Goal: Answer question/provide support: Share knowledge or assist other users

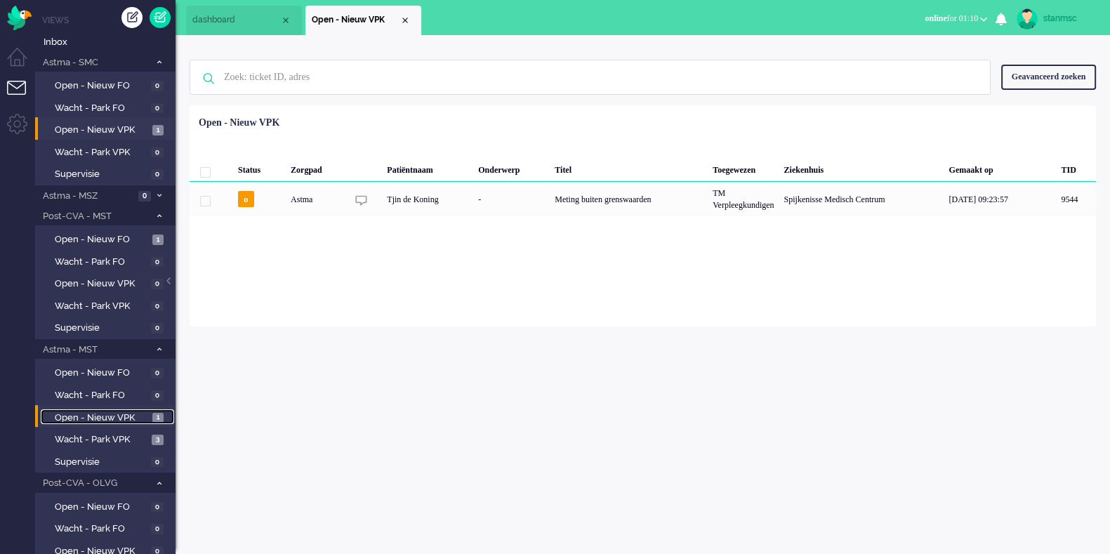
click at [106, 416] on span "Open - Nieuw VPK" at bounding box center [102, 418] width 94 height 13
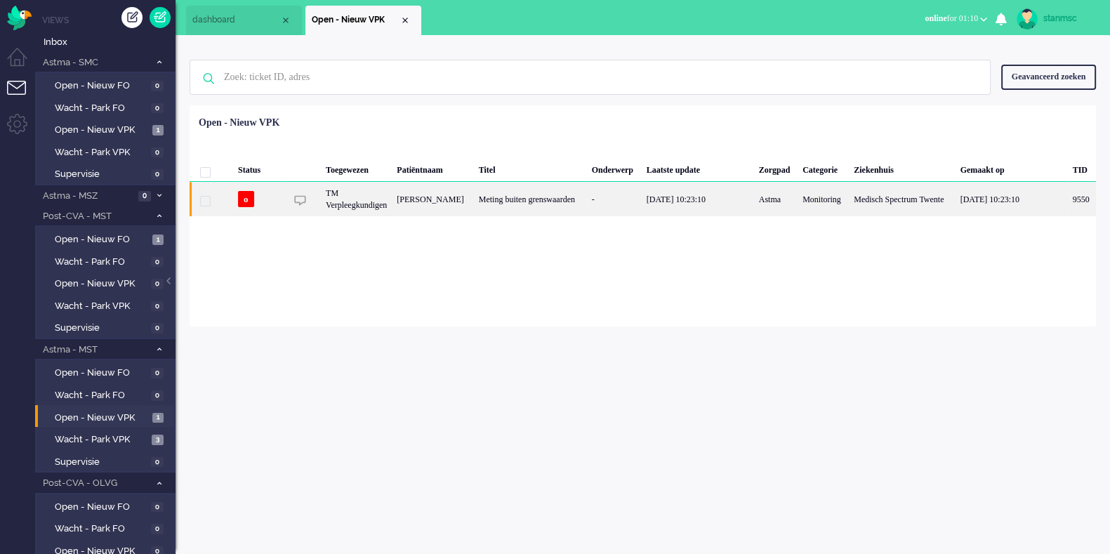
click at [473, 206] on div "Bernadine Tijhuis - Schouwink" at bounding box center [432, 199] width 81 height 34
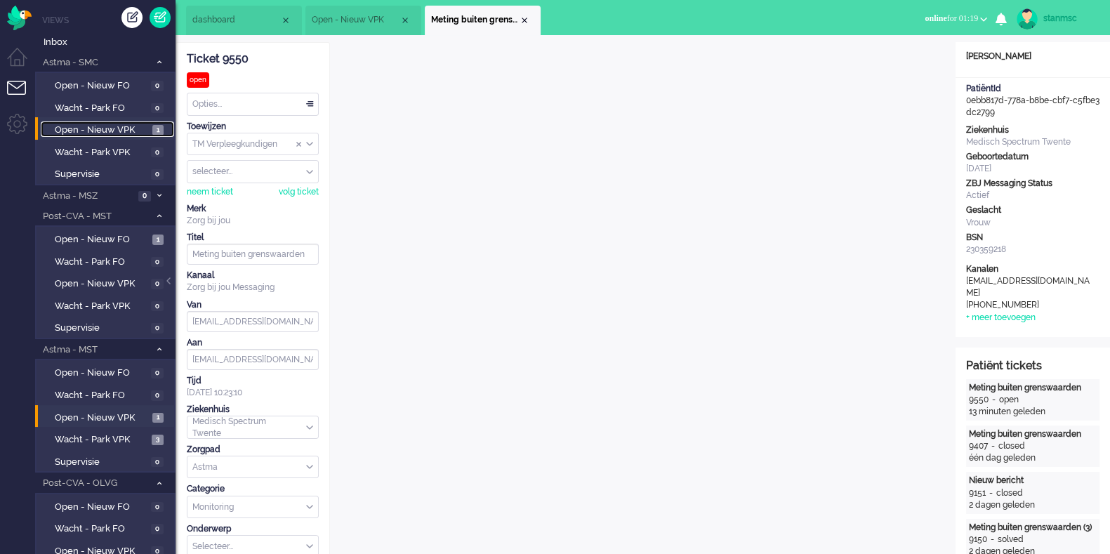
click at [112, 130] on span "Open - Nieuw VPK" at bounding box center [102, 130] width 94 height 13
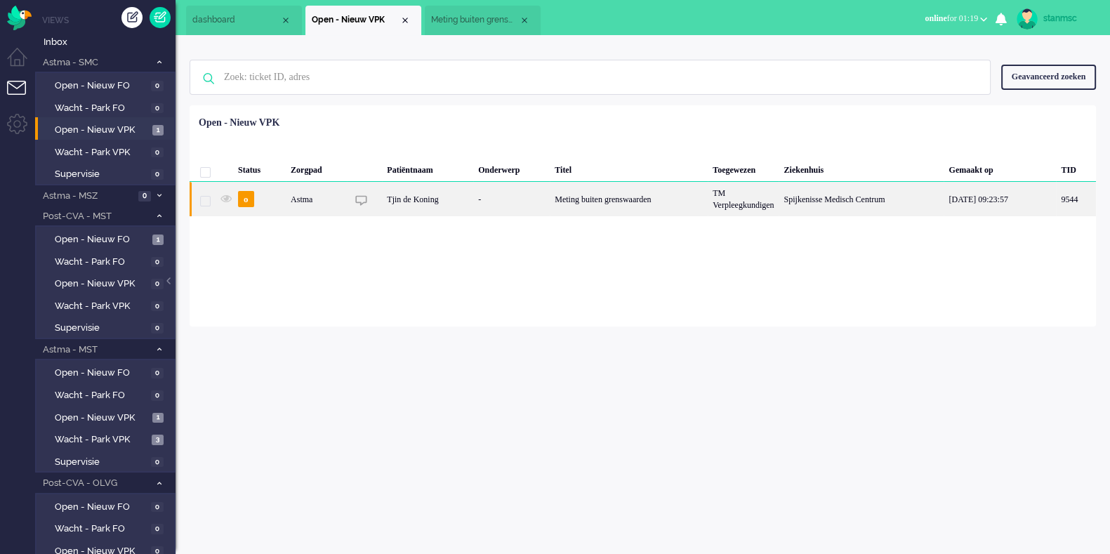
click at [337, 199] on div "Astma" at bounding box center [316, 199] width 61 height 34
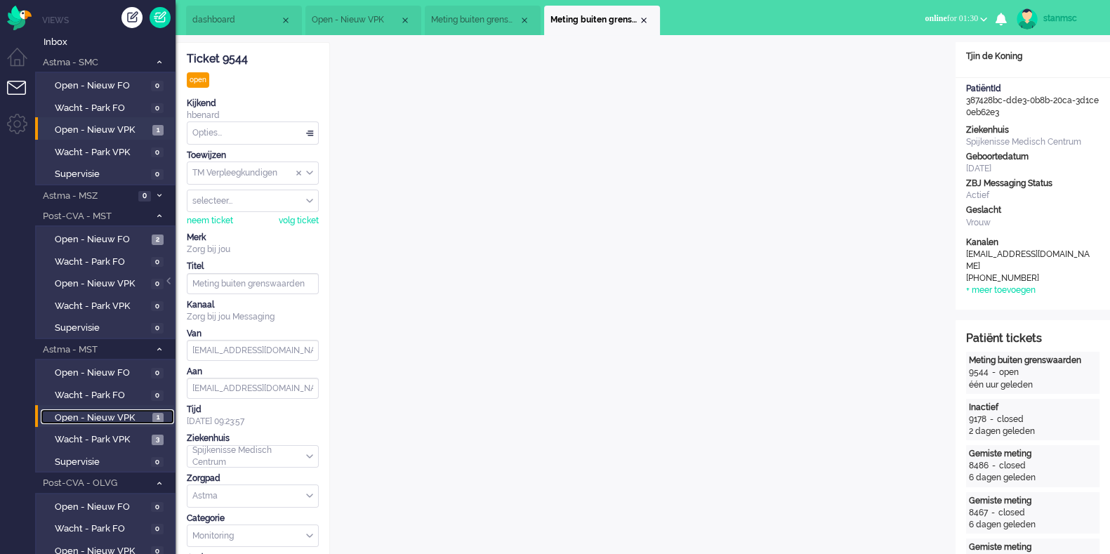
click at [114, 416] on span "Open - Nieuw VPK" at bounding box center [102, 418] width 94 height 13
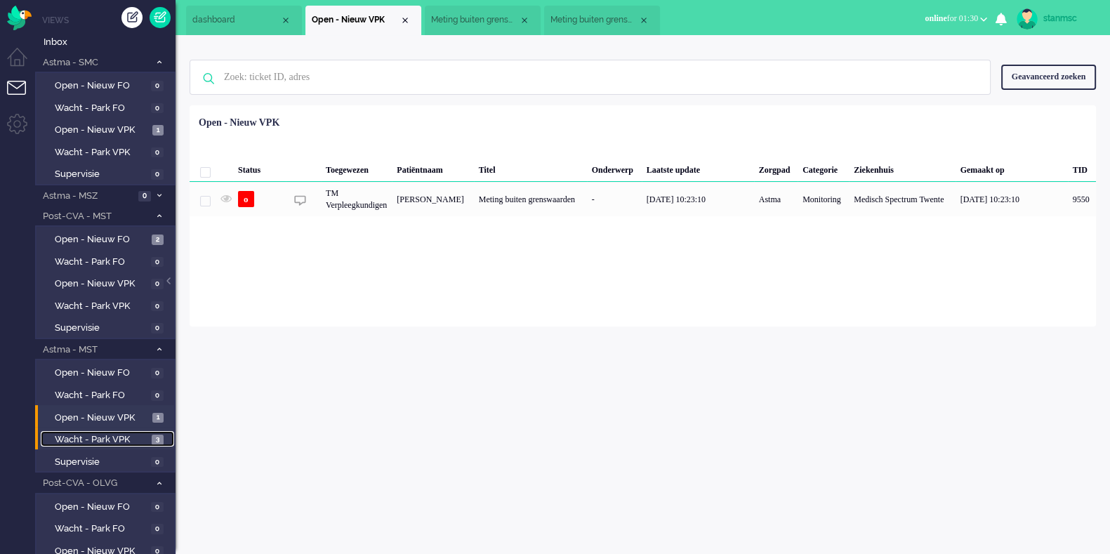
click at [112, 439] on span "Wacht - Park VPK" at bounding box center [101, 439] width 93 height 13
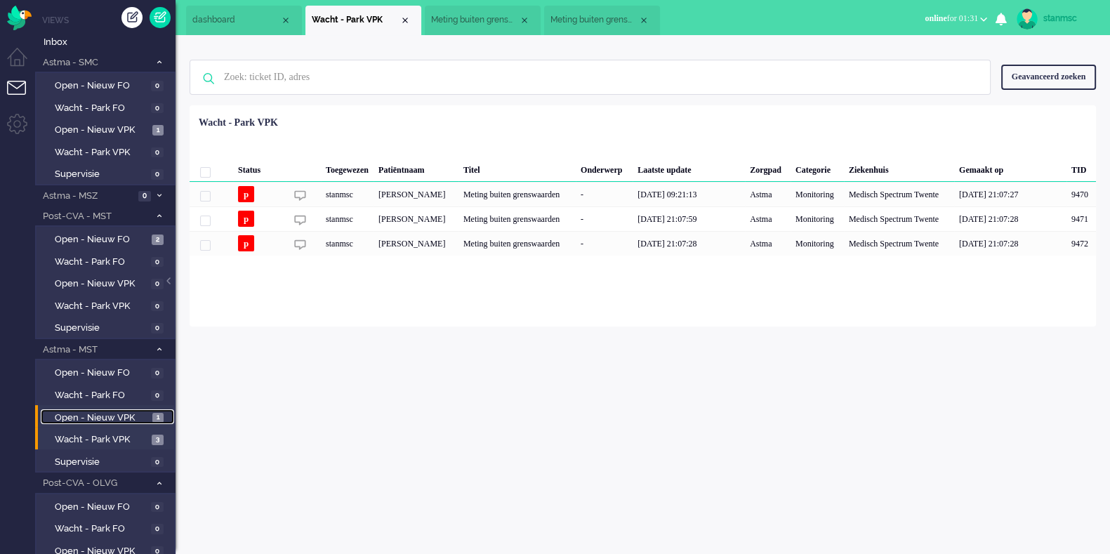
click at [117, 422] on span "Open - Nieuw VPK" at bounding box center [102, 418] width 94 height 13
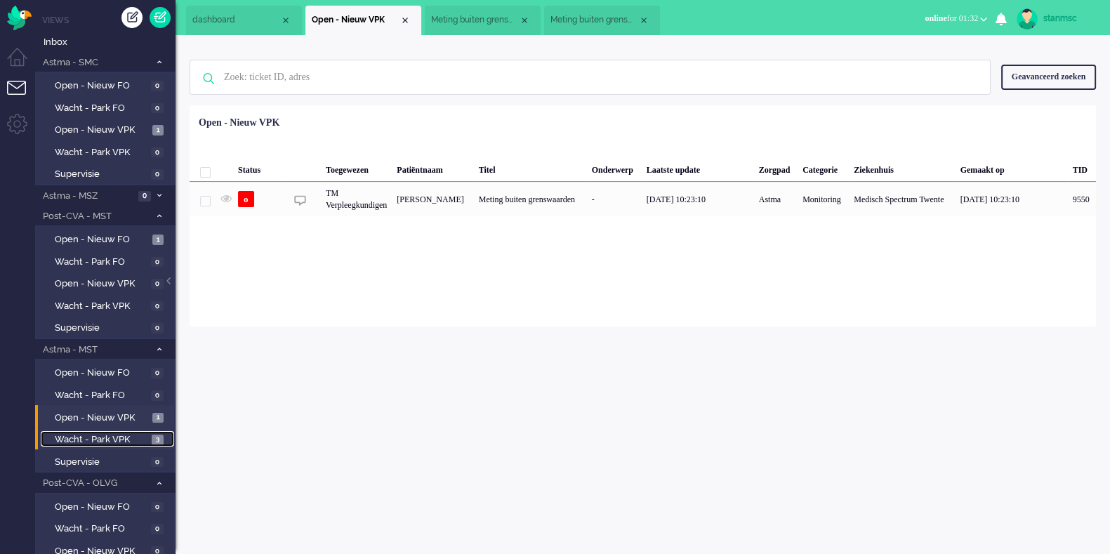
click at [100, 438] on span "Wacht - Park VPK" at bounding box center [101, 439] width 93 height 13
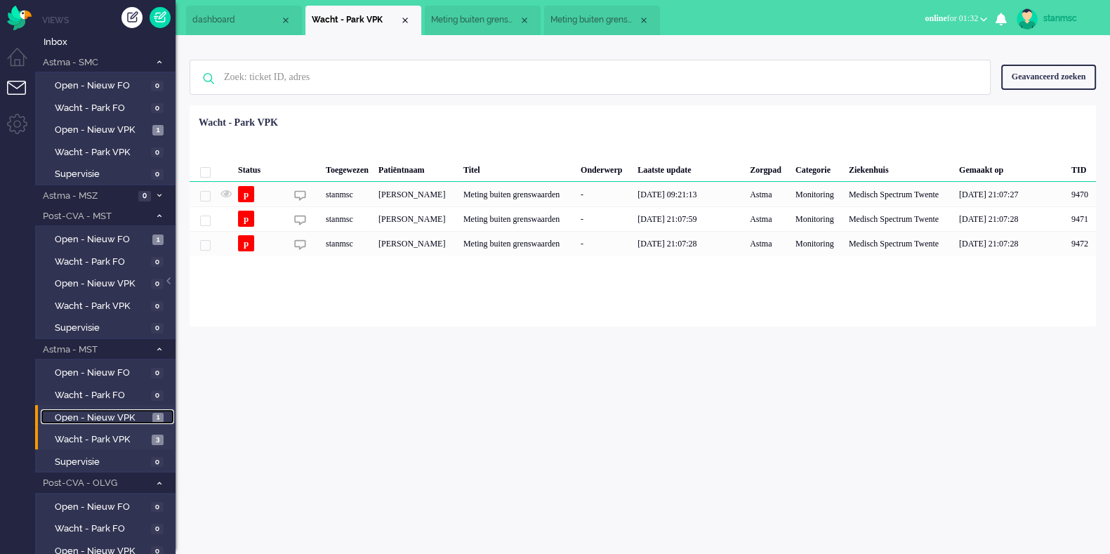
click at [114, 412] on span "Open - Nieuw VPK" at bounding box center [102, 418] width 94 height 13
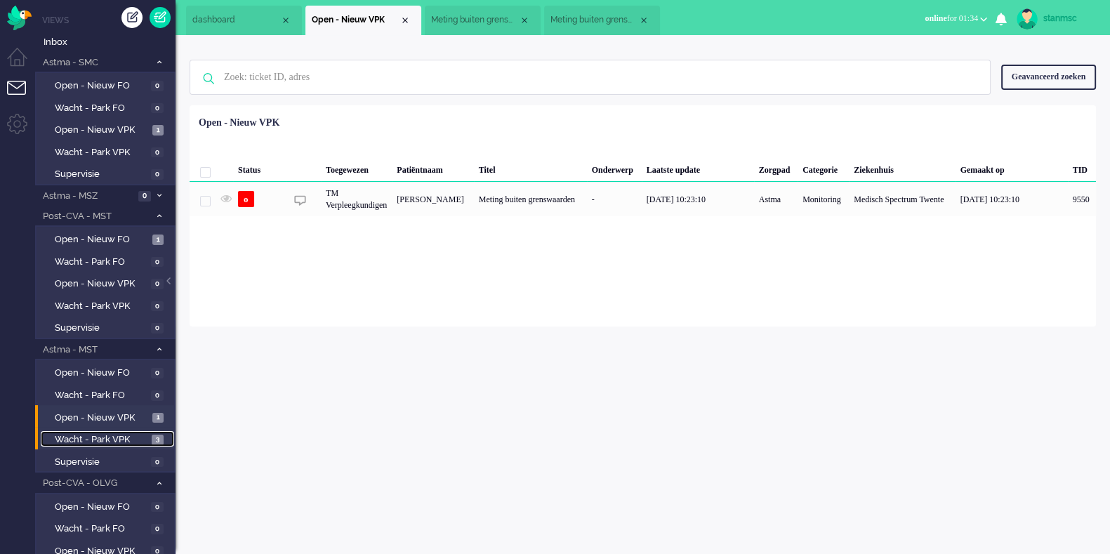
click at [93, 438] on span "Wacht - Park VPK" at bounding box center [101, 439] width 93 height 13
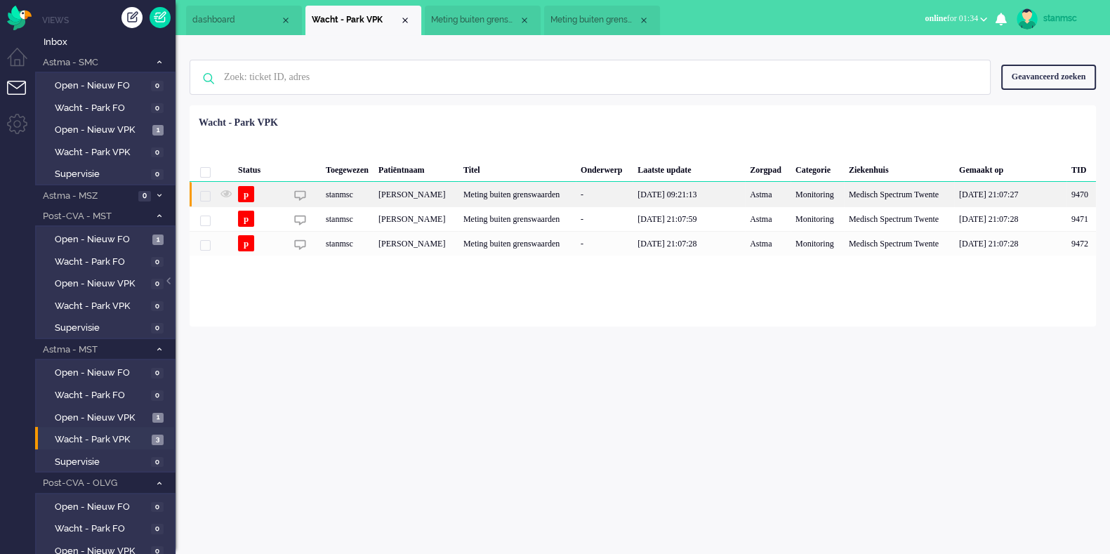
click at [374, 199] on div "stanmsc" at bounding box center [347, 194] width 53 height 25
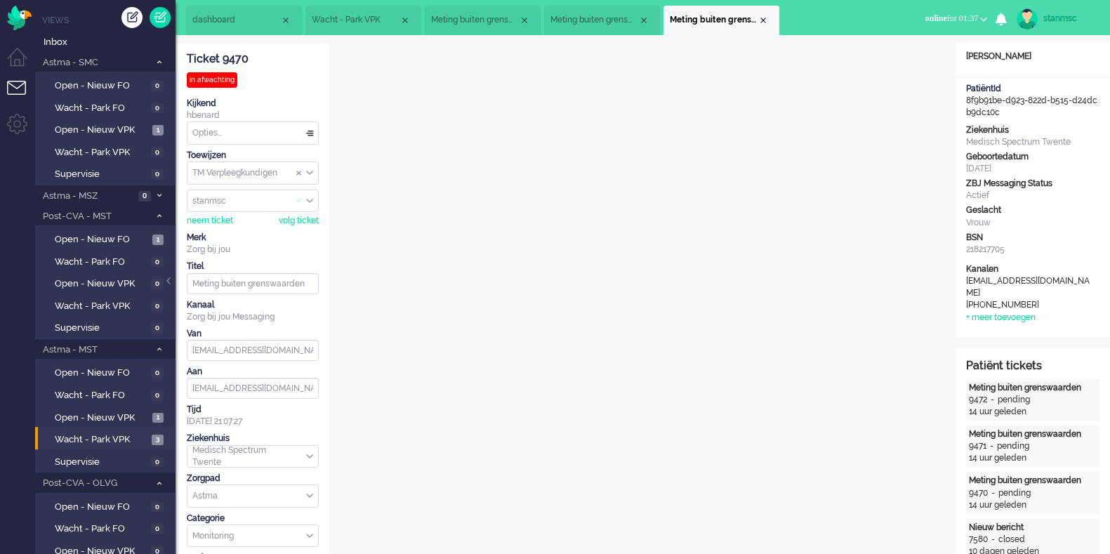
click at [296, 200] on span "Assign User" at bounding box center [299, 201] width 6 height 10
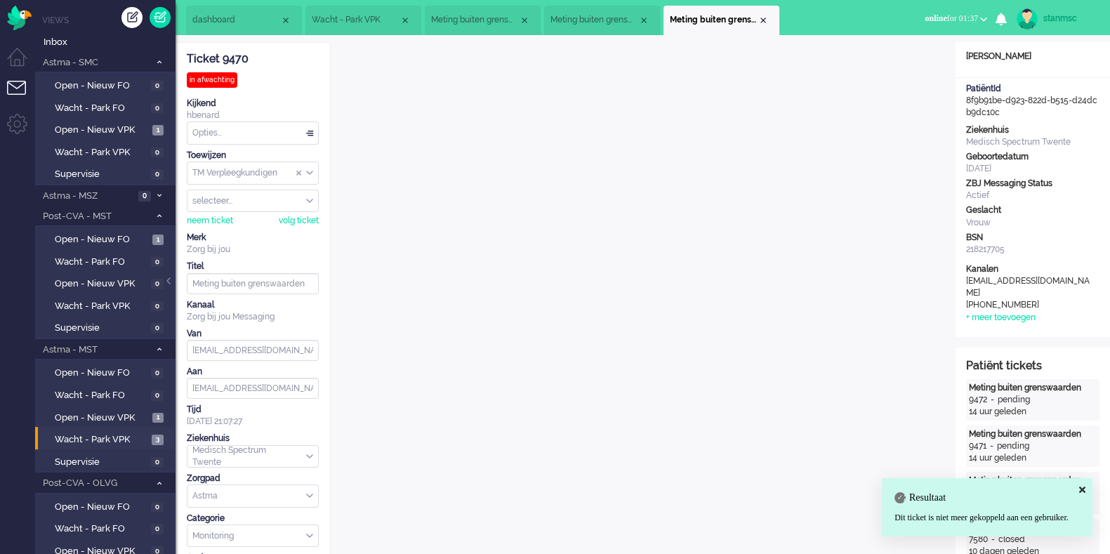
click at [239, 203] on input "Assign User" at bounding box center [253, 201] width 131 height 22
click at [294, 81] on div "Ticket 9470 in afwachting Kijkend hbenard Opties... Zet Status Open In afwachti…" at bounding box center [253, 335] width 132 height 584
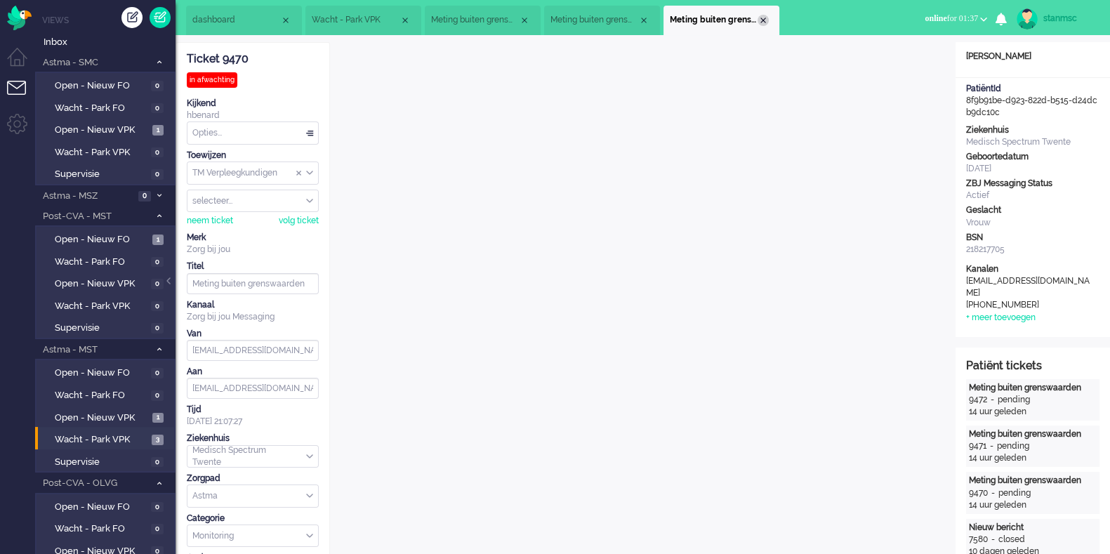
click at [761, 21] on div "Close tab" at bounding box center [763, 20] width 11 height 11
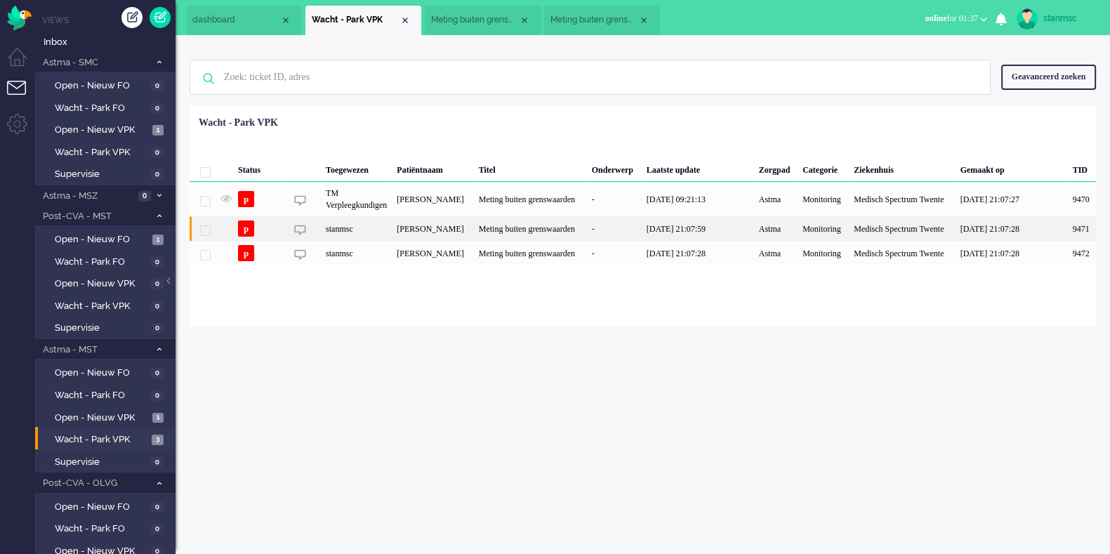
click at [375, 233] on div "stanmsc" at bounding box center [356, 228] width 71 height 25
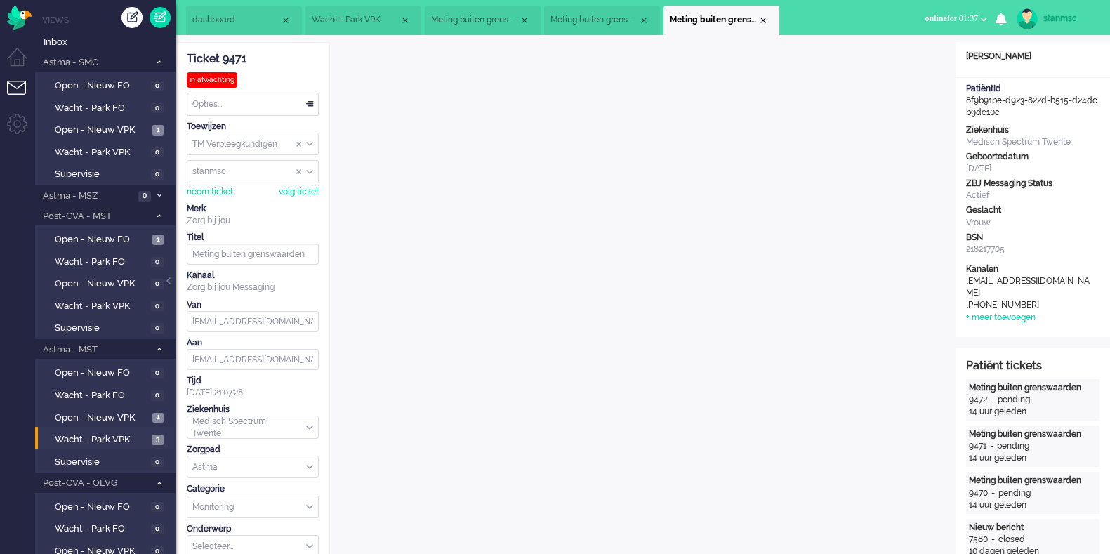
scroll to position [42, 0]
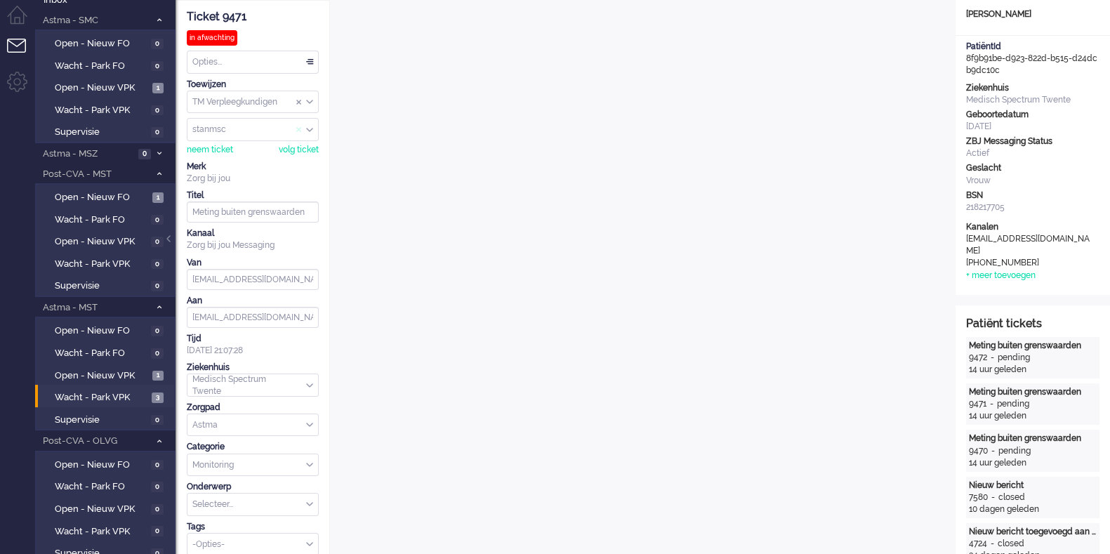
click at [297, 130] on span "Assign User" at bounding box center [299, 130] width 6 height 10
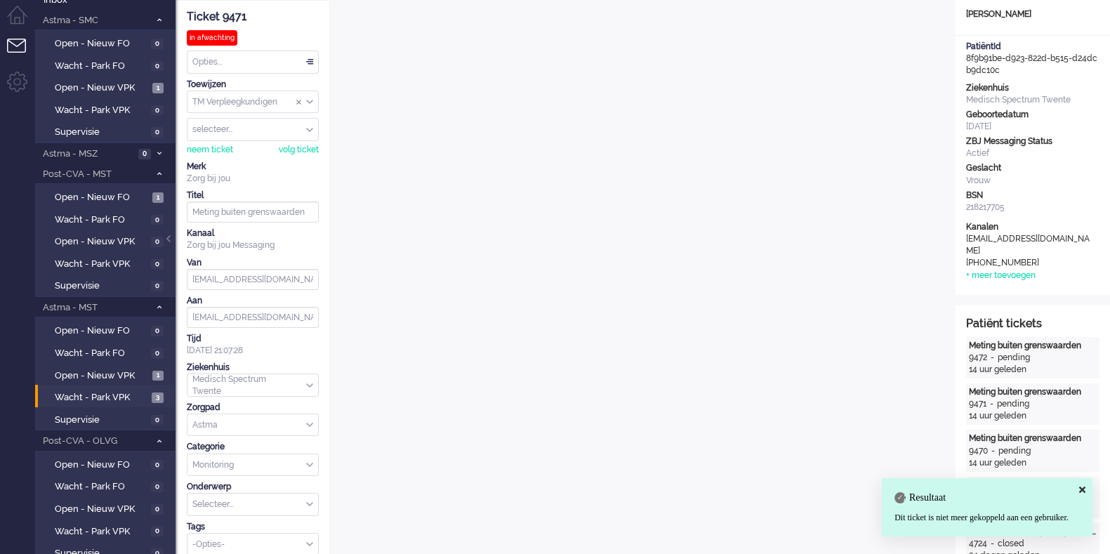
scroll to position [0, 0]
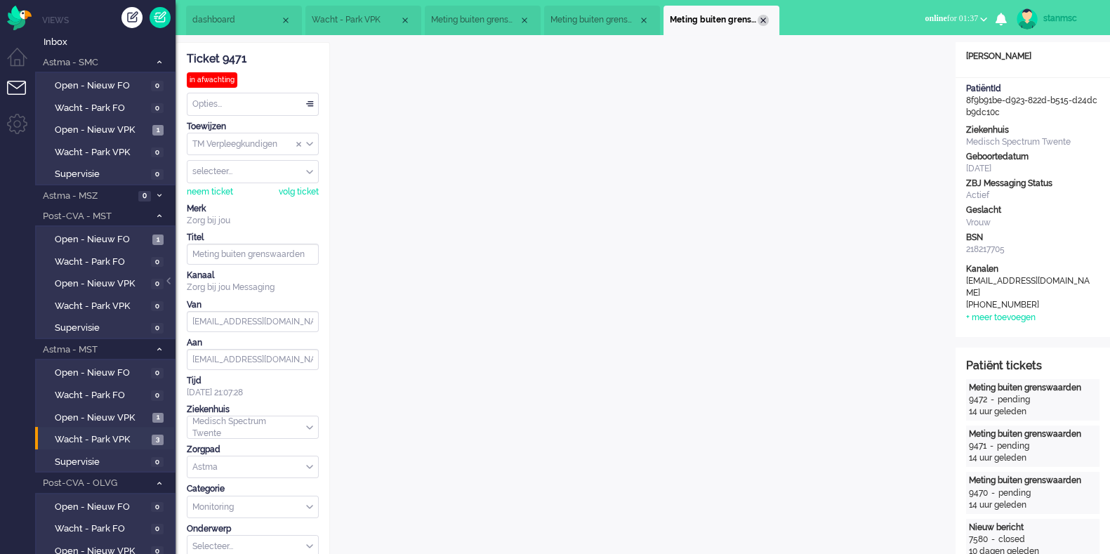
click at [763, 23] on div "Close tab" at bounding box center [763, 20] width 11 height 11
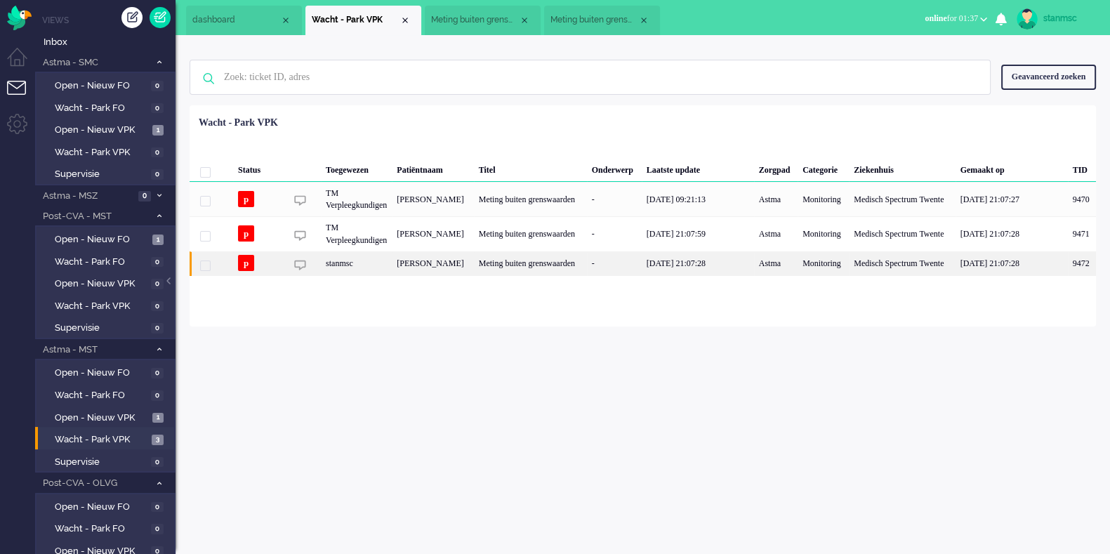
click at [378, 268] on div "stanmsc" at bounding box center [356, 263] width 71 height 25
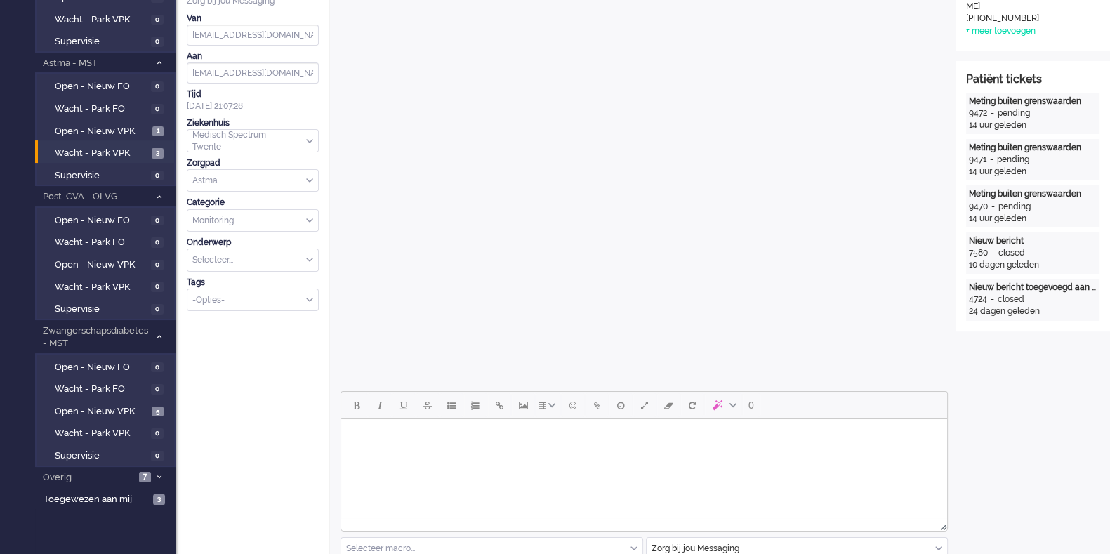
scroll to position [67, 0]
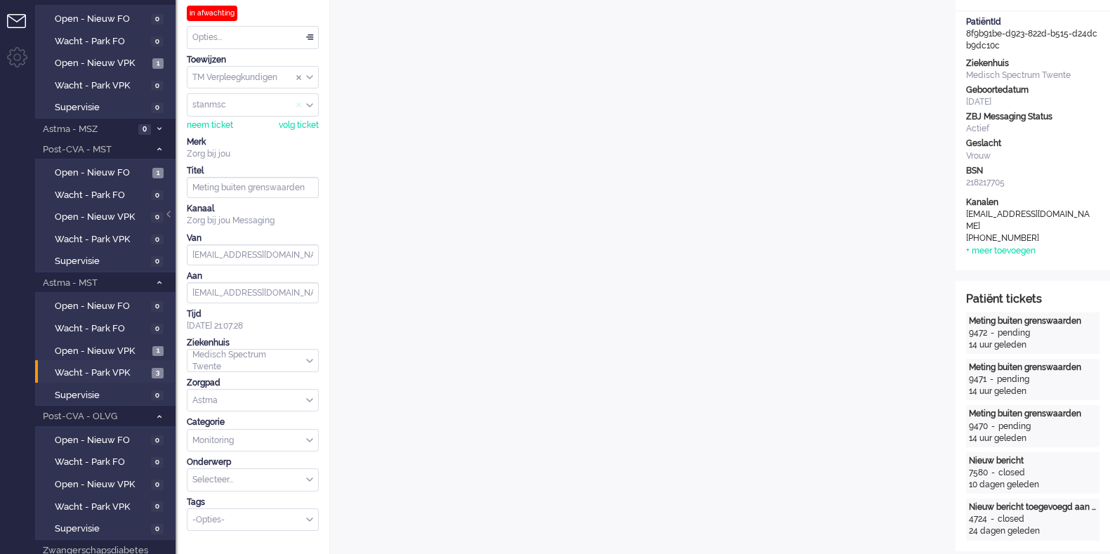
click at [298, 103] on span "Assign User" at bounding box center [299, 105] width 6 height 10
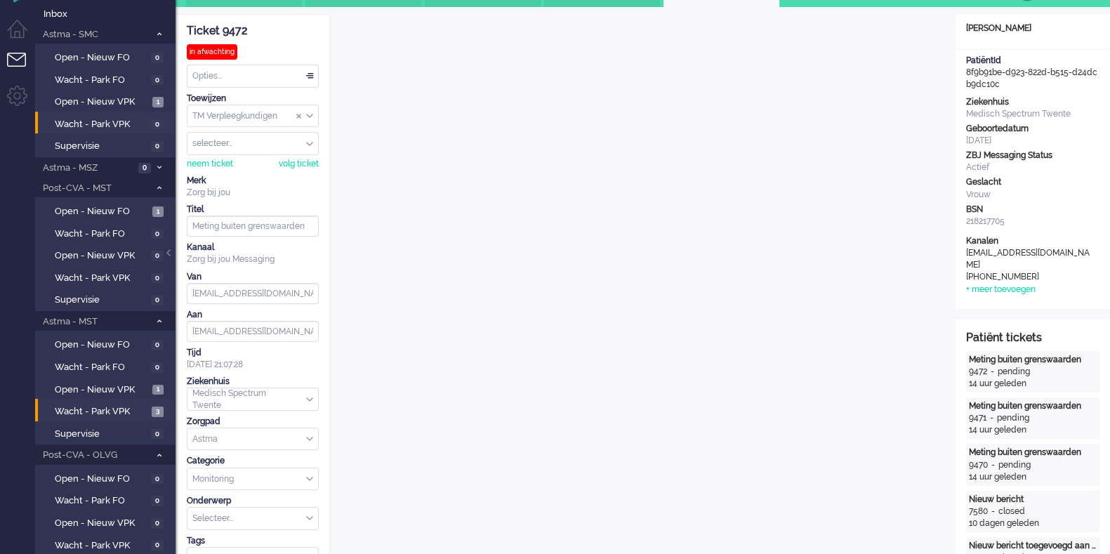
scroll to position [0, 0]
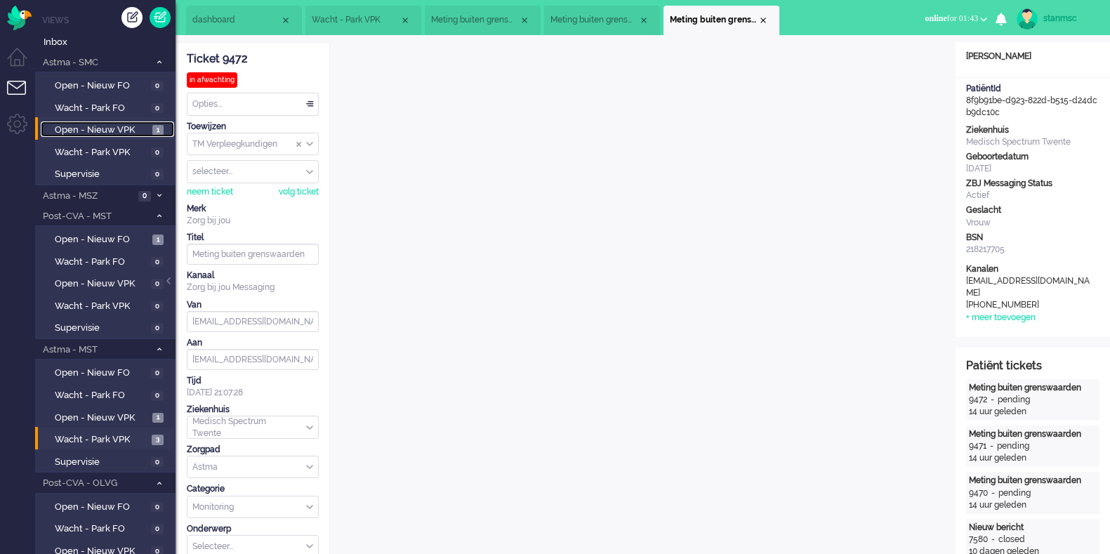
click at [111, 131] on span "Open - Nieuw VPK" at bounding box center [102, 130] width 94 height 13
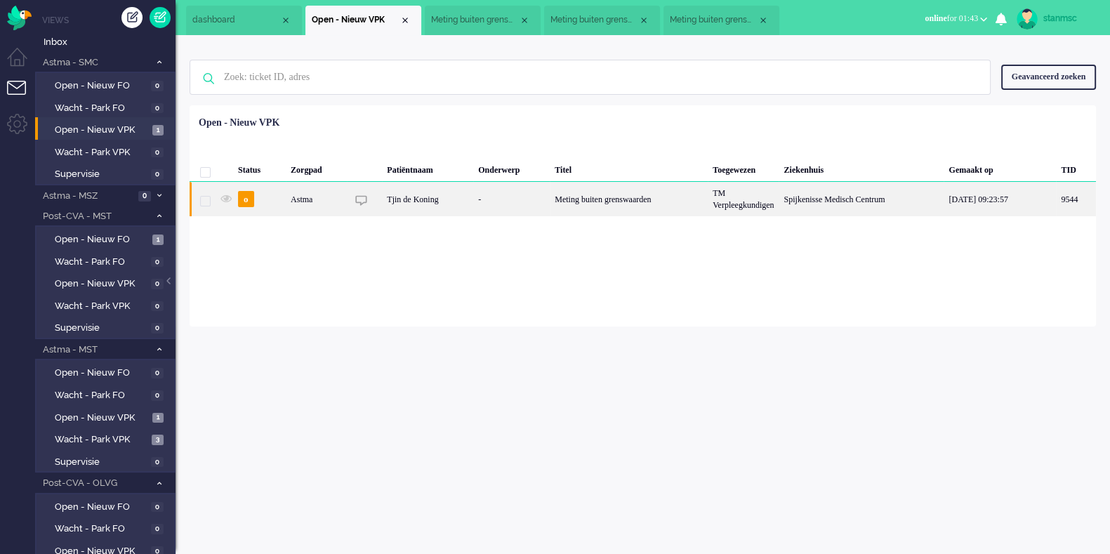
click at [342, 202] on div "Astma" at bounding box center [316, 199] width 61 height 34
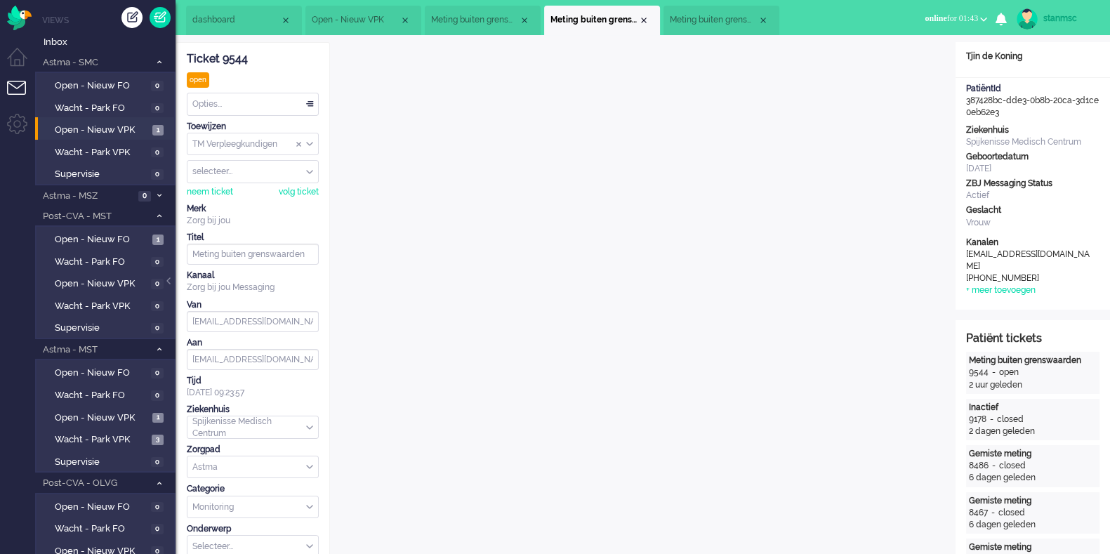
click at [728, 24] on span "Meting buiten grenswaarden" at bounding box center [714, 20] width 88 height 12
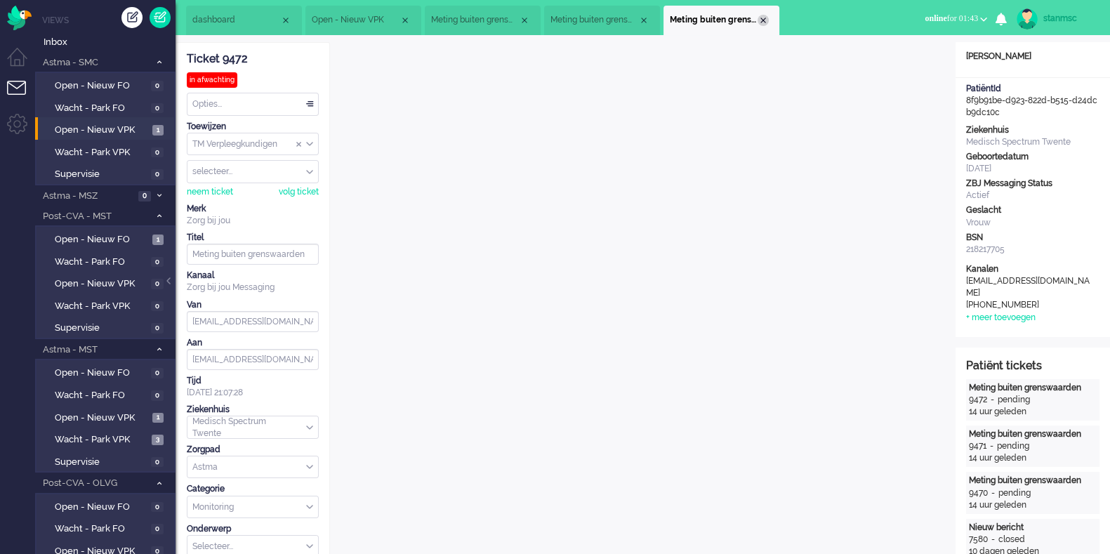
click at [763, 21] on div "Close tab" at bounding box center [763, 20] width 11 height 11
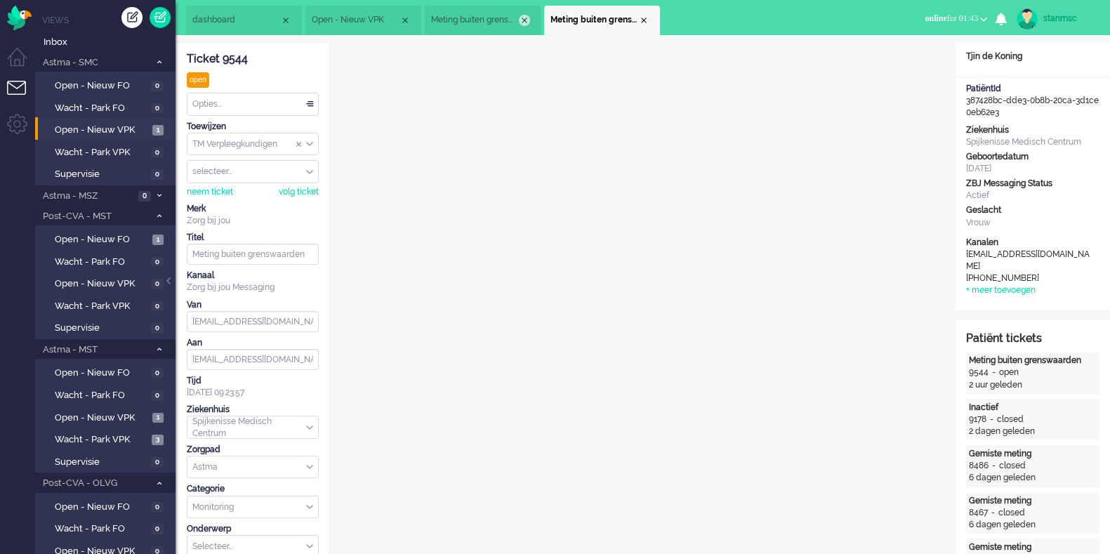
click at [523, 22] on div "Close tab" at bounding box center [524, 20] width 11 height 11
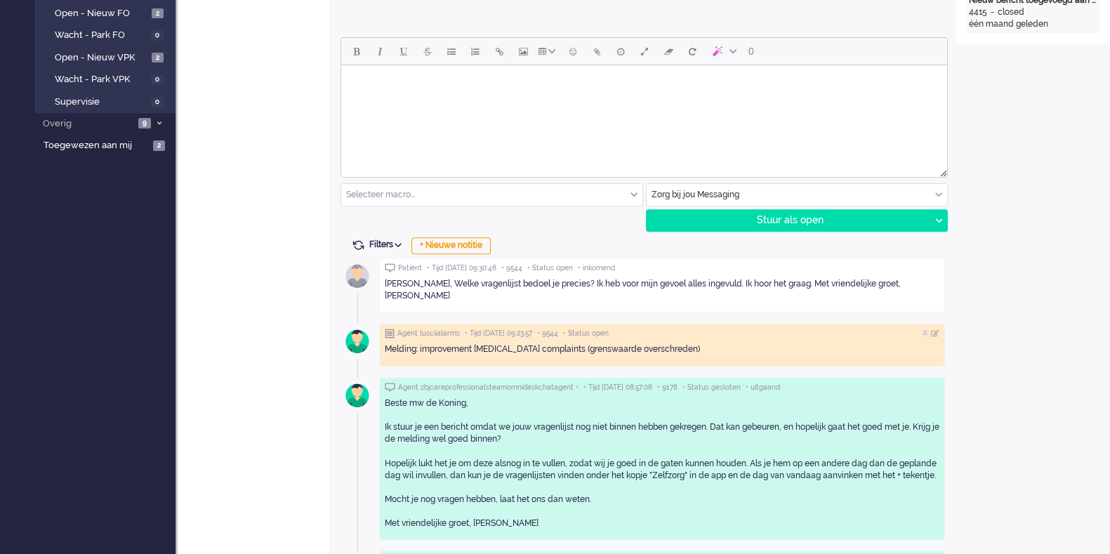
scroll to position [614, 0]
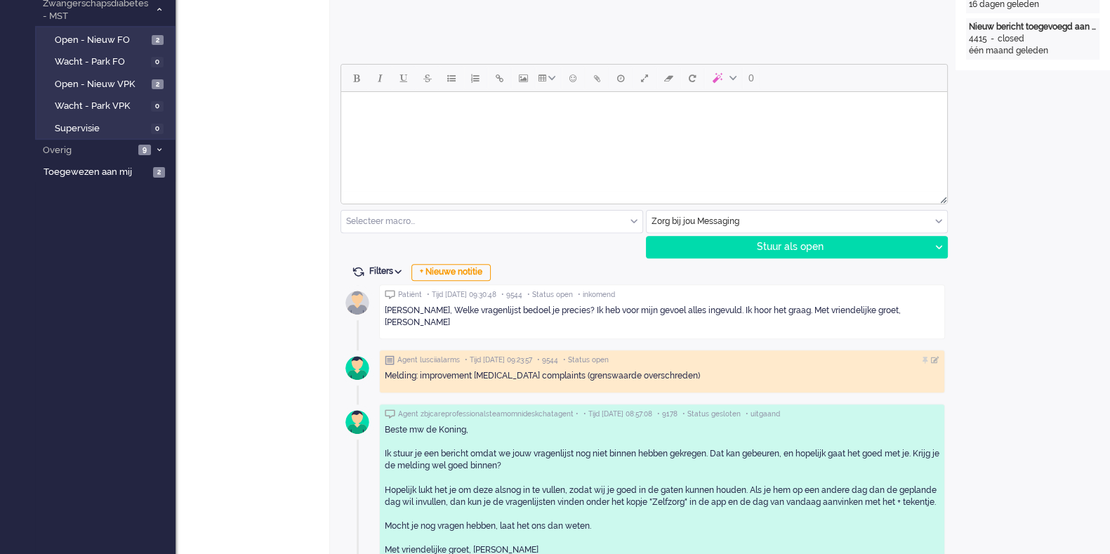
click at [408, 128] on html at bounding box center [644, 110] width 606 height 36
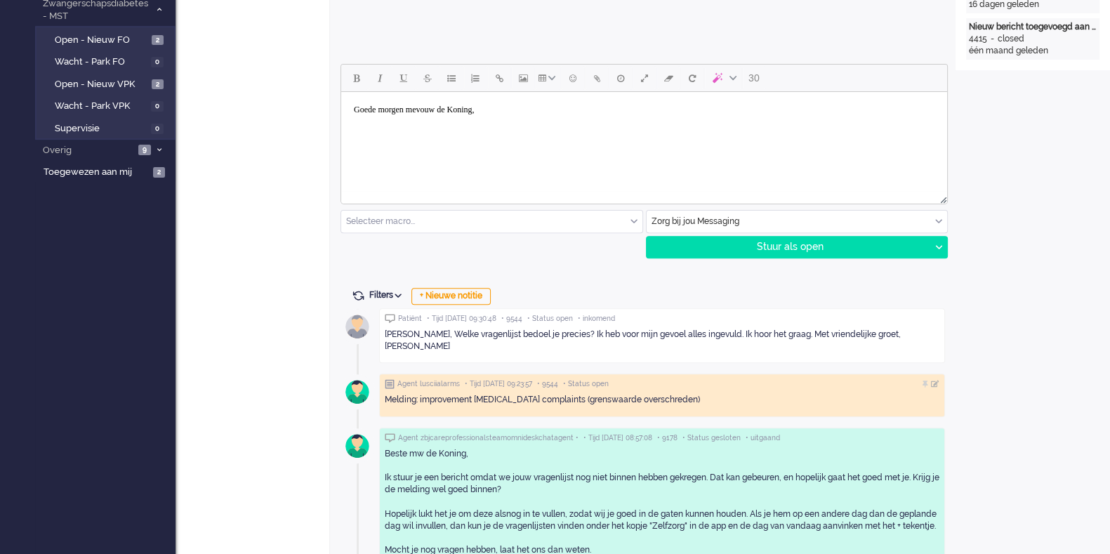
click at [436, 110] on body "Goede morgen mevouw de Koning," at bounding box center [644, 110] width 595 height 25
click at [508, 110] on body "Goede morgen mevrouw de Koning," at bounding box center [644, 110] width 595 height 25
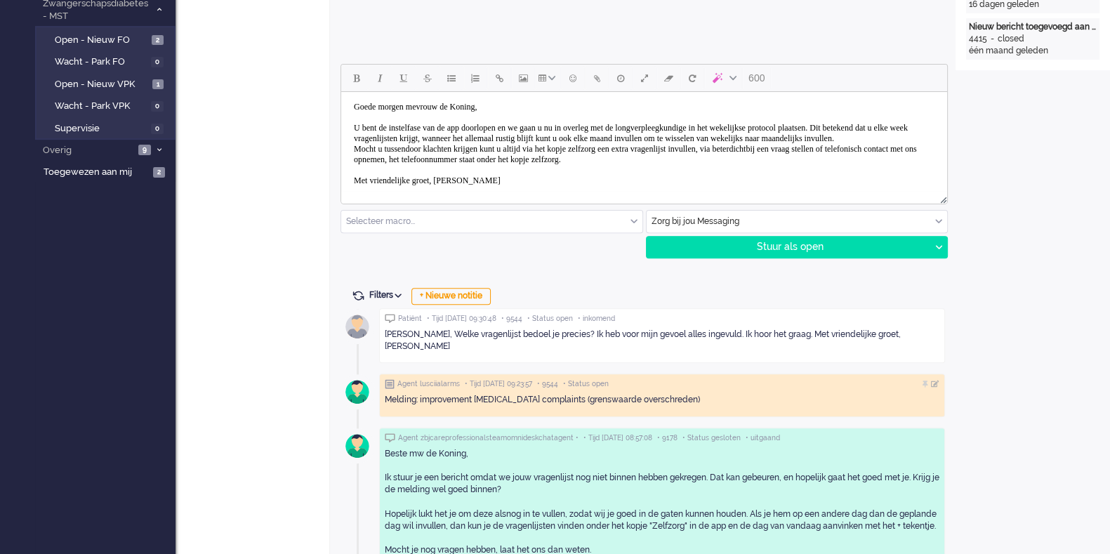
scroll to position [0, 0]
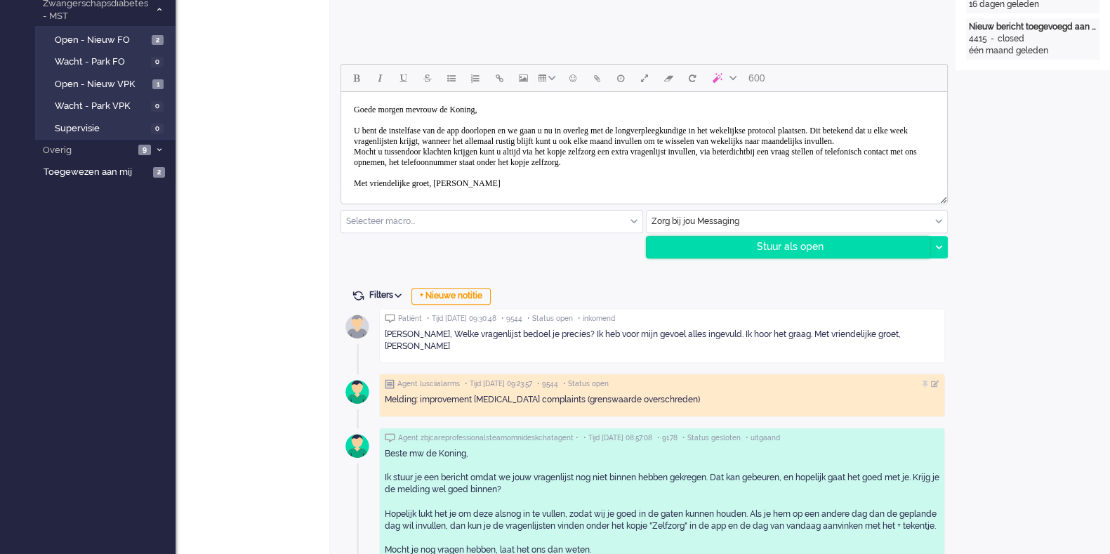
click at [787, 244] on div "Stuur als open" at bounding box center [789, 247] width 284 height 21
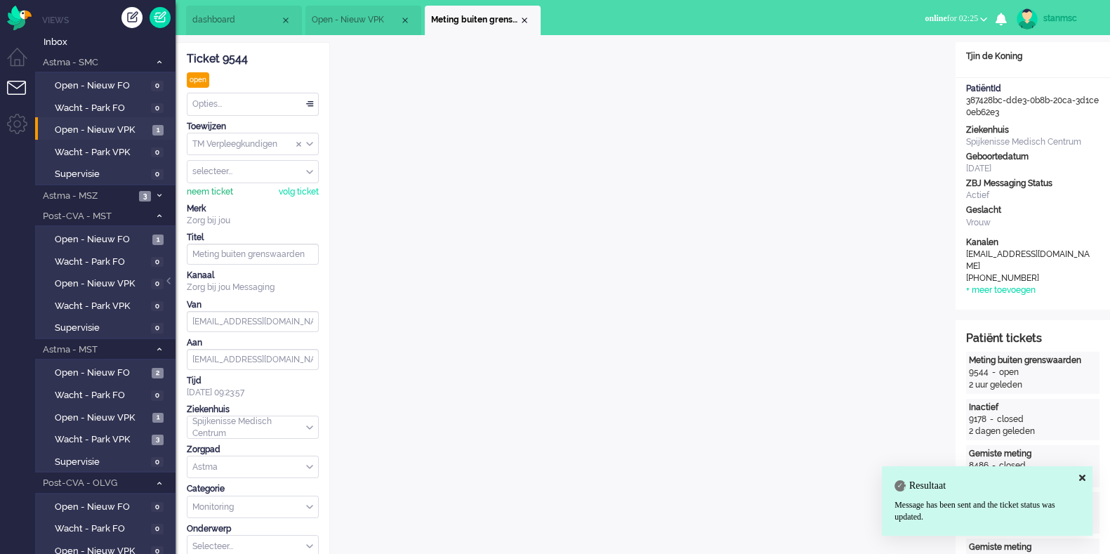
click at [219, 192] on div "neem ticket" at bounding box center [210, 192] width 46 height 12
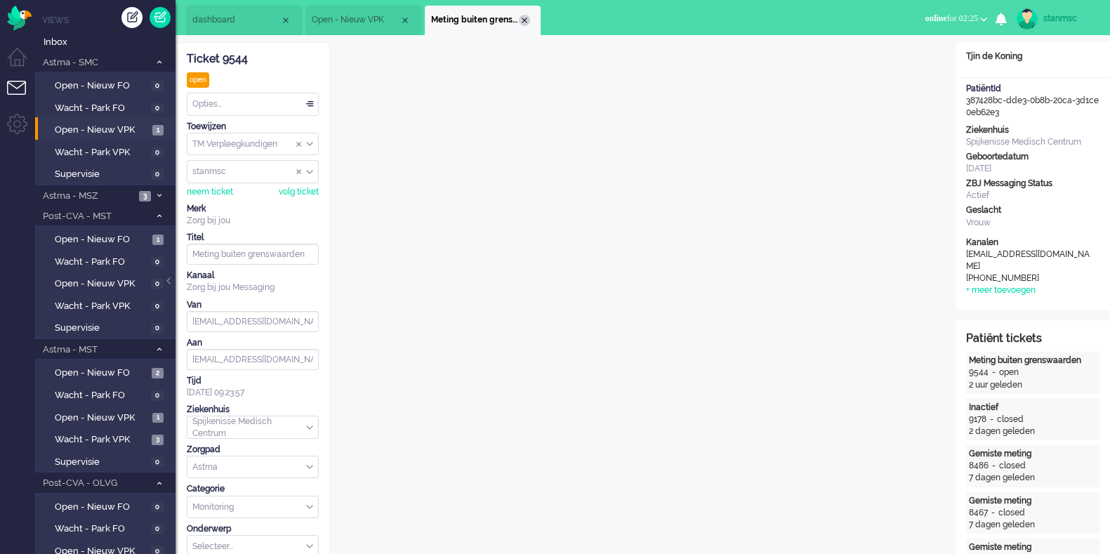
click at [525, 18] on div "Close tab" at bounding box center [524, 20] width 11 height 11
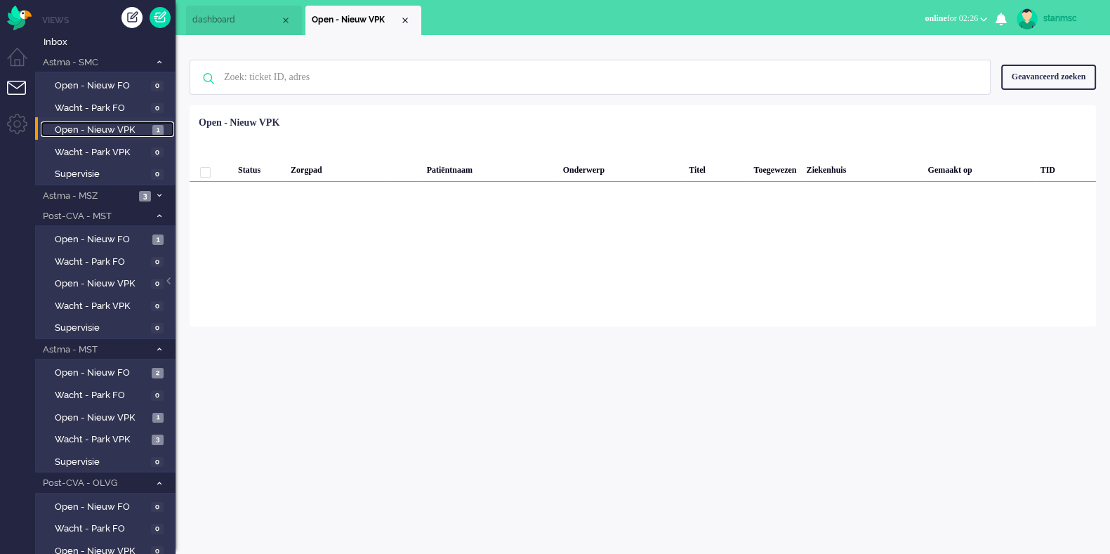
click at [119, 127] on span "Open - Nieuw VPK" at bounding box center [102, 130] width 94 height 13
click at [405, 20] on div "Close tab" at bounding box center [405, 20] width 11 height 11
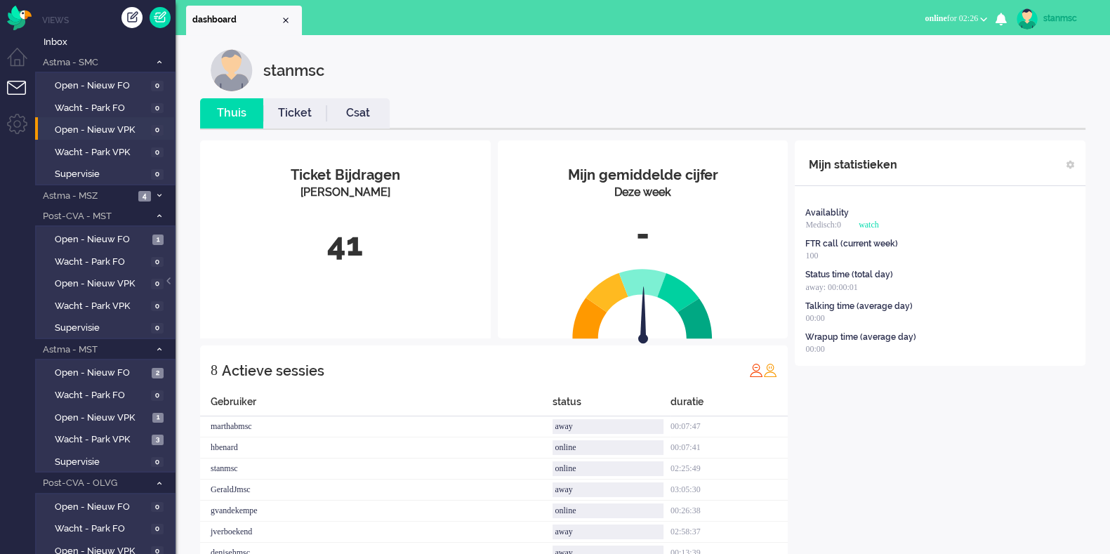
click at [284, 114] on link "Ticket" at bounding box center [294, 113] width 63 height 16
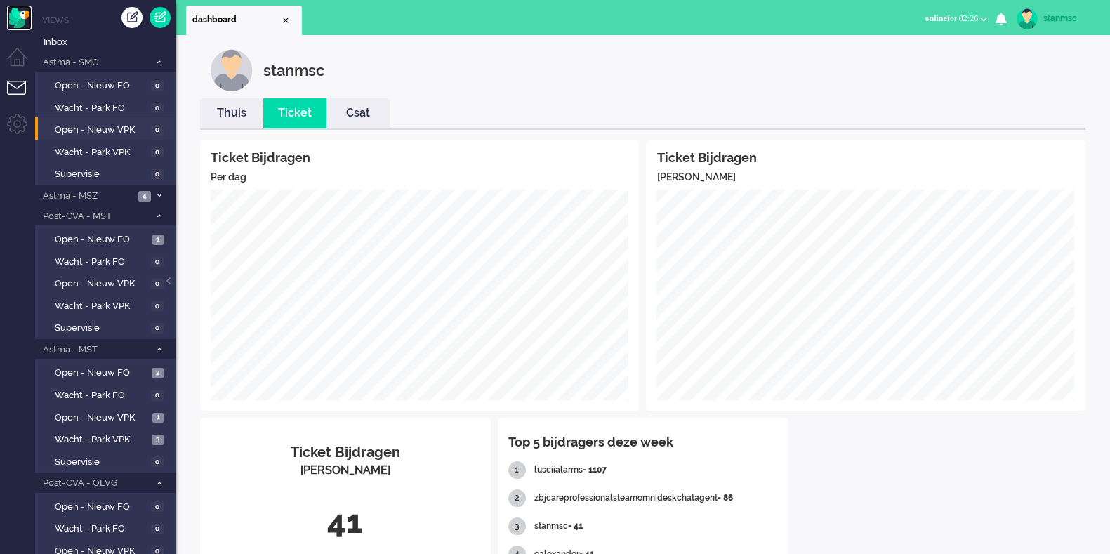
click at [21, 22] on img "Omnidesk" at bounding box center [19, 18] width 25 height 25
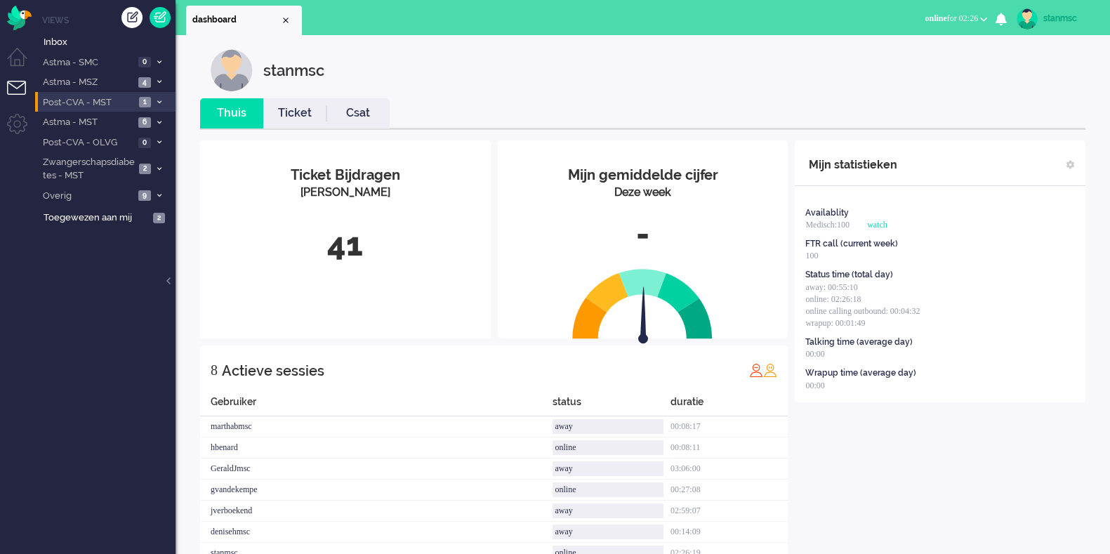
click at [97, 100] on span "Post-CVA - MST" at bounding box center [88, 102] width 94 height 13
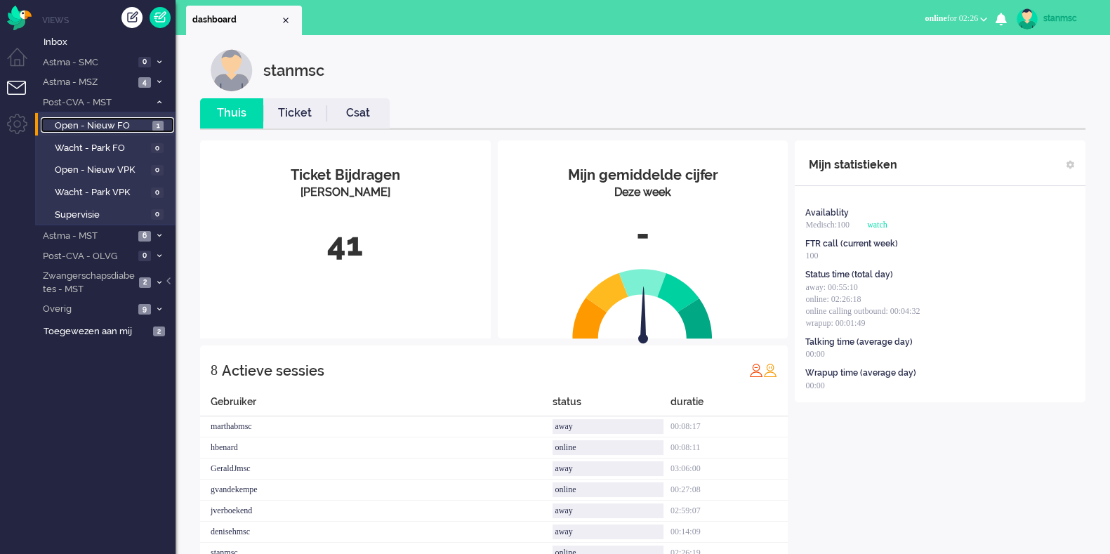
click at [95, 127] on span "Open - Nieuw FO" at bounding box center [102, 125] width 94 height 13
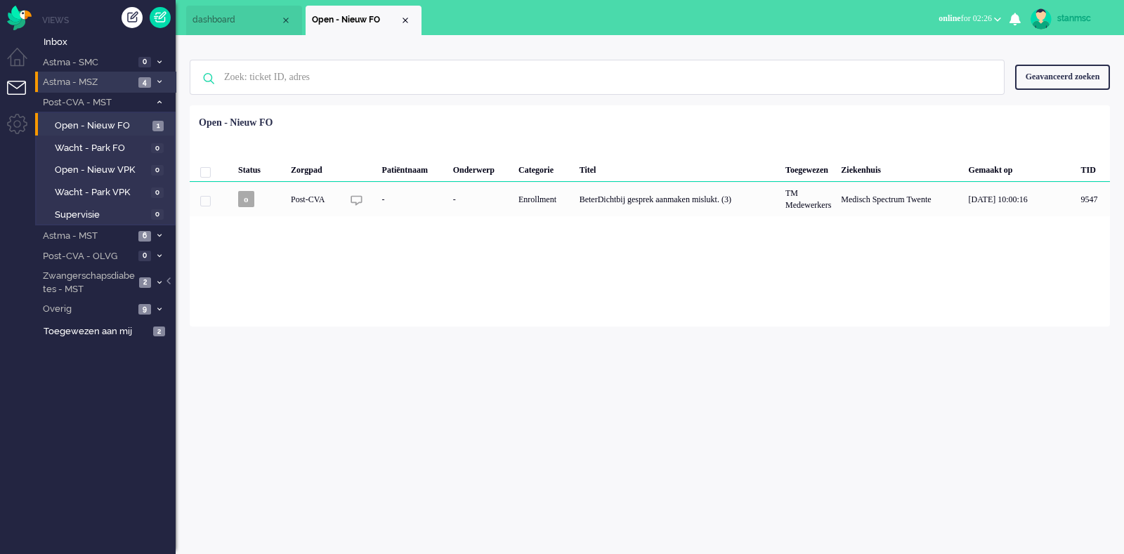
click at [100, 84] on span "Astma - MSZ" at bounding box center [87, 82] width 93 height 13
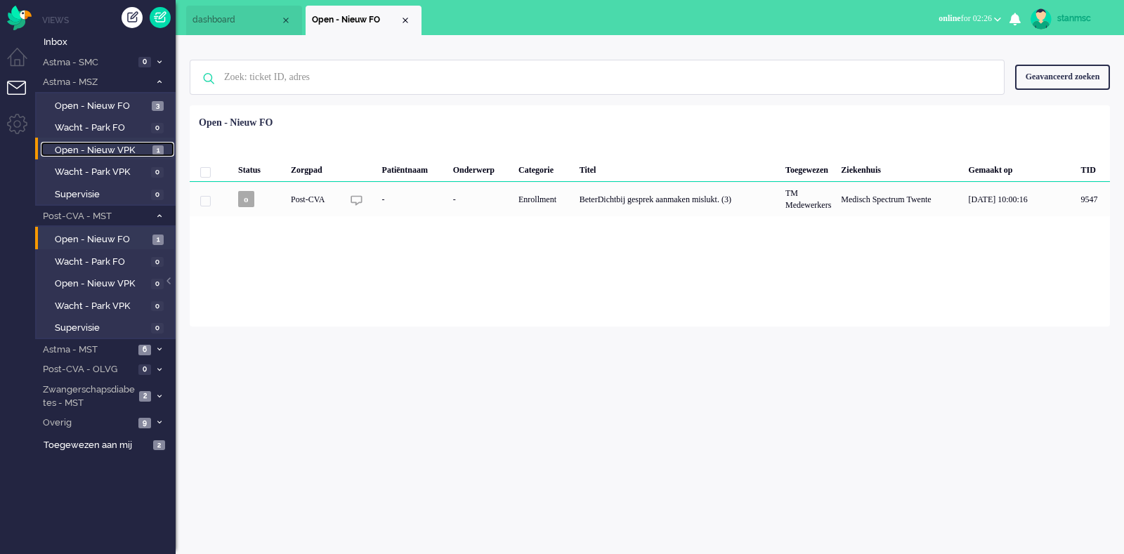
click at [102, 151] on span "Open - Nieuw VPK" at bounding box center [102, 150] width 94 height 13
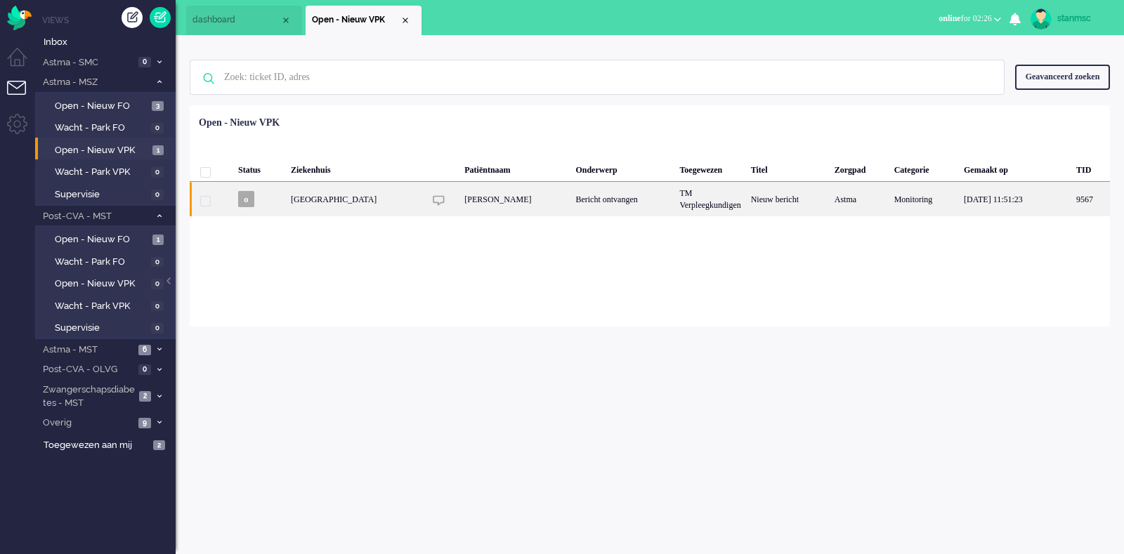
click at [397, 202] on div "[GEOGRAPHIC_DATA]" at bounding box center [355, 199] width 138 height 34
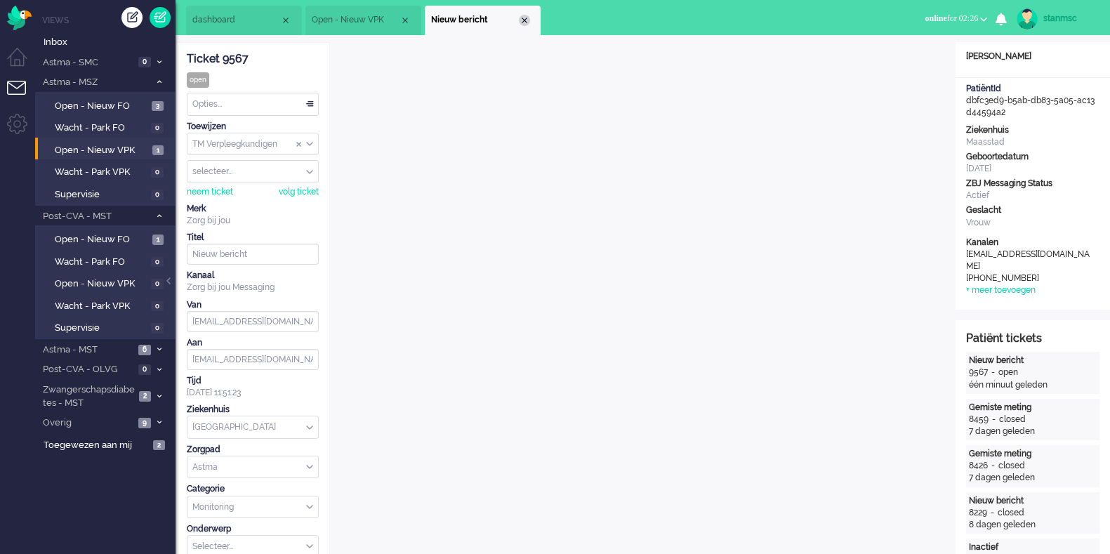
click at [524, 21] on div "Close tab" at bounding box center [524, 20] width 11 height 11
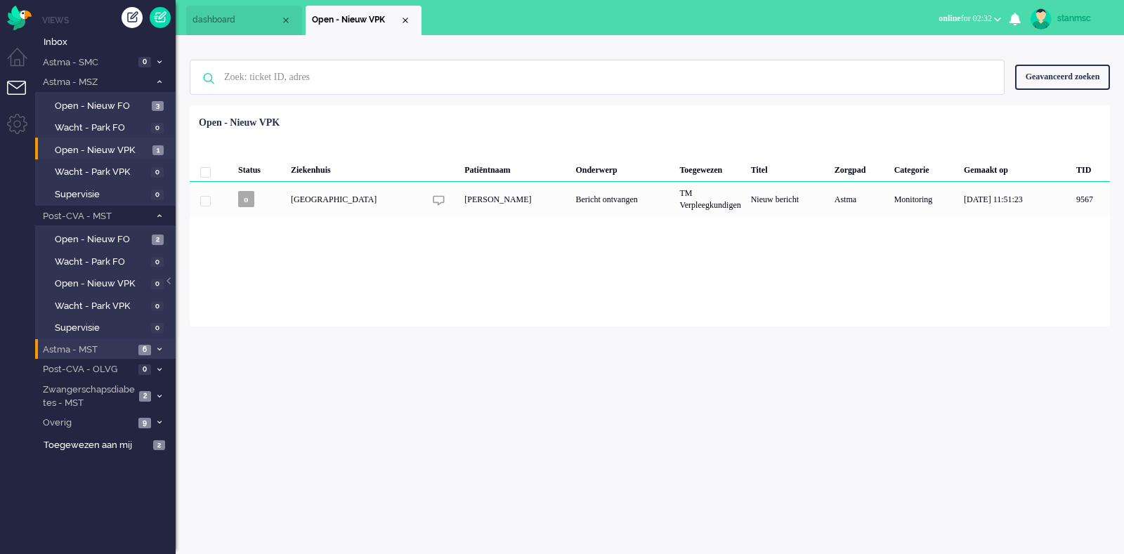
click at [107, 347] on span "Astma - MST" at bounding box center [87, 349] width 93 height 13
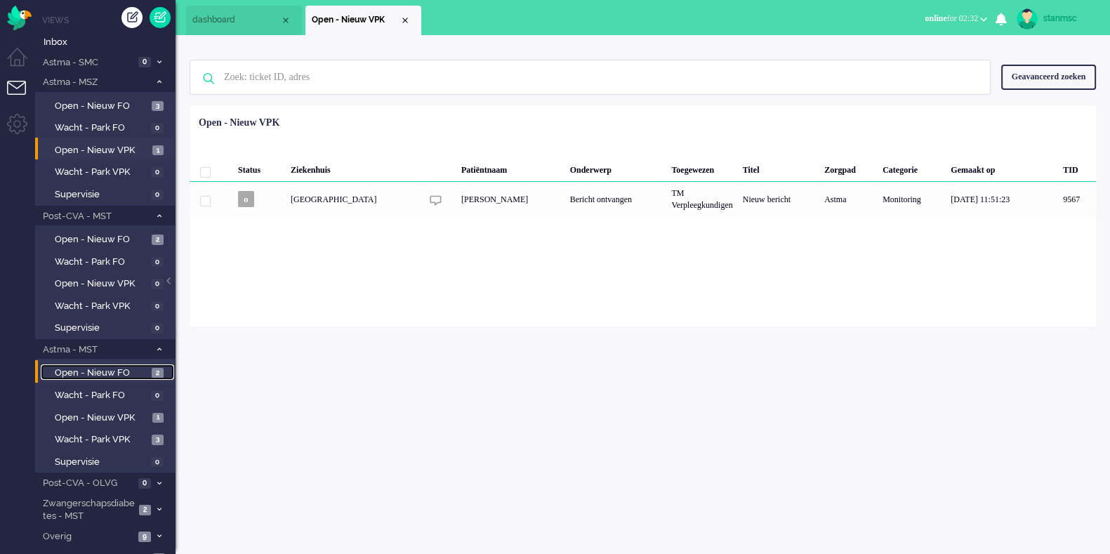
click at [121, 373] on span "Open - Nieuw FO" at bounding box center [101, 373] width 93 height 13
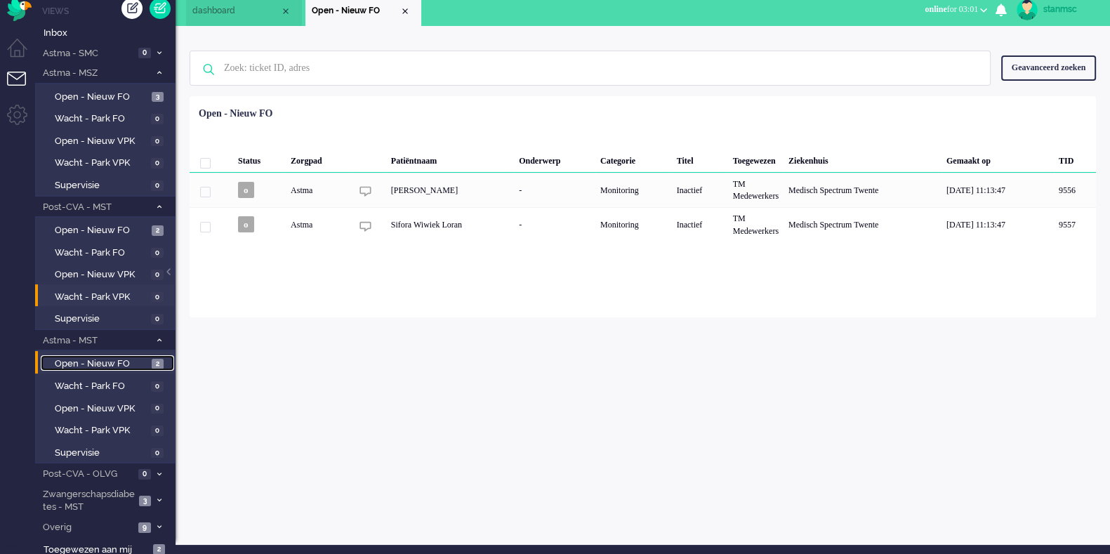
scroll to position [12, 0]
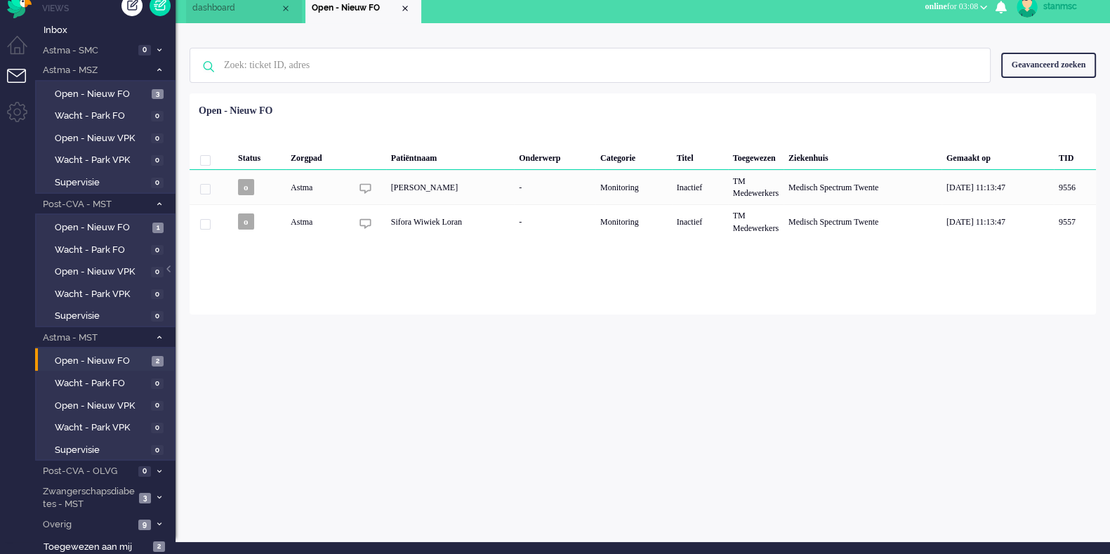
click at [980, 6] on b "button" at bounding box center [983, 7] width 7 height 5
click at [893, 33] on label "Away" at bounding box center [929, 35] width 111 height 12
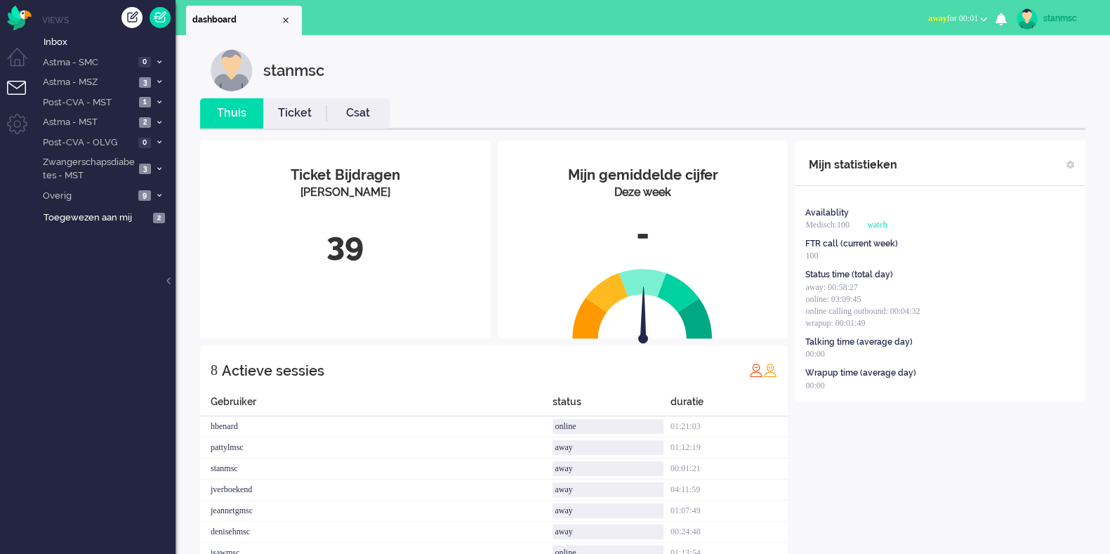
click at [888, 22] on span "away for 00:01" at bounding box center [953, 18] width 50 height 10
click at [888, 61] on label "Online" at bounding box center [929, 63] width 111 height 12
click at [101, 123] on span "Astma - MST" at bounding box center [88, 122] width 94 height 13
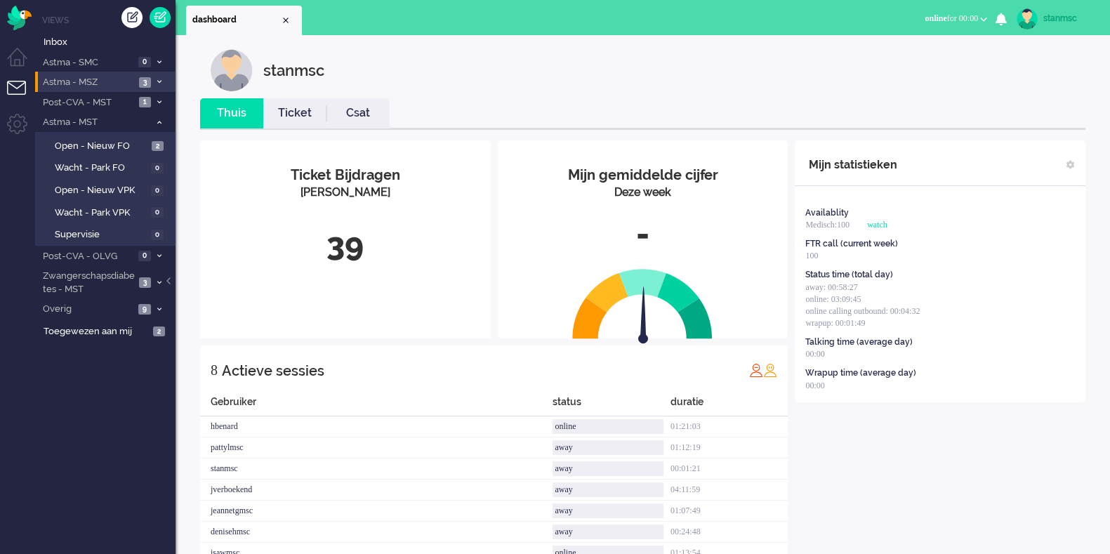
click at [108, 82] on span "Astma - MSZ" at bounding box center [88, 82] width 94 height 13
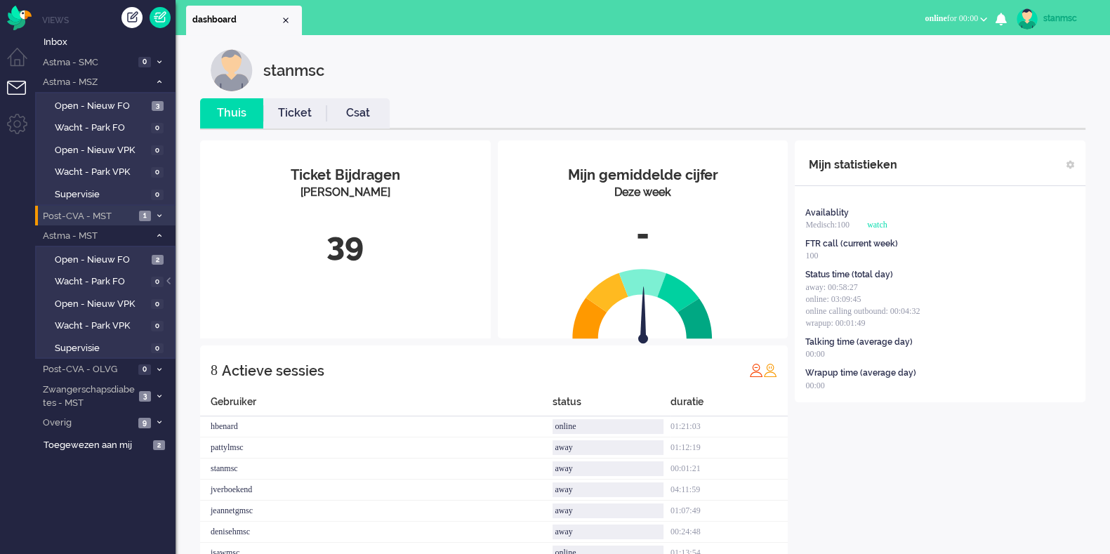
click at [105, 210] on span "Post-CVA - MST" at bounding box center [88, 216] width 94 height 13
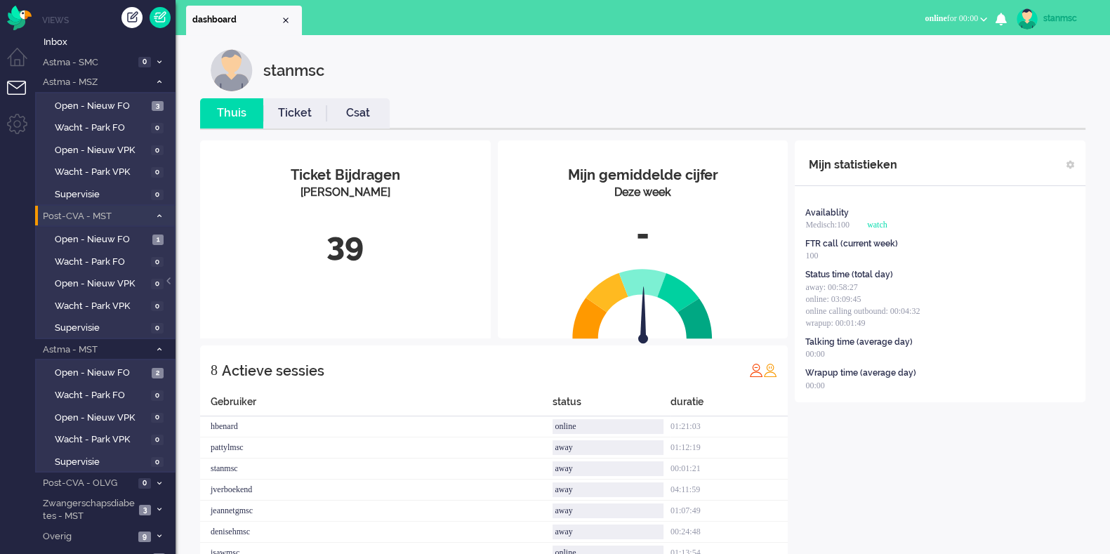
click at [105, 210] on span "Post-CVA - MST" at bounding box center [95, 216] width 109 height 13
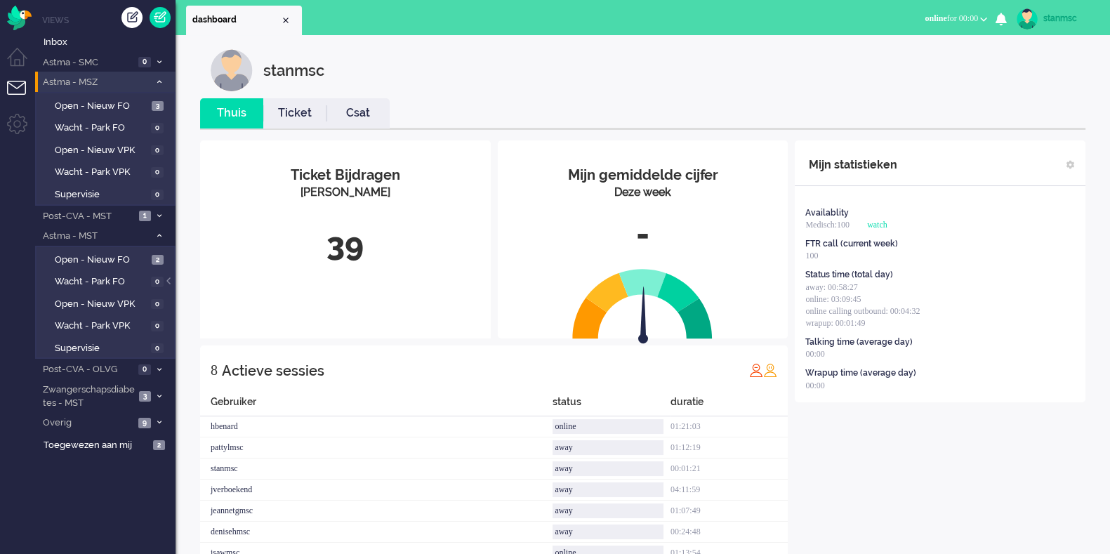
click at [109, 87] on span "Astma - MSZ" at bounding box center [95, 82] width 109 height 13
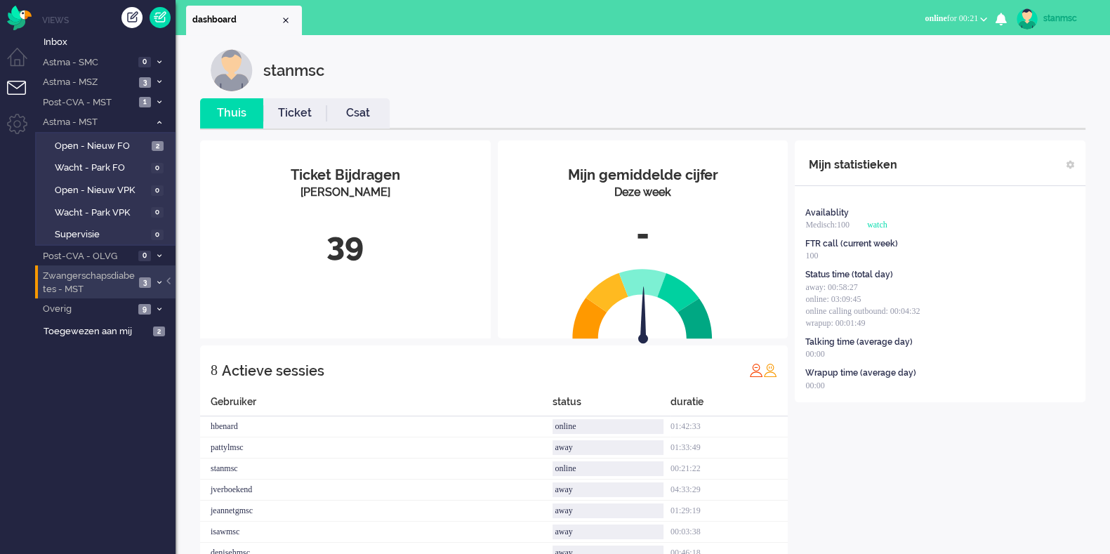
click at [104, 284] on span "Zwangerschapsdiabetes - MST" at bounding box center [88, 283] width 94 height 26
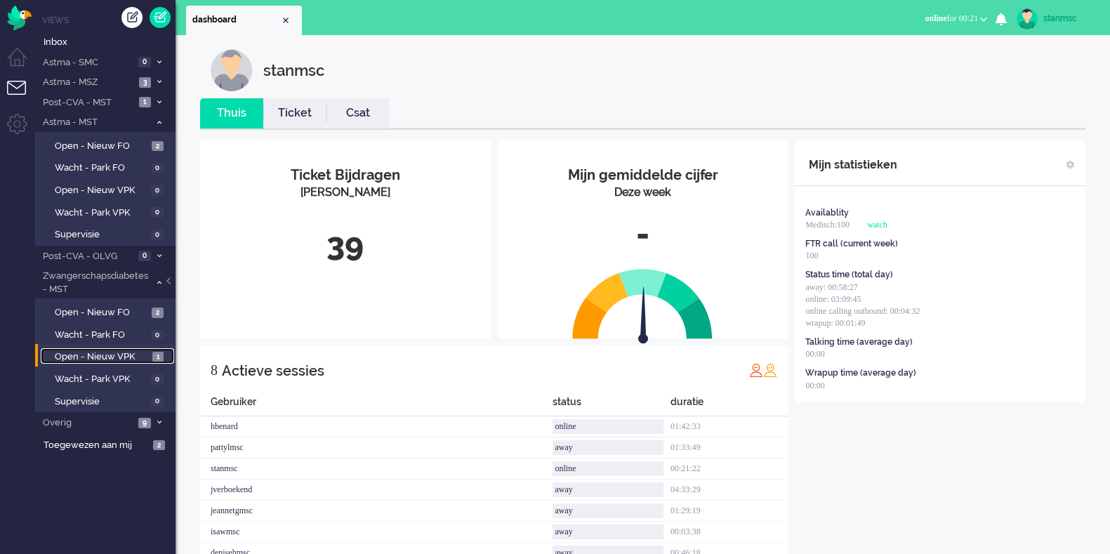
click at [103, 356] on span "Open - Nieuw VPK" at bounding box center [102, 356] width 94 height 13
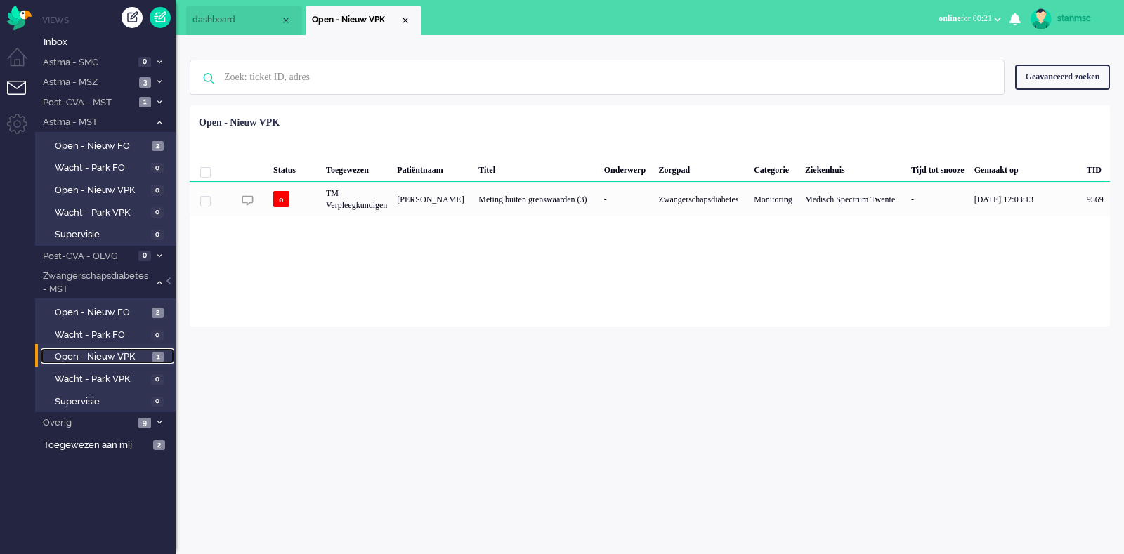
click at [237, 23] on span "dashboard" at bounding box center [236, 20] width 88 height 12
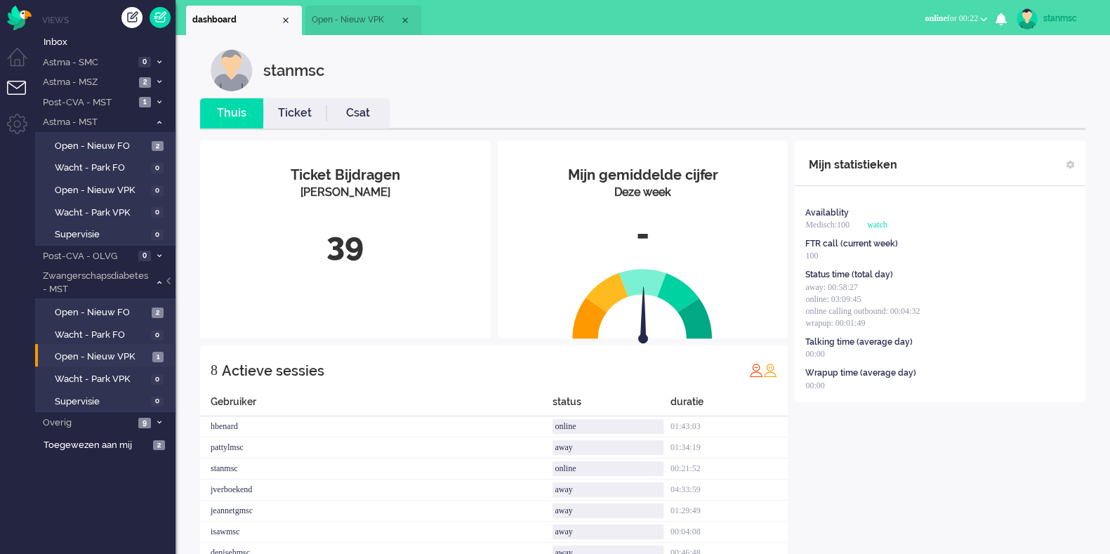
click at [300, 115] on link "Ticket" at bounding box center [294, 113] width 63 height 16
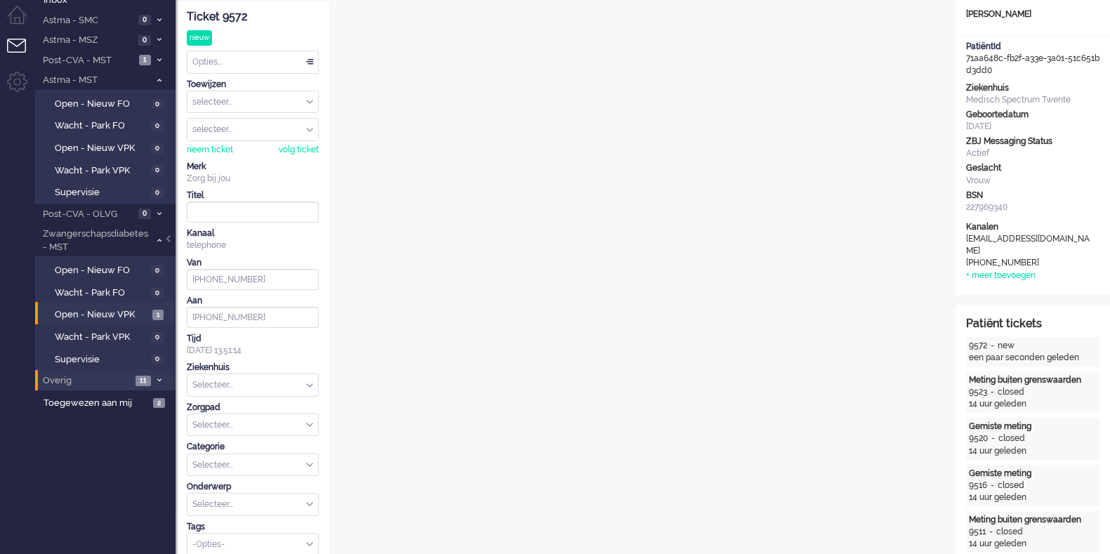
click at [77, 370] on li "Overig 11" at bounding box center [105, 380] width 140 height 20
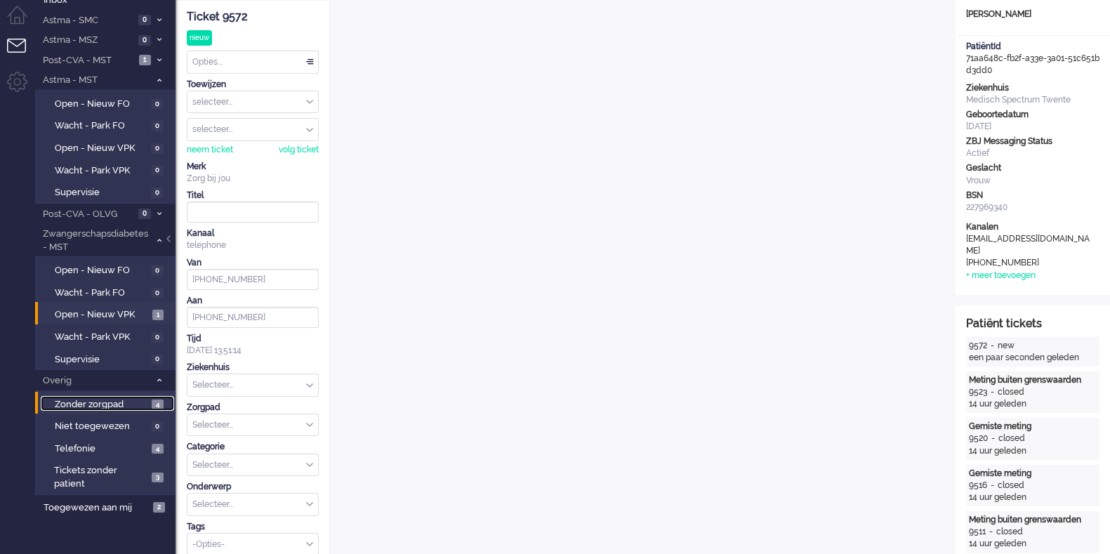
click at [103, 400] on span "Zonder zorgpad" at bounding box center [101, 404] width 93 height 13
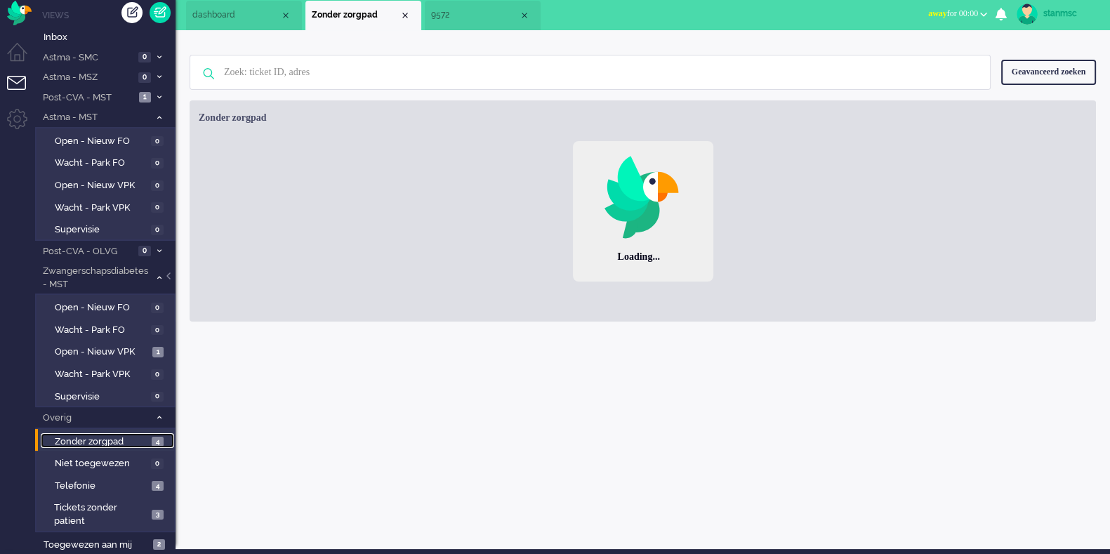
scroll to position [3, 0]
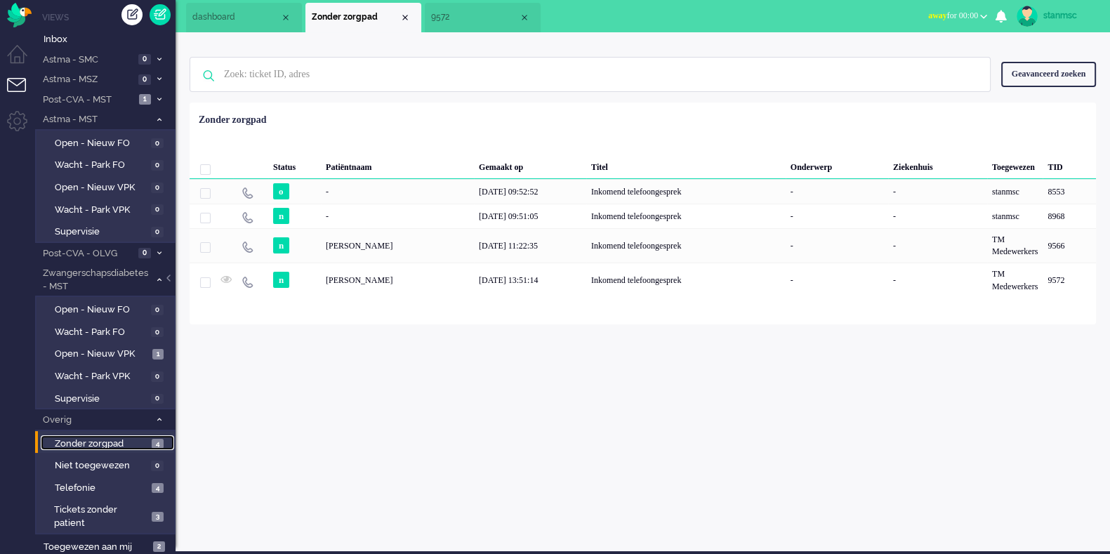
click at [485, 16] on span "9572" at bounding box center [475, 17] width 88 height 12
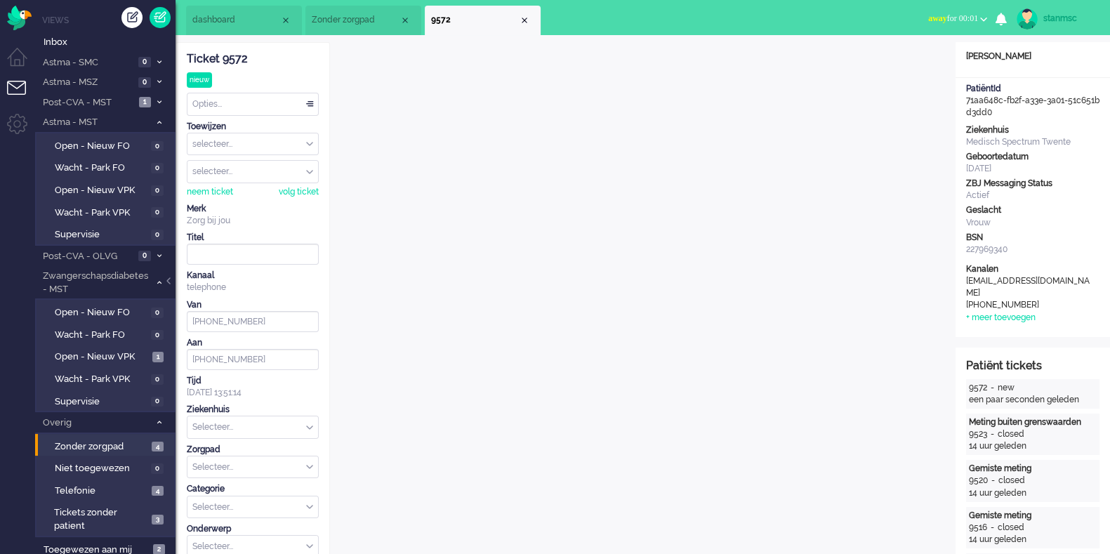
click at [888, 16] on span "away for 00:01" at bounding box center [953, 18] width 50 height 10
click at [888, 60] on label "Online" at bounding box center [929, 63] width 111 height 12
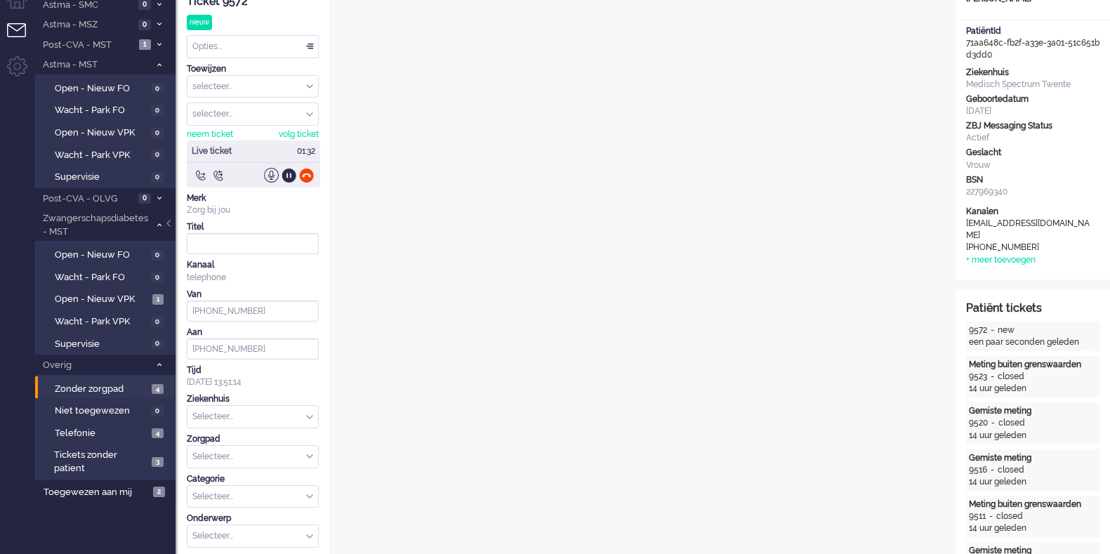
scroll to position [57, 0]
click at [309, 174] on div at bounding box center [306, 176] width 15 height 15
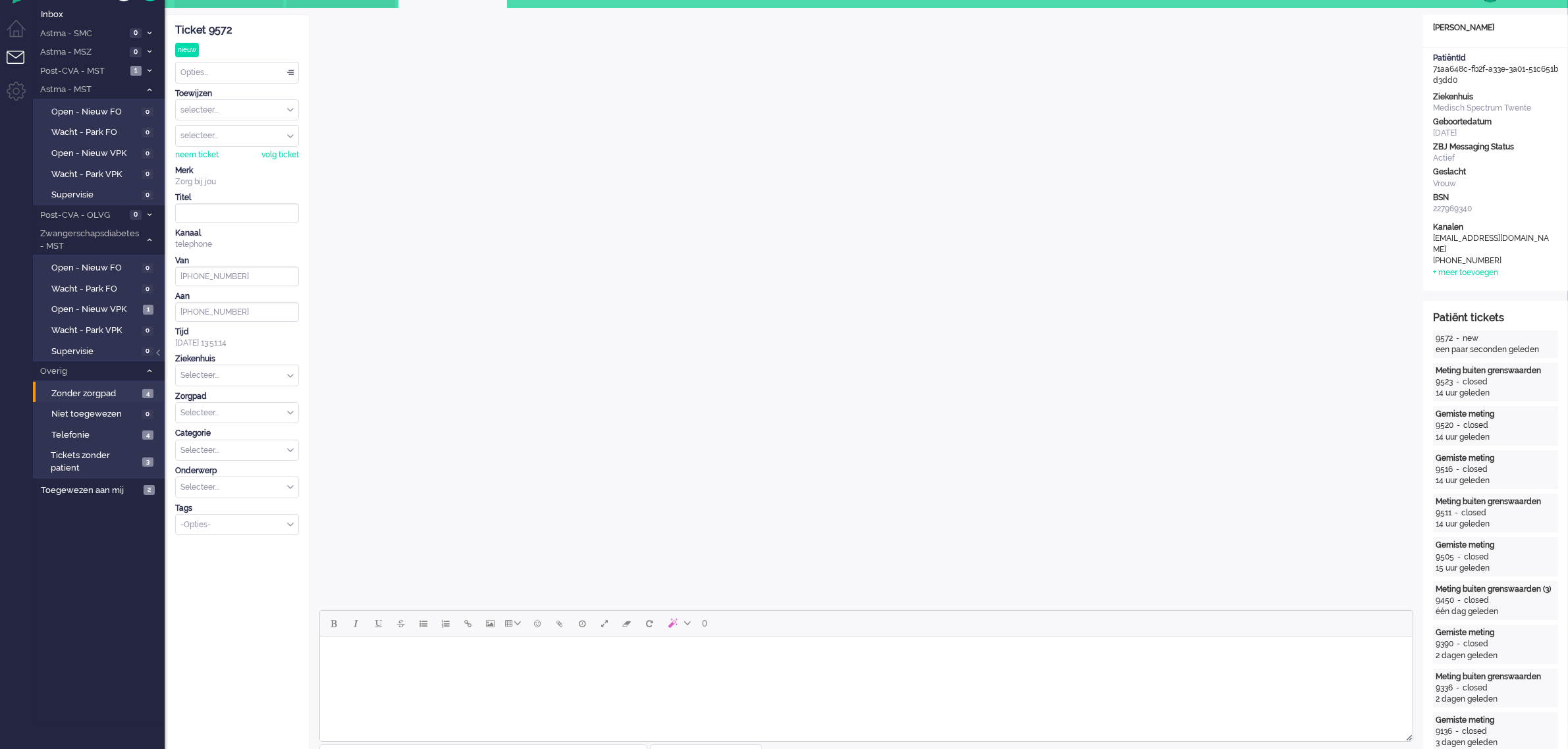
scroll to position [0, 0]
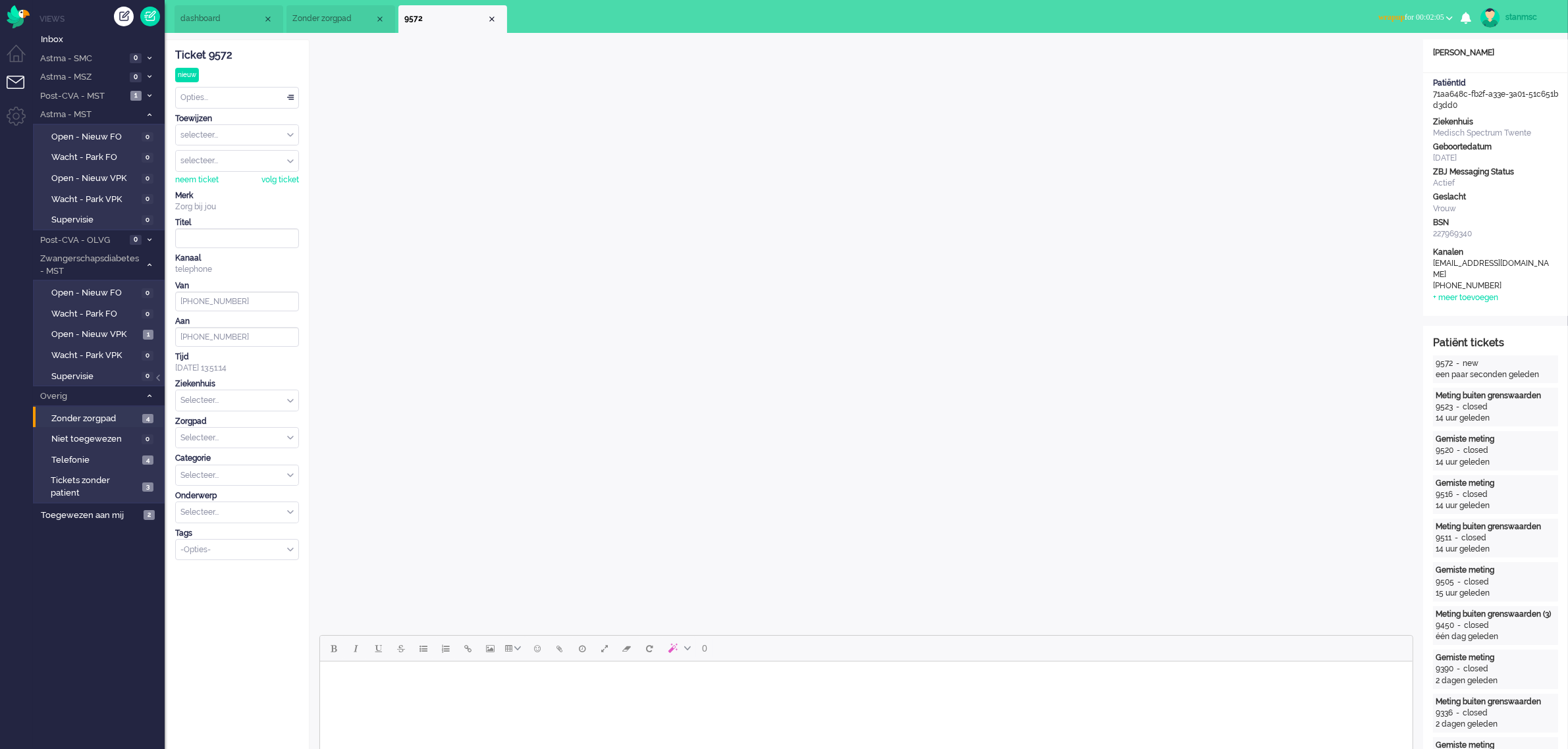
click at [833, 14] on span "wrapup for 00:02:05" at bounding box center [1411, 17] width 66 height 9
click at [833, 54] on label "Online" at bounding box center [1397, 59] width 104 height 11
click at [316, 20] on span "Zonder zorgpad" at bounding box center [334, 19] width 83 height 11
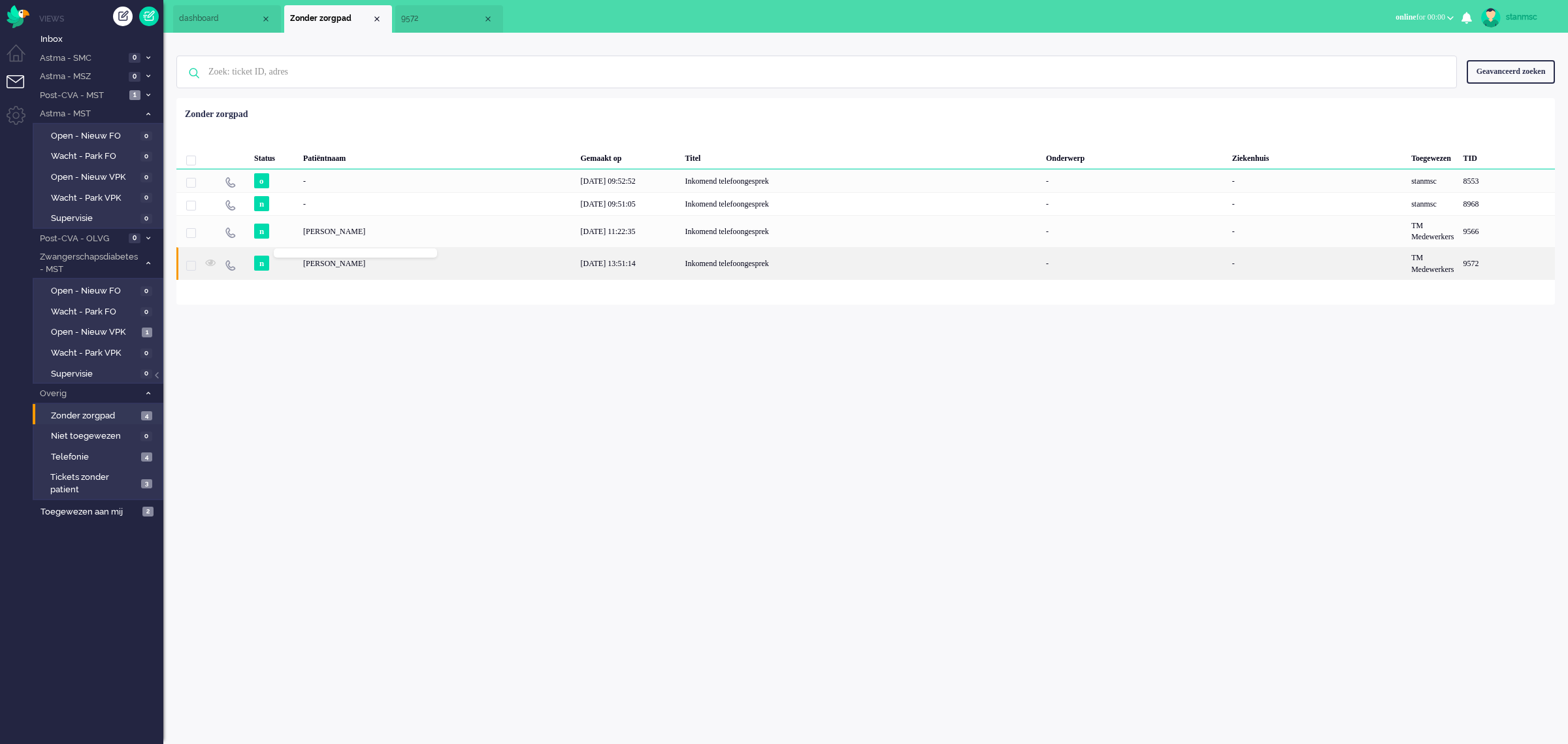
click at [288, 265] on body "Thuis Dashboard [GEOGRAPHIC_DATA] Volgen [GEOGRAPHIC_DATA] release_2.1.2 Views …" at bounding box center [784, 372] width 1568 height 744
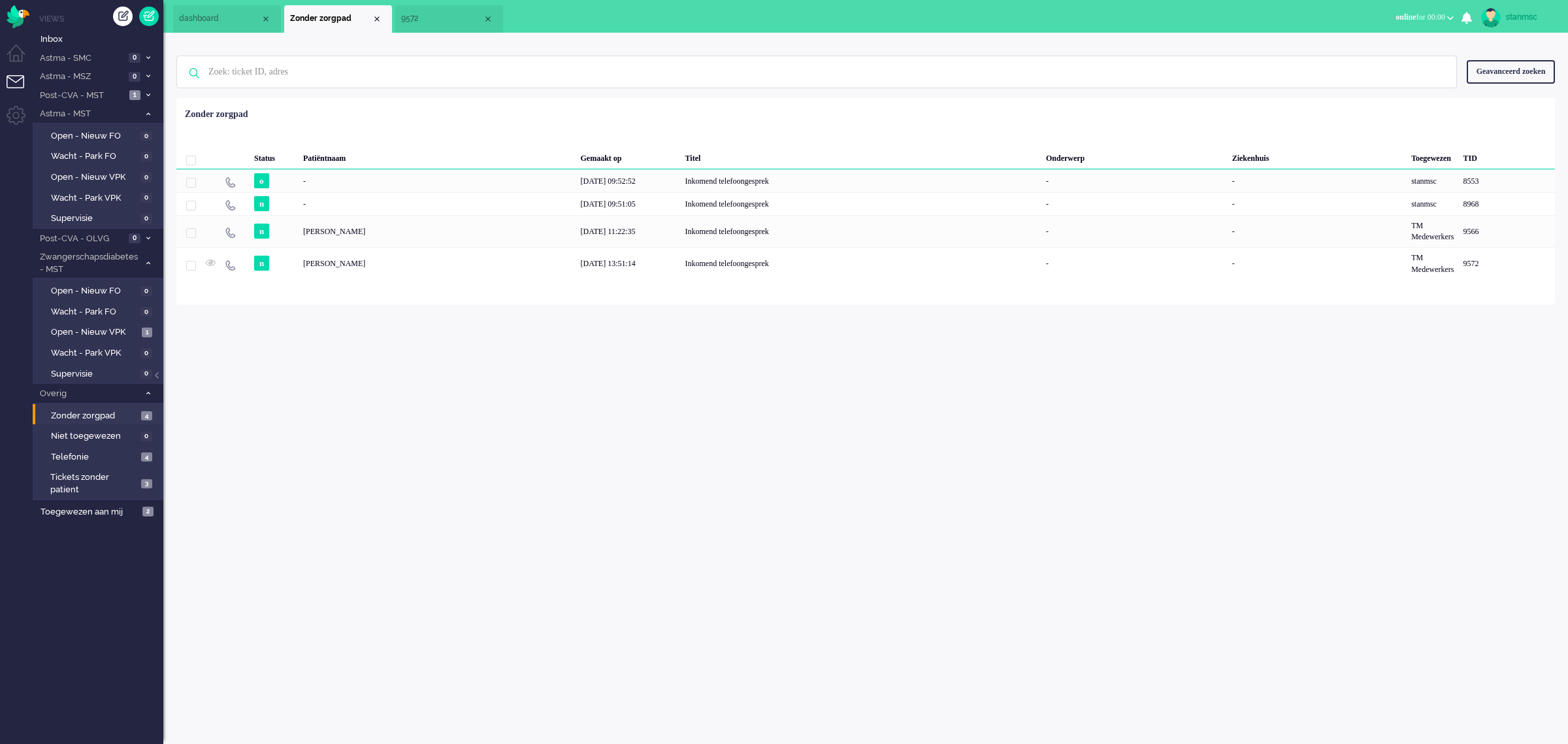
click at [432, 20] on span "9572" at bounding box center [442, 19] width 82 height 11
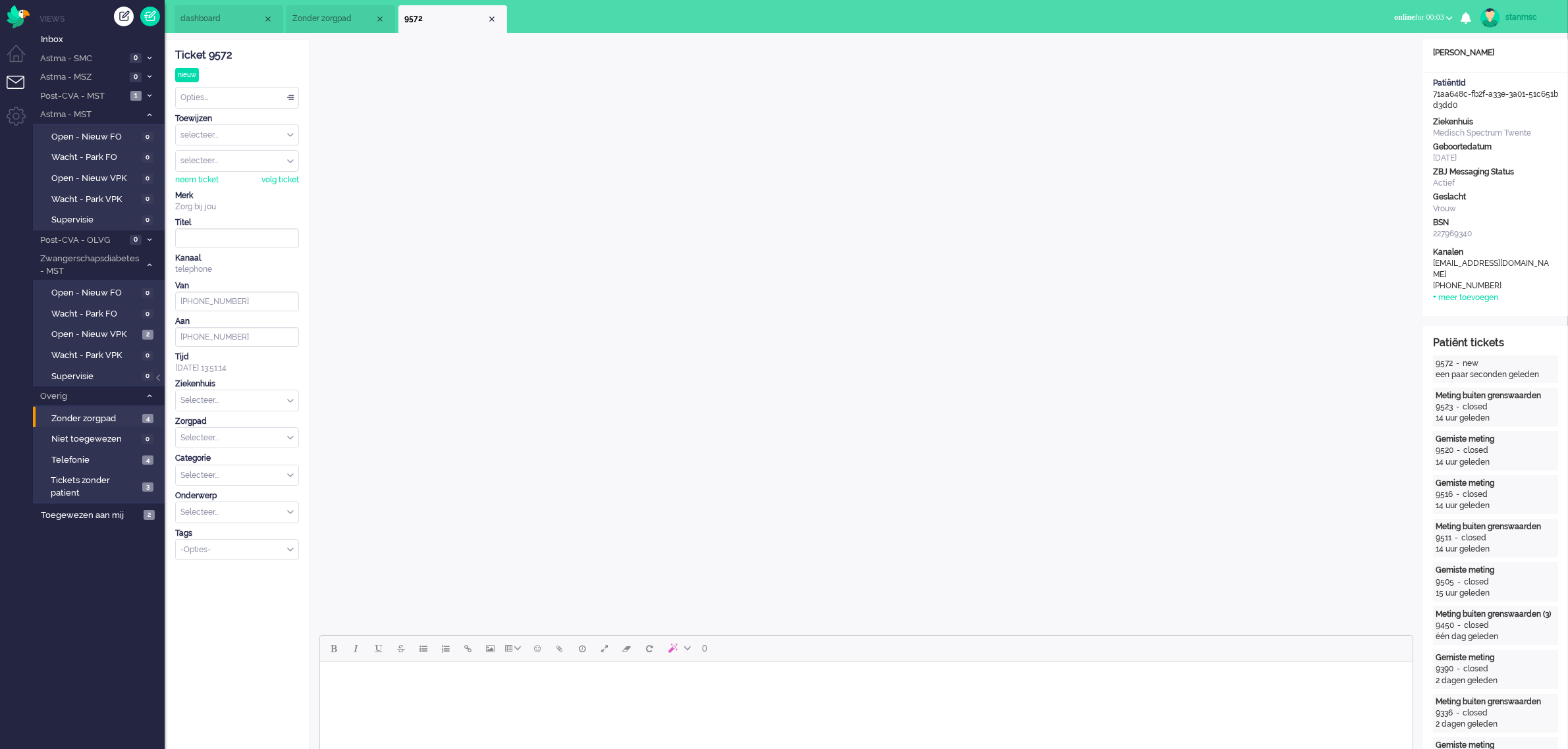
click at [216, 162] on input "Assign User" at bounding box center [237, 161] width 123 height 21
type input "h"
click at [204, 258] on span "hbenard" at bounding box center [197, 257] width 31 height 11
click at [257, 403] on input "text" at bounding box center [237, 400] width 123 height 21
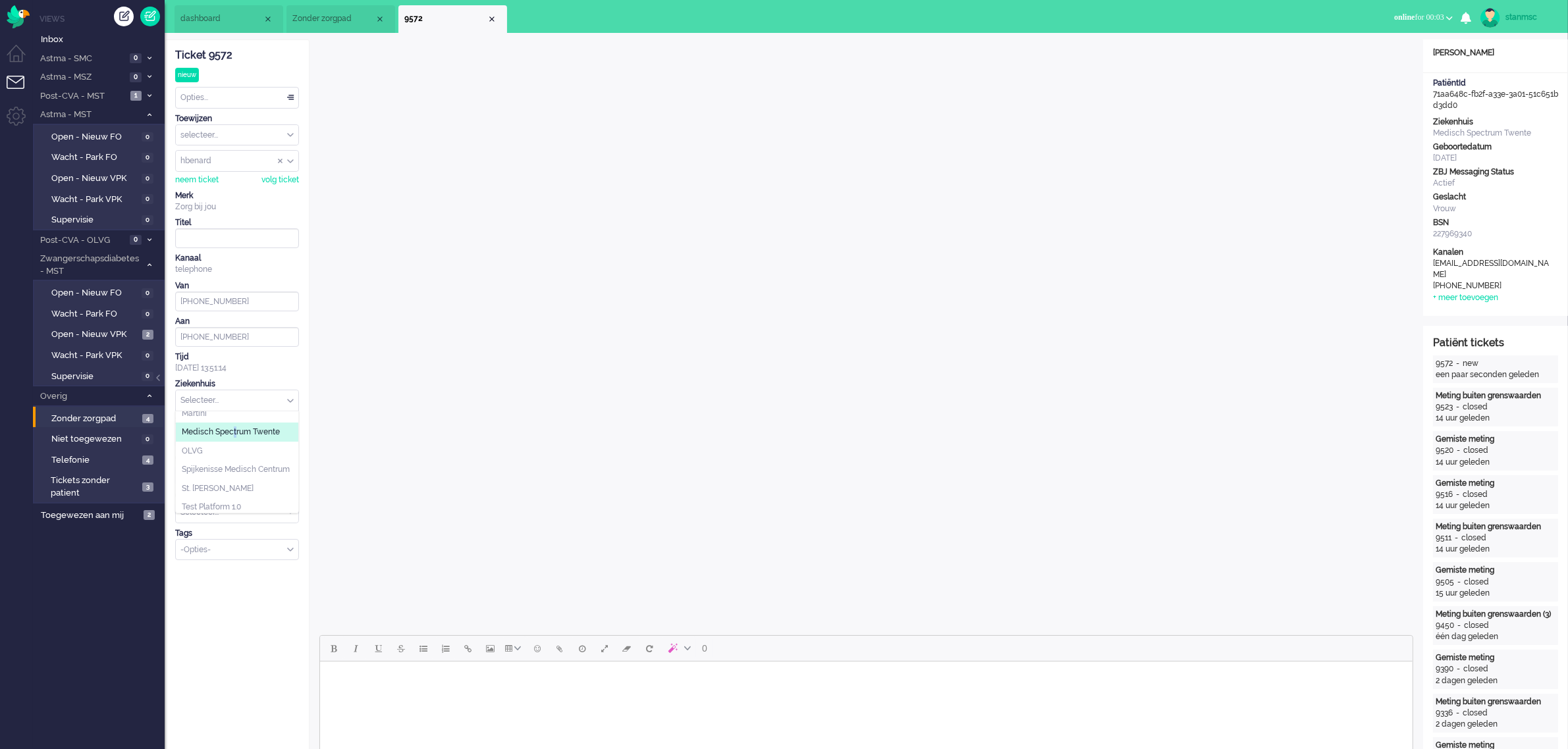
click at [235, 414] on span "Medisch Spectrum Twente" at bounding box center [231, 432] width 98 height 11
click at [235, 414] on input "text" at bounding box center [237, 438] width 123 height 21
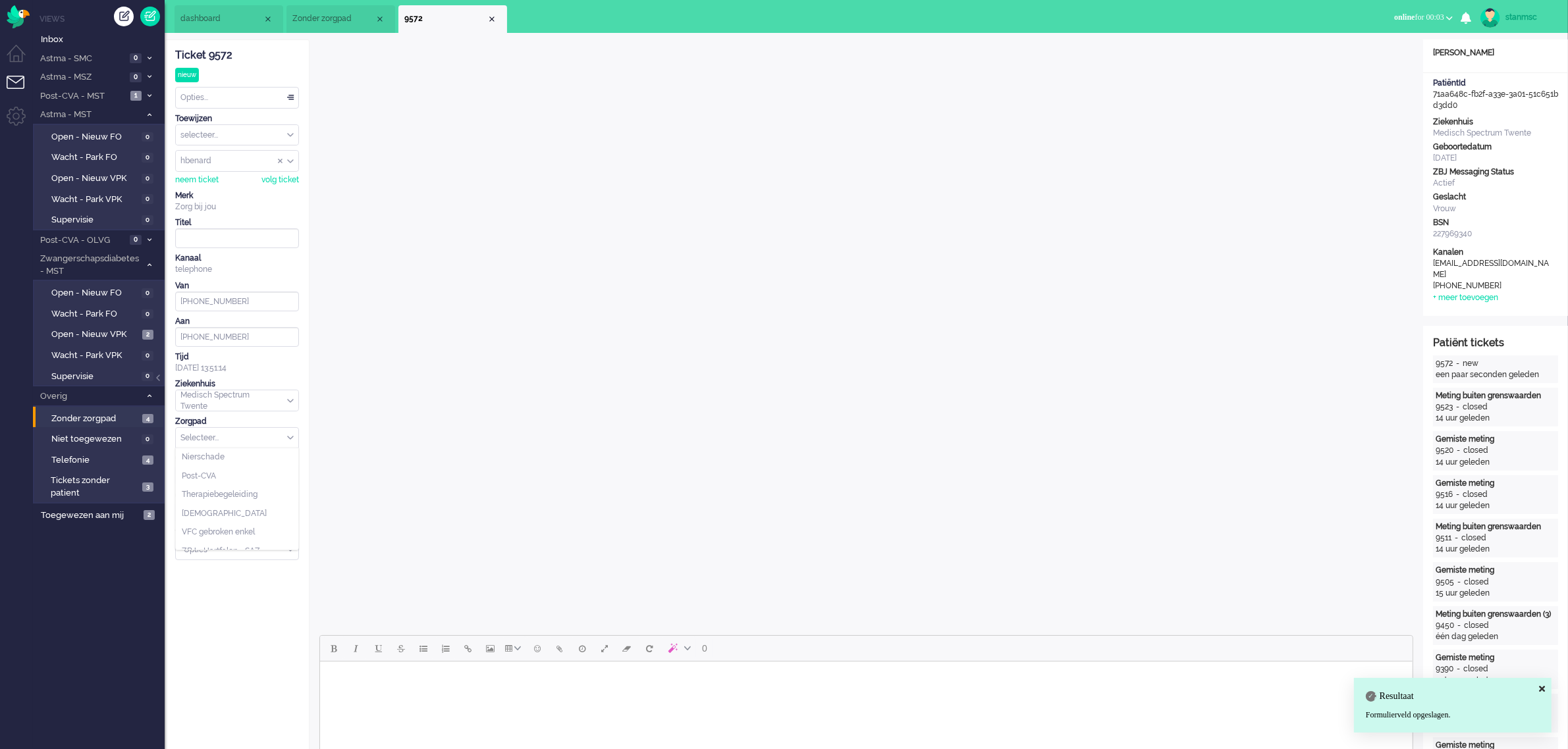
scroll to position [142, 0]
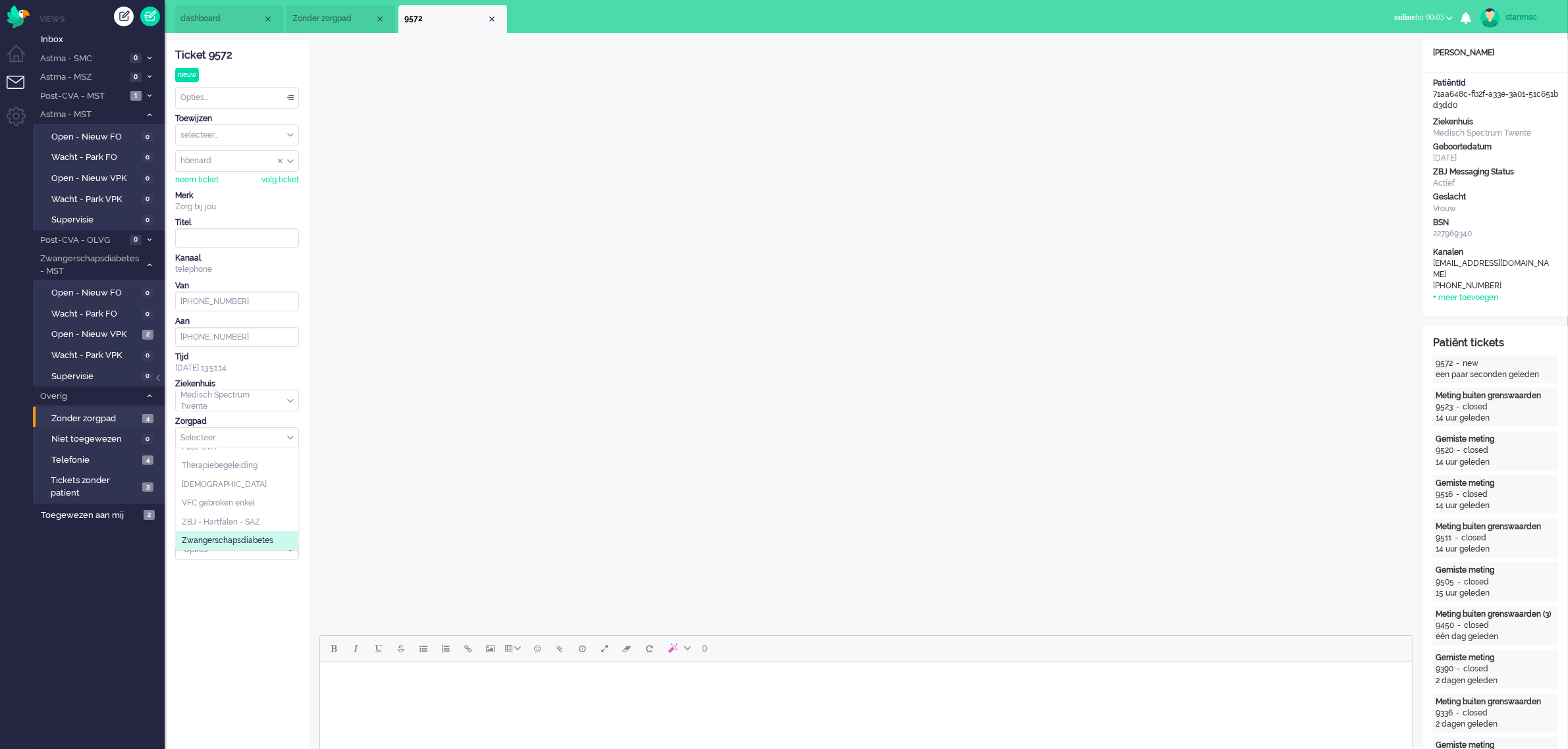
click at [234, 414] on span "Zwangerschapsdiabetes" at bounding box center [228, 541] width 92 height 11
click at [238, 414] on input "text" at bounding box center [237, 476] width 123 height 21
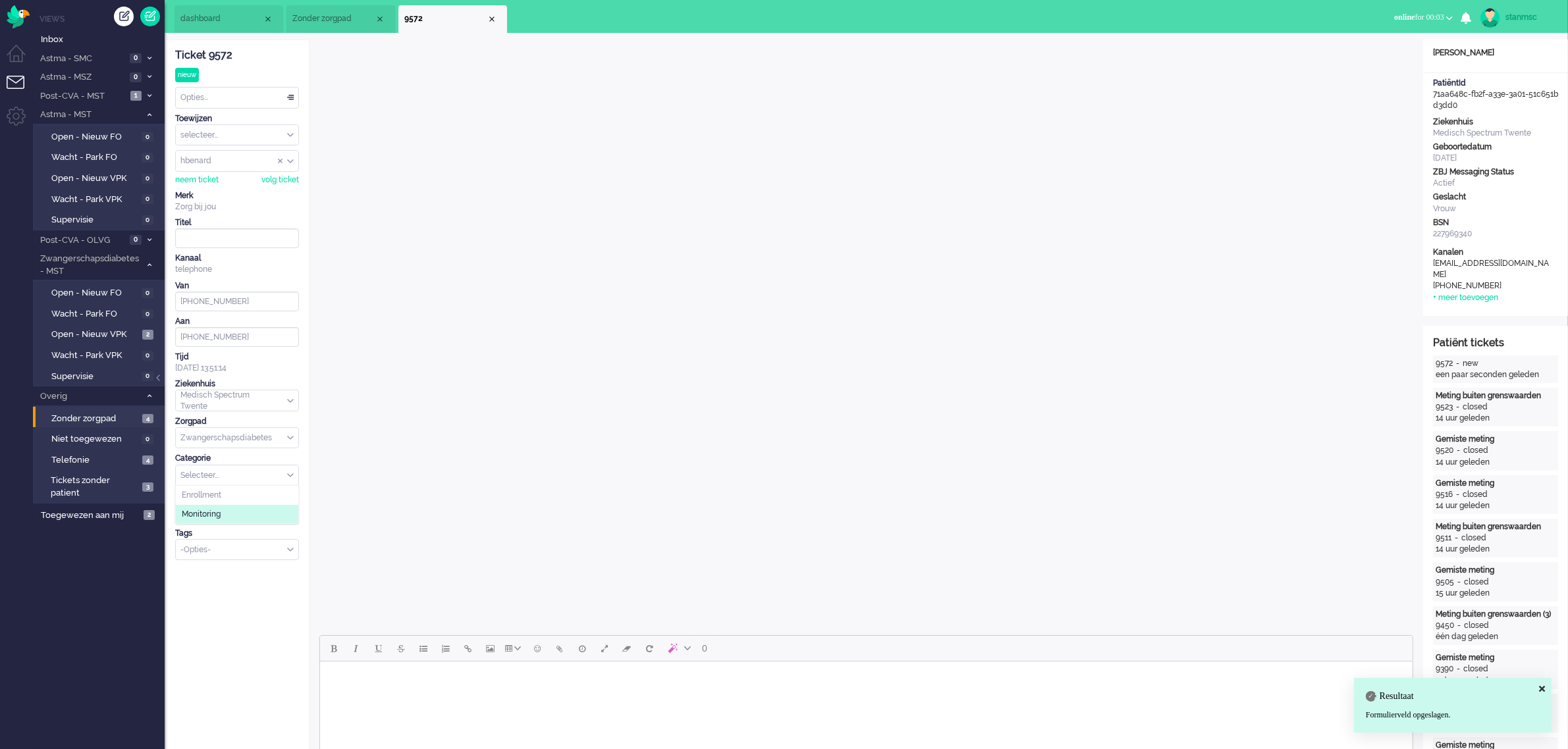
click at [220, 414] on span "Monitoring" at bounding box center [201, 515] width 38 height 11
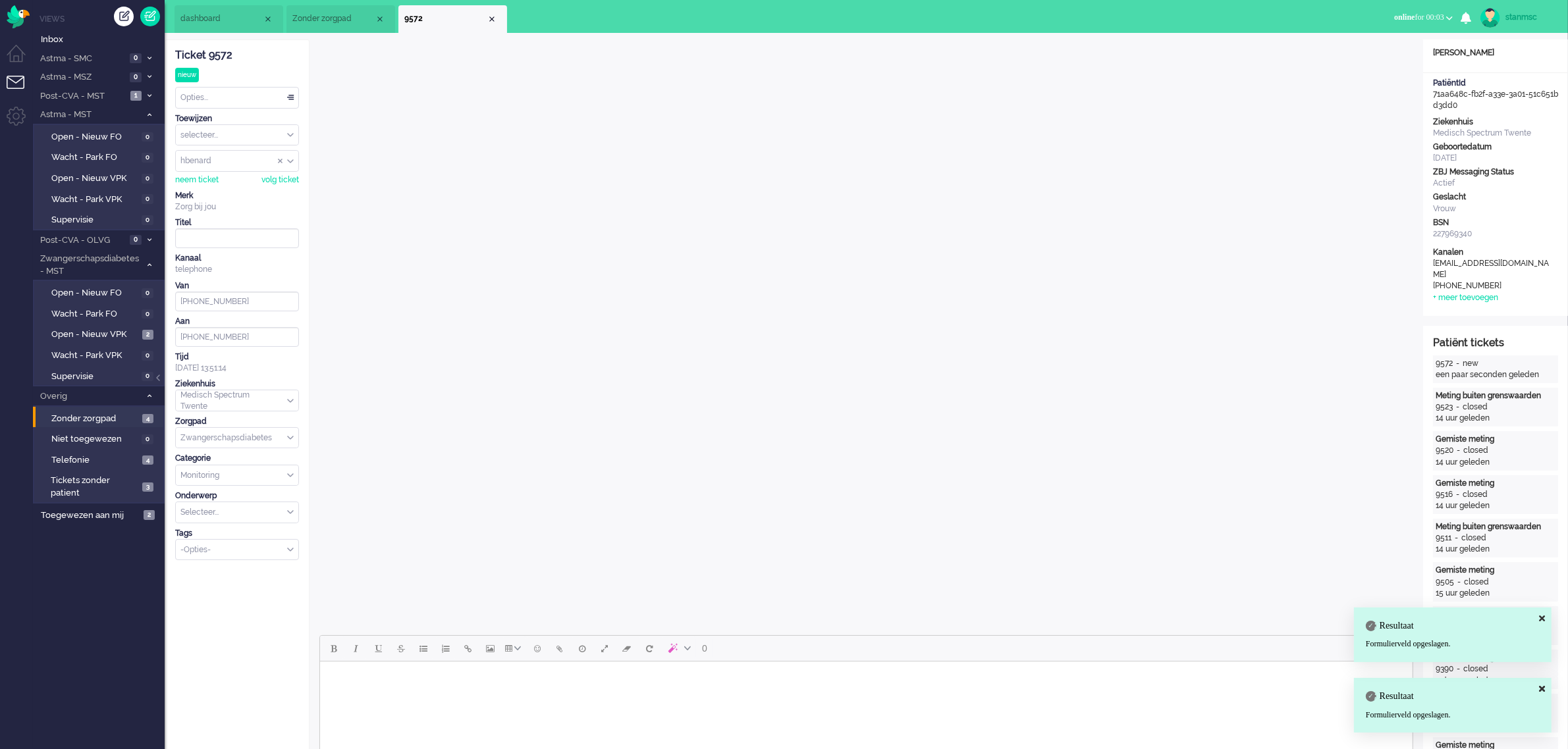
click at [265, 414] on input "text" at bounding box center [237, 513] width 123 height 21
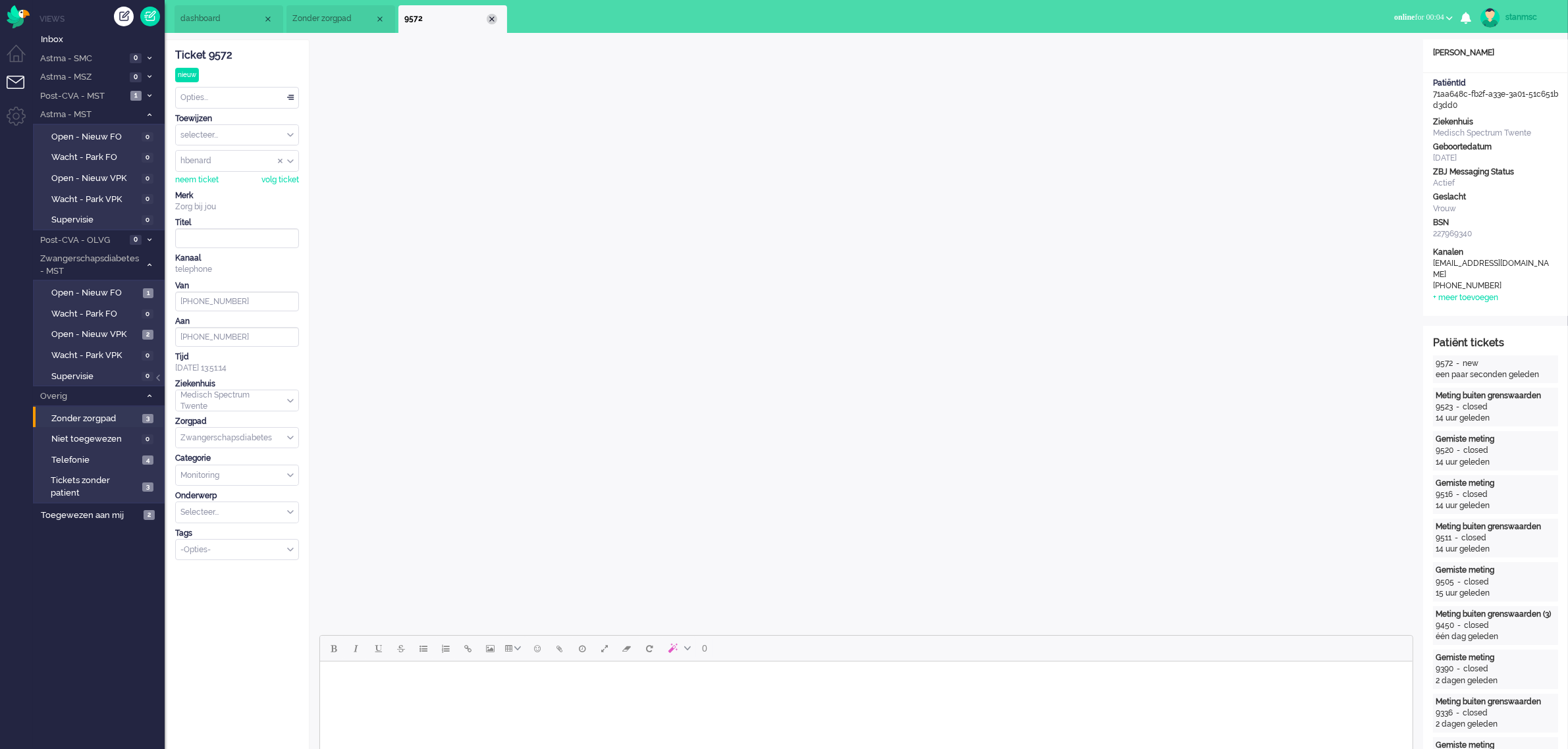
click at [494, 19] on div "Close tab" at bounding box center [491, 19] width 10 height 10
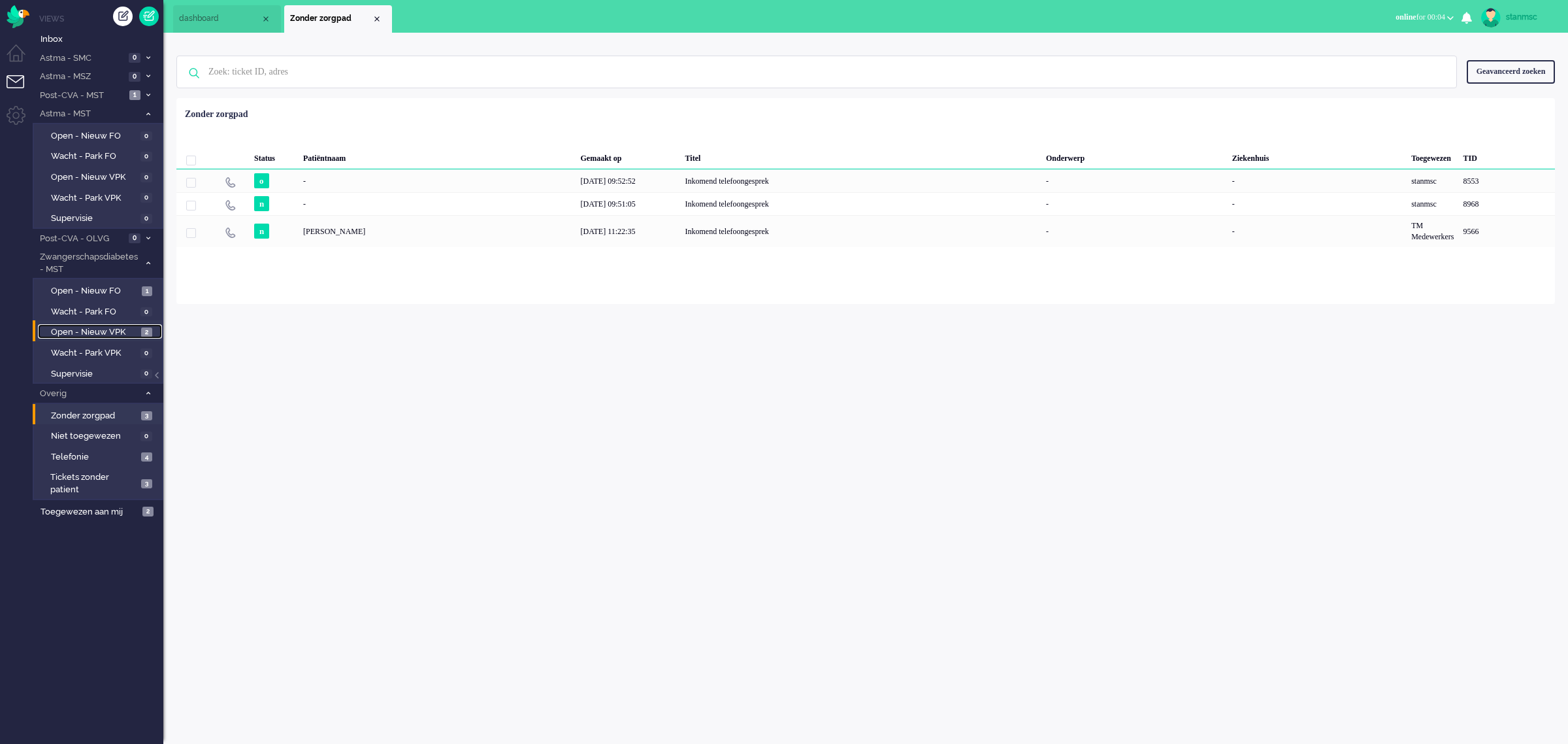
click at [92, 332] on span "Open - Nieuw VPK" at bounding box center [94, 331] width 87 height 12
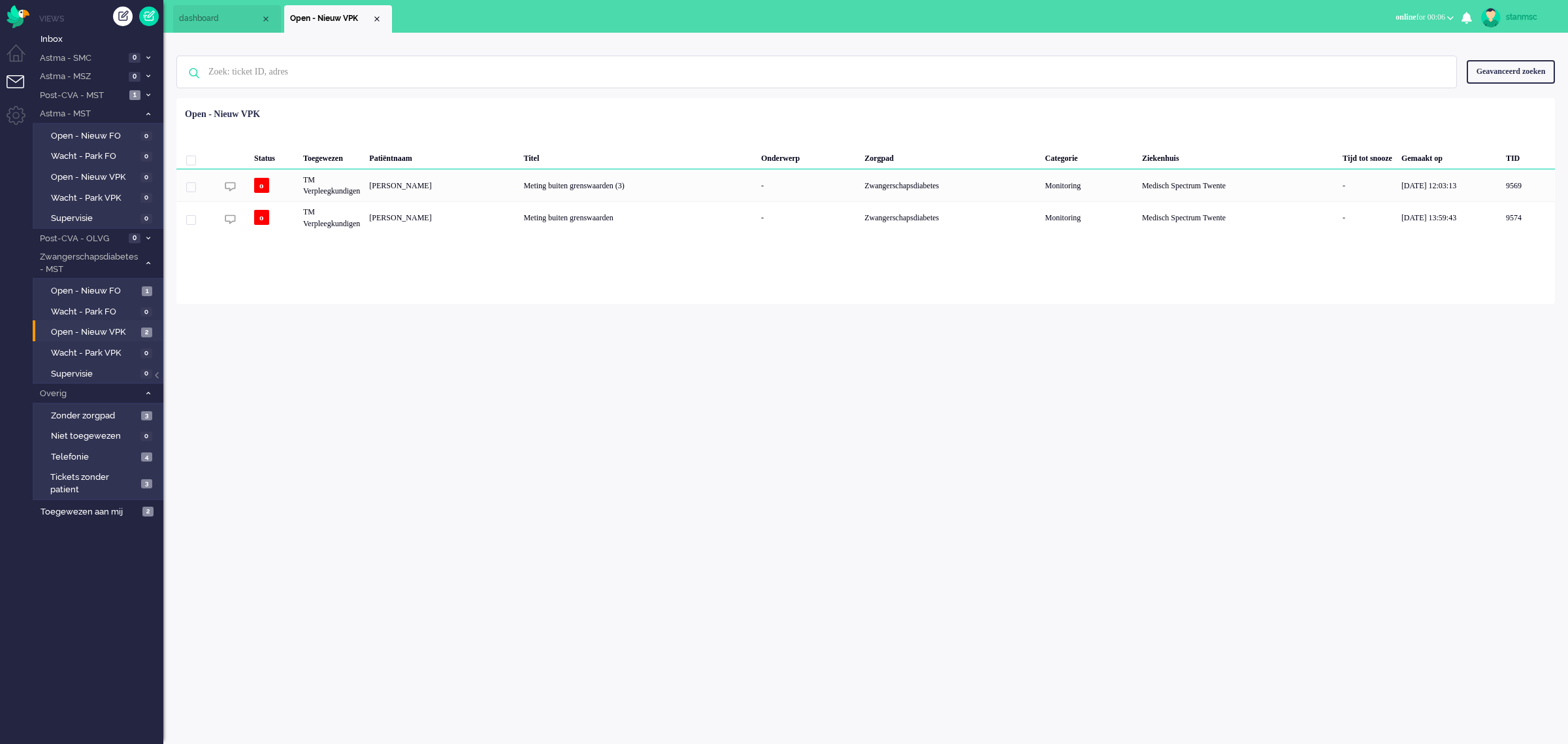
click at [826, 14] on span "online for 00:06" at bounding box center [1420, 17] width 49 height 9
click at [826, 43] on label "Away" at bounding box center [1400, 44] width 103 height 11
click at [98, 93] on span "Post-CVA - MST" at bounding box center [82, 95] width 87 height 12
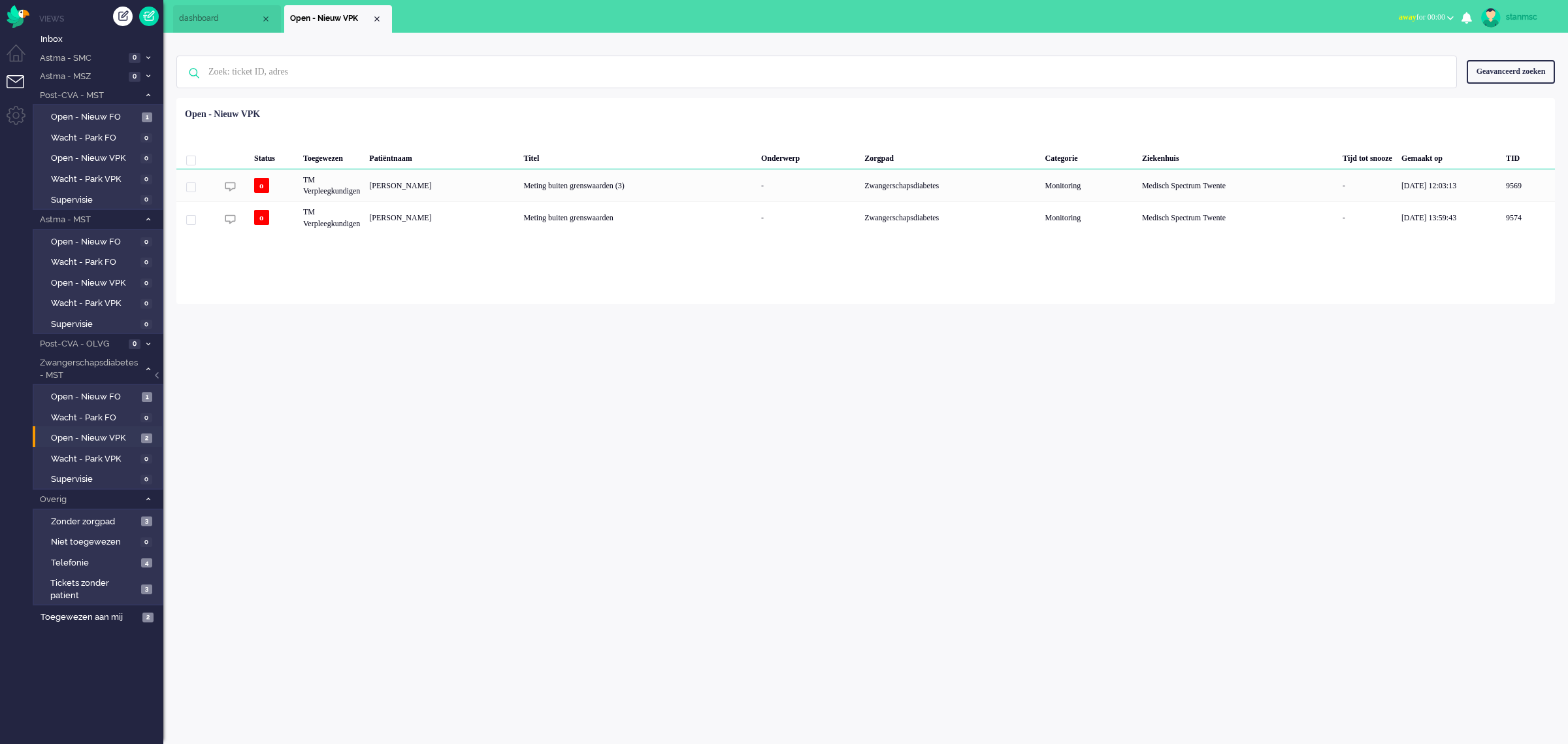
click at [370, 14] on span "Open - Nieuw VPK" at bounding box center [331, 19] width 82 height 11
click at [376, 18] on div "Close tab" at bounding box center [377, 19] width 10 height 10
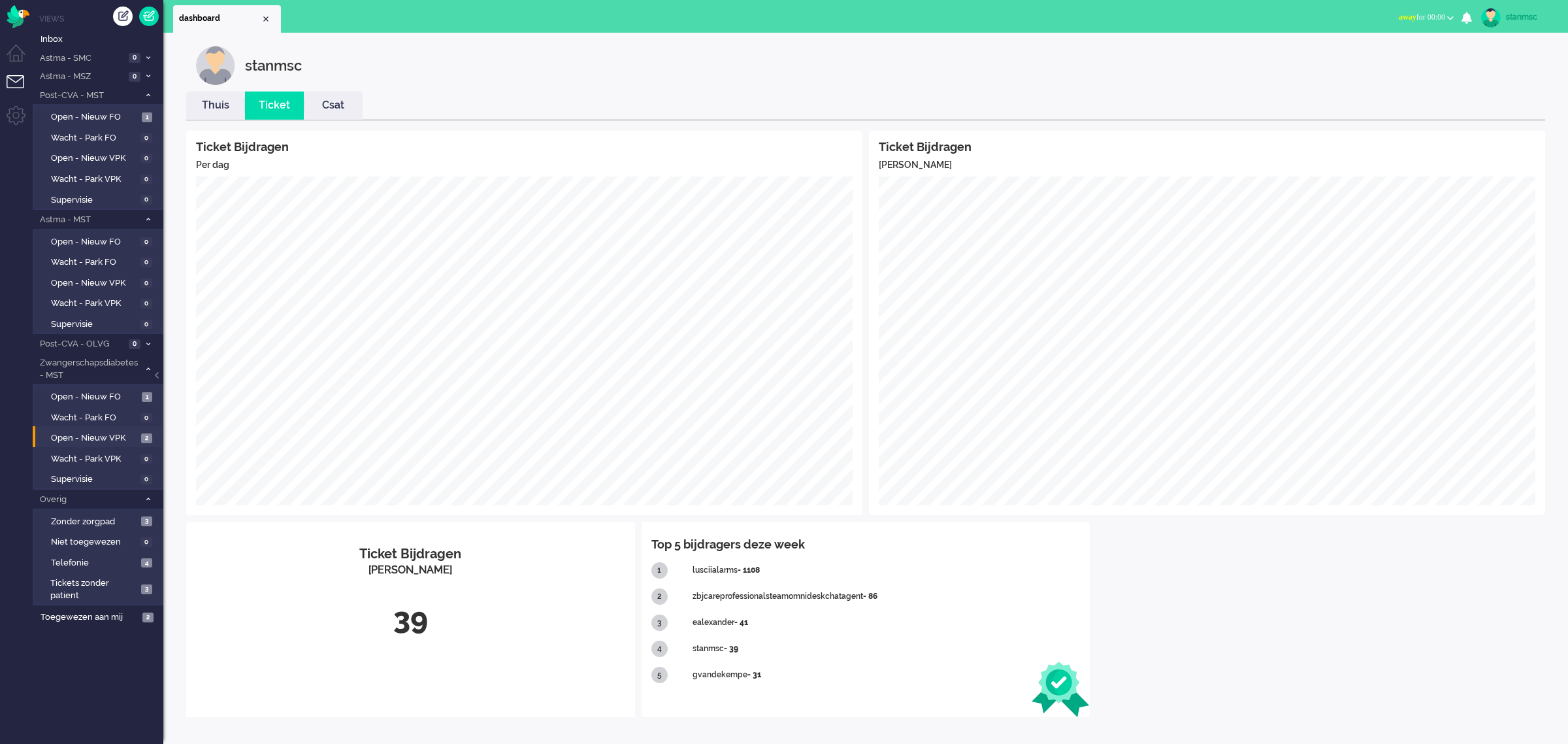
click at [210, 102] on link "Thuis" at bounding box center [215, 105] width 59 height 15
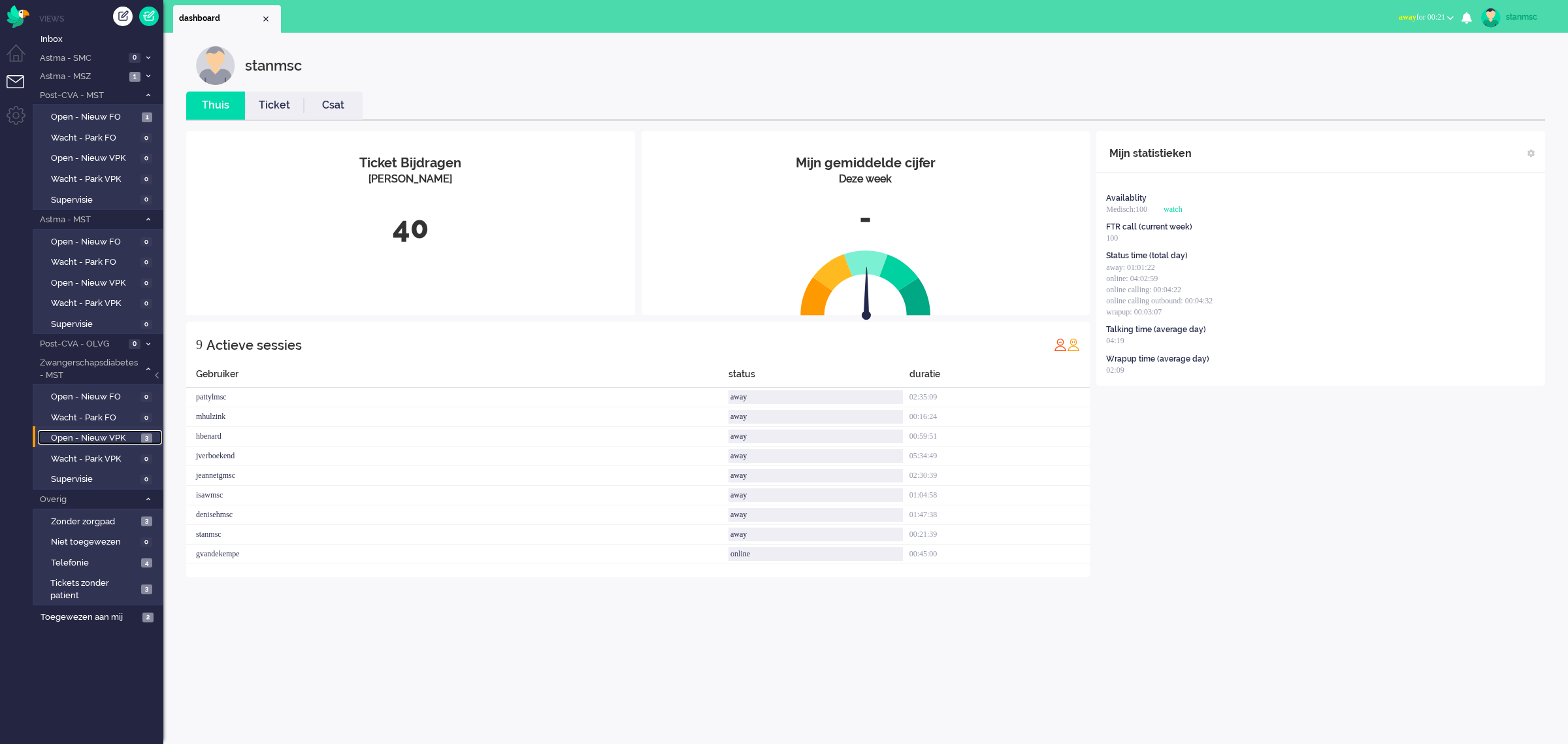
click at [85, 412] on span "Open - Nieuw VPK" at bounding box center [94, 438] width 87 height 12
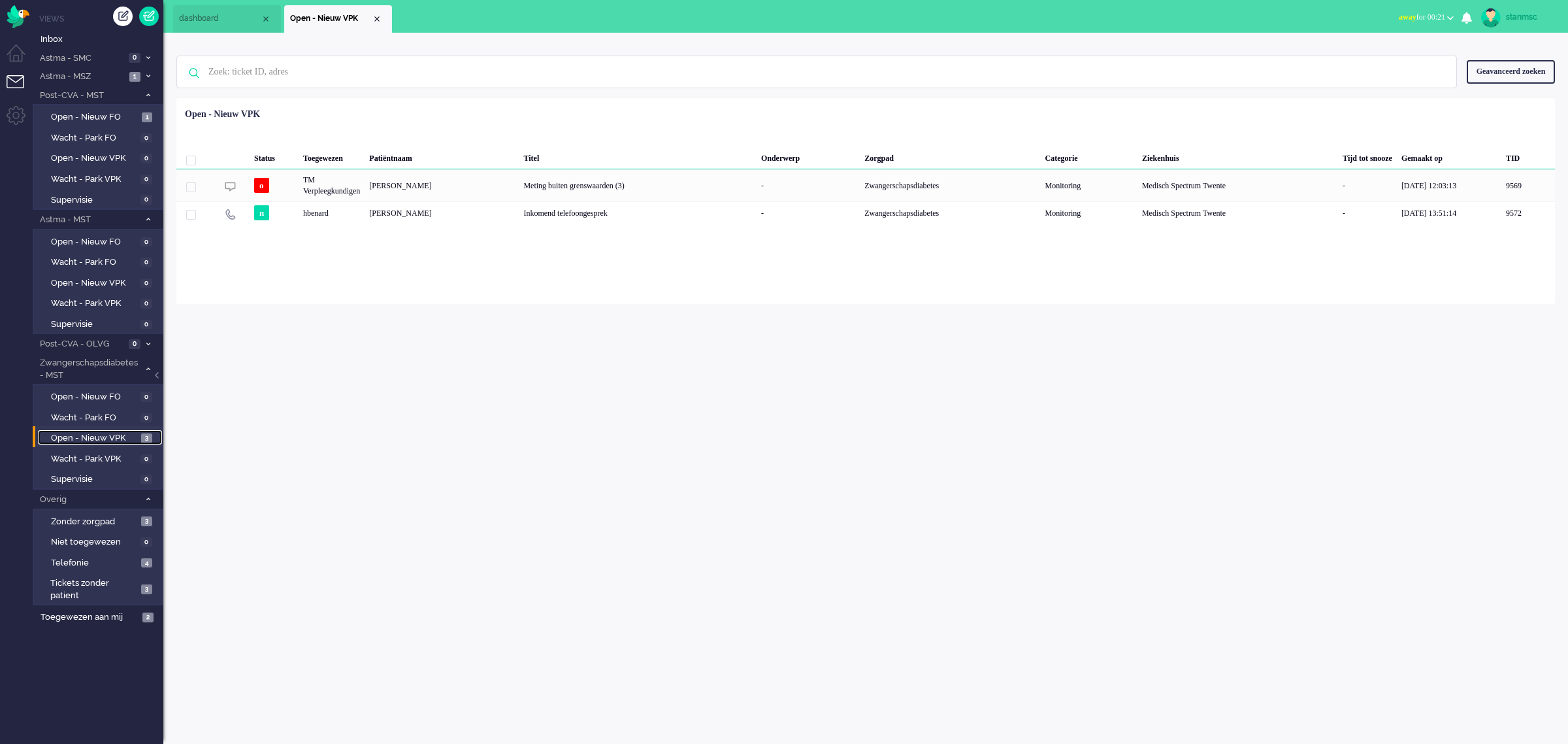
click at [214, 10] on li "dashboard" at bounding box center [227, 19] width 108 height 27
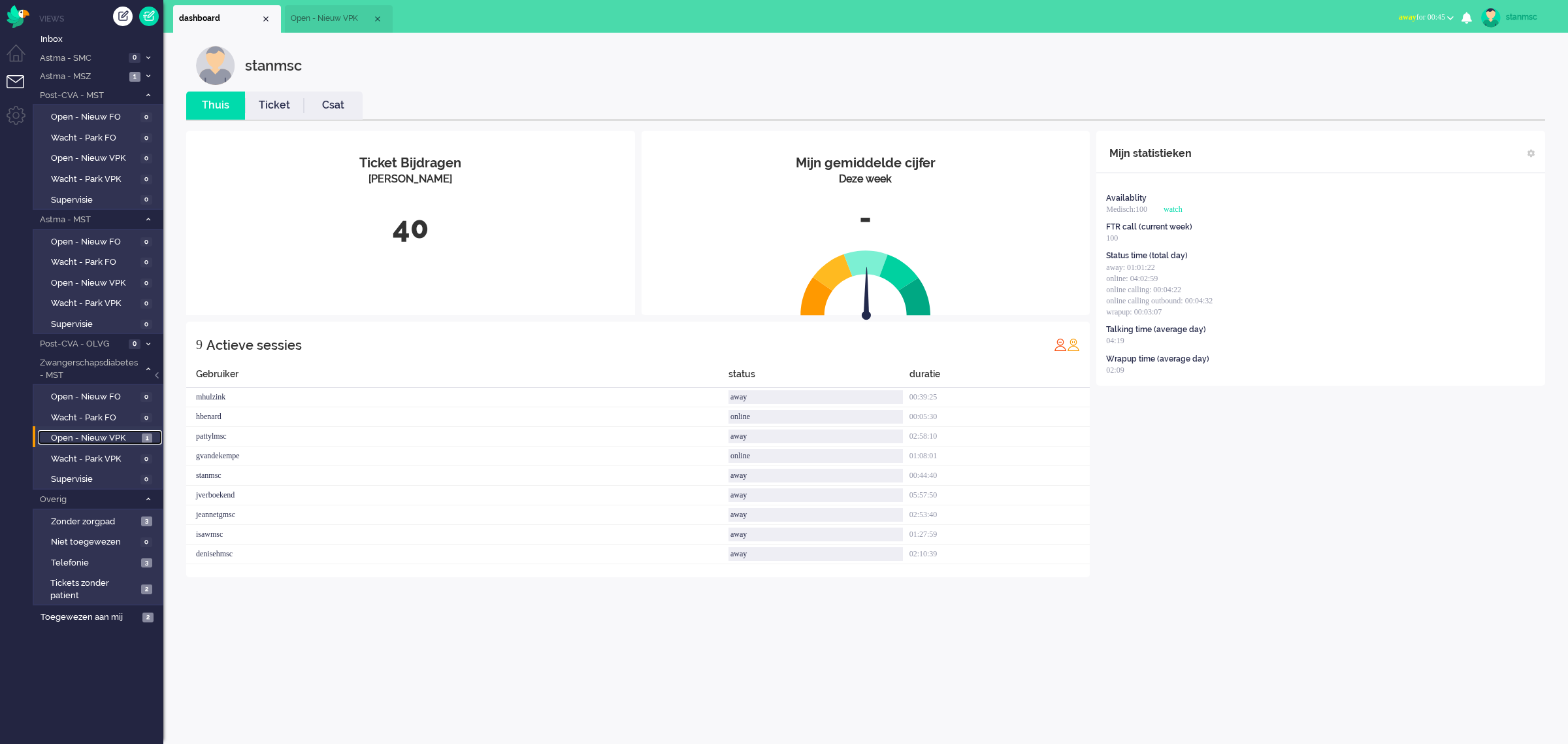
click at [315, 20] on span "Open - Nieuw VPK" at bounding box center [332, 19] width 82 height 11
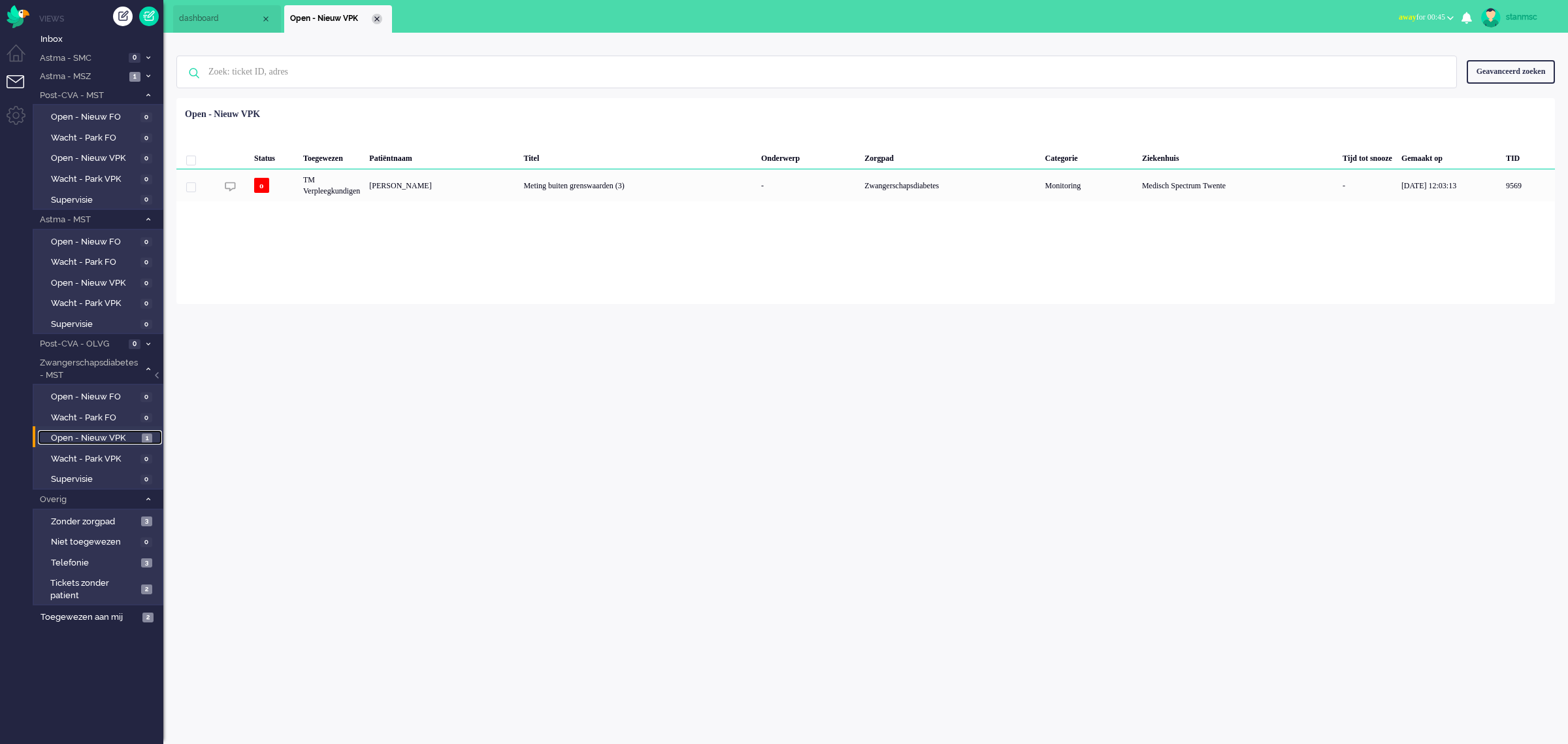
click at [379, 18] on div "Close tab" at bounding box center [377, 19] width 10 height 10
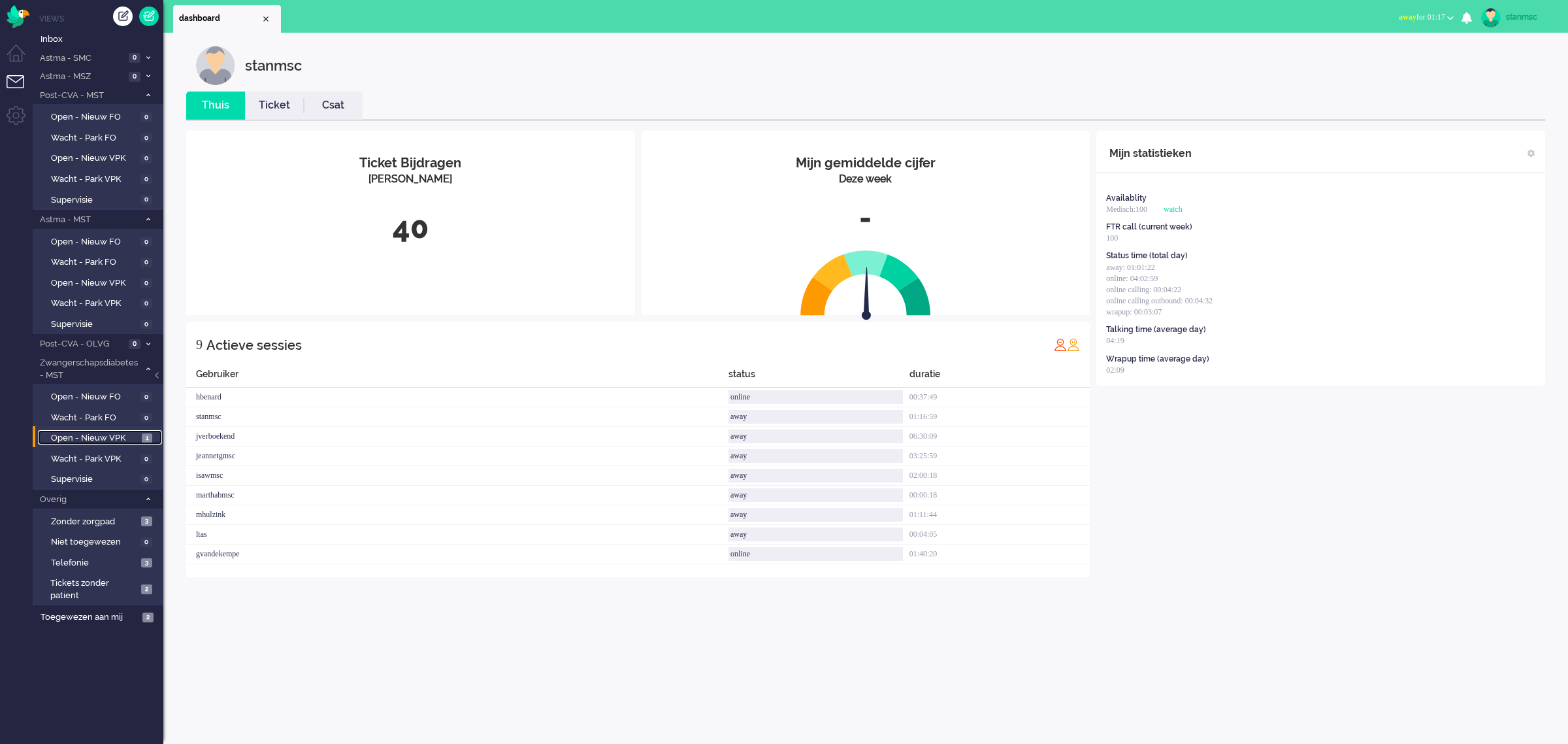
click at [73, 412] on span "Open - Nieuw VPK" at bounding box center [95, 438] width 87 height 12
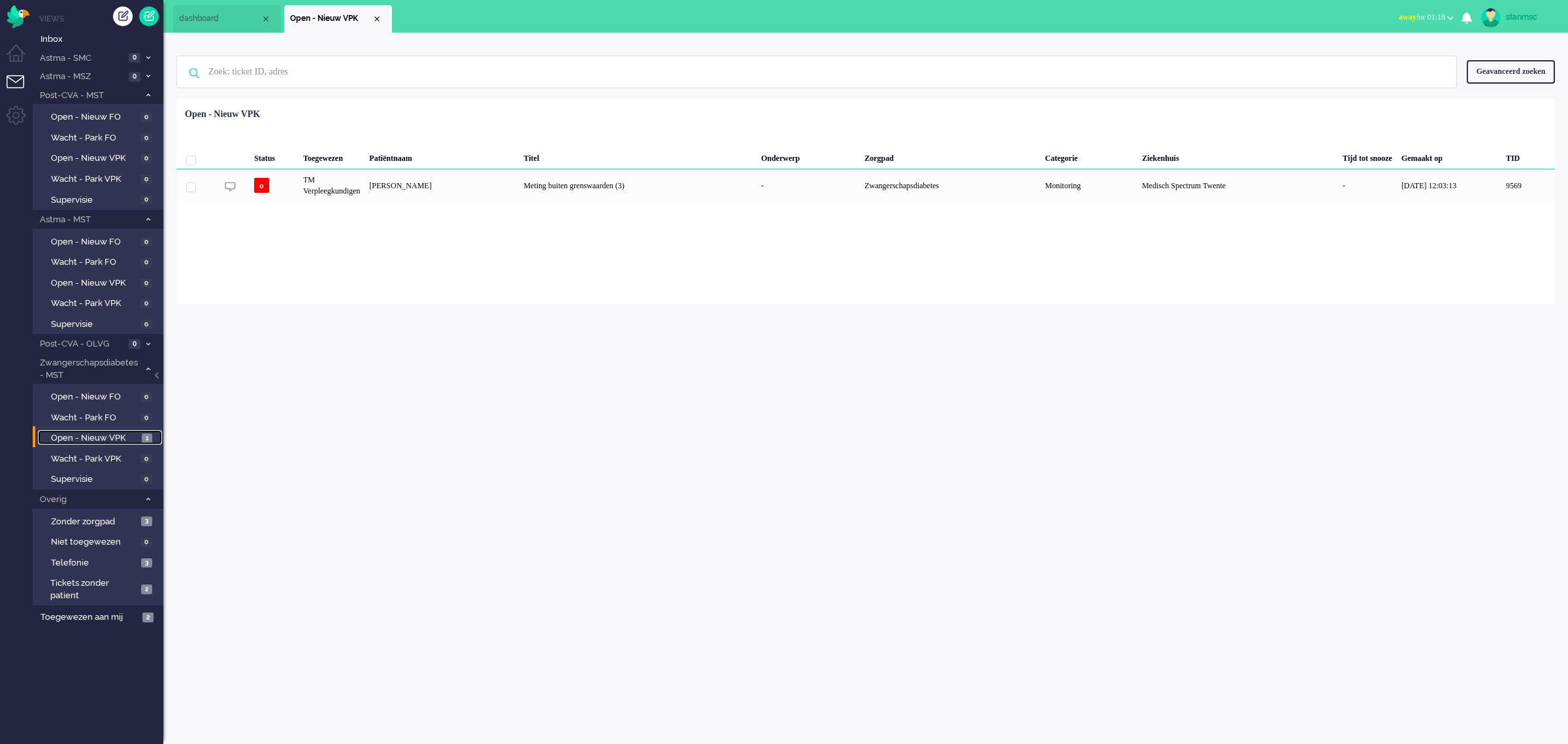
click at [209, 17] on span "dashboard" at bounding box center [220, 19] width 82 height 11
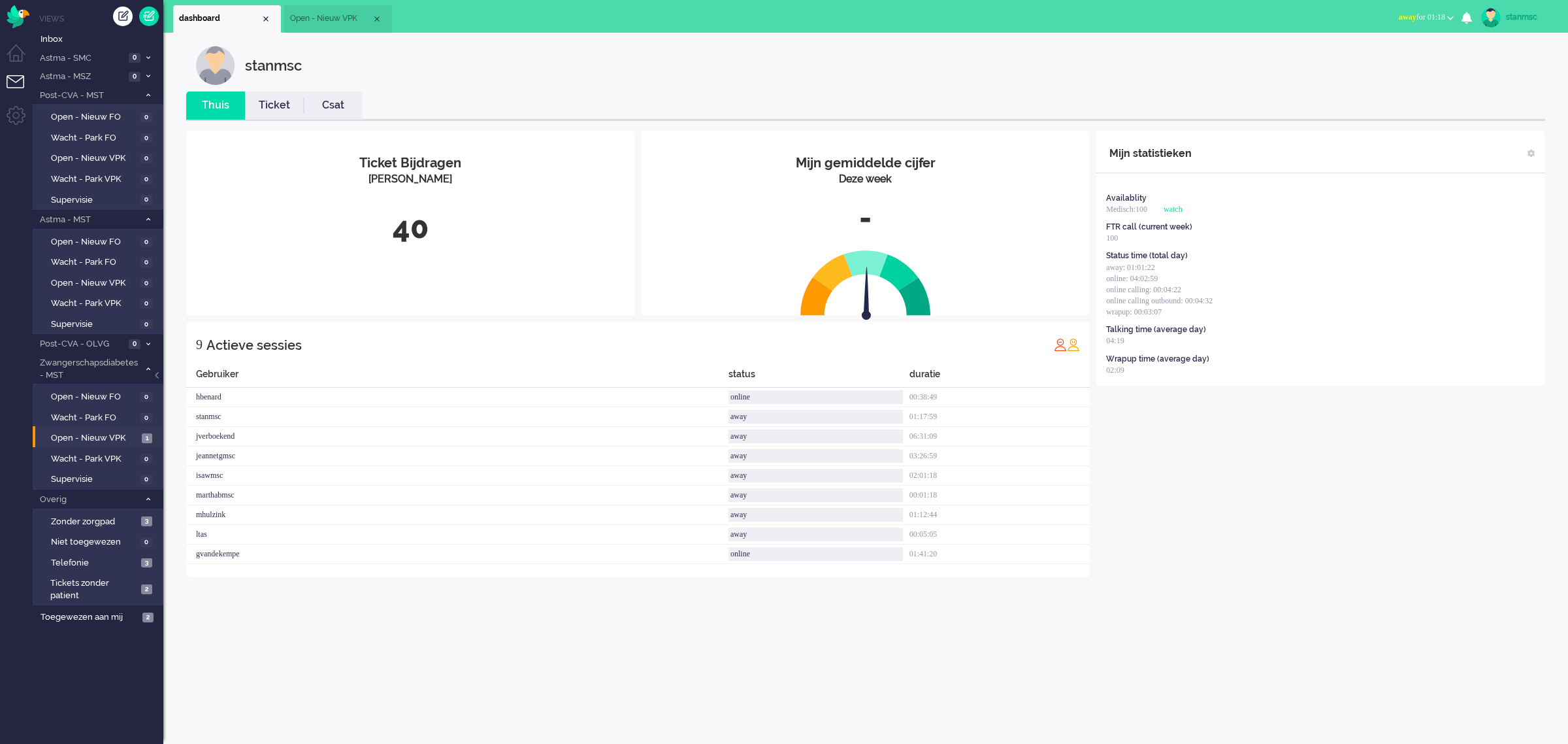
click at [826, 15] on span "away for 01:18" at bounding box center [1423, 17] width 47 height 9
click at [826, 59] on label "Online" at bounding box center [1400, 59] width 103 height 11
click at [826, 14] on span "online" at bounding box center [1406, 17] width 20 height 9
click at [826, 46] on label "Away" at bounding box center [1400, 44] width 103 height 11
click at [104, 412] on span "Toegewezen aan mij" at bounding box center [89, 617] width 98 height 12
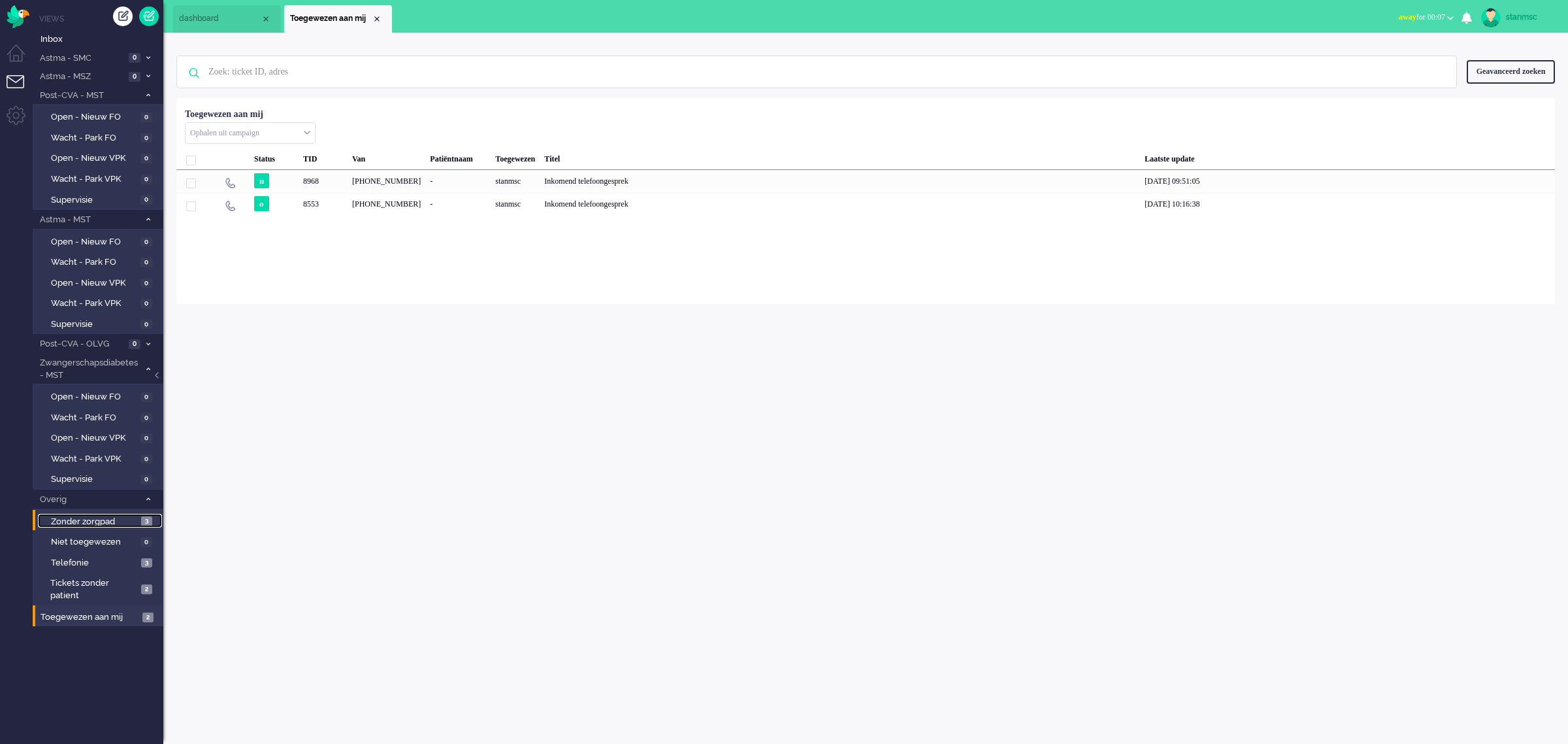
click at [103, 412] on span "Zonder zorgpad" at bounding box center [94, 521] width 87 height 12
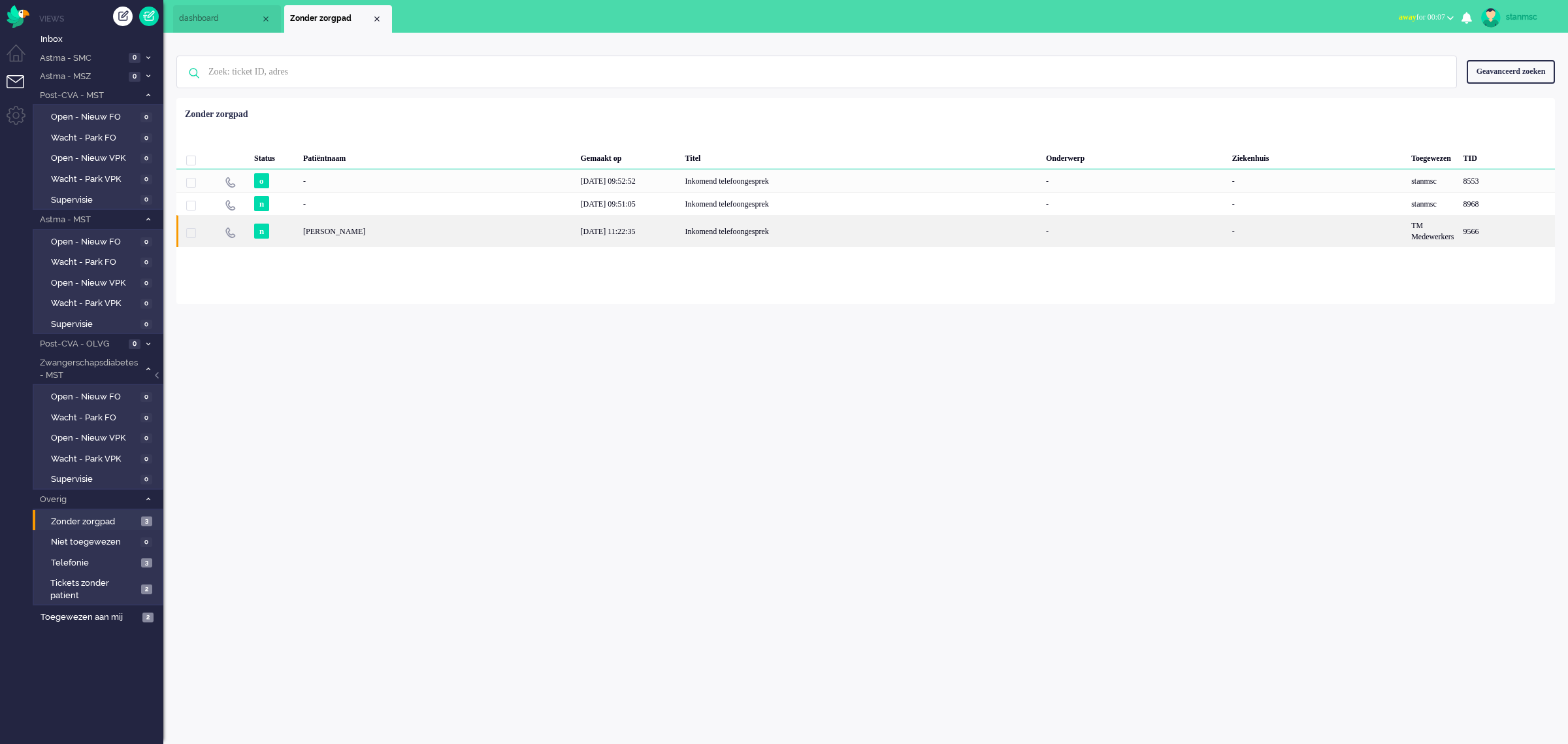
click at [299, 234] on div "[PERSON_NAME]" at bounding box center [437, 231] width 277 height 32
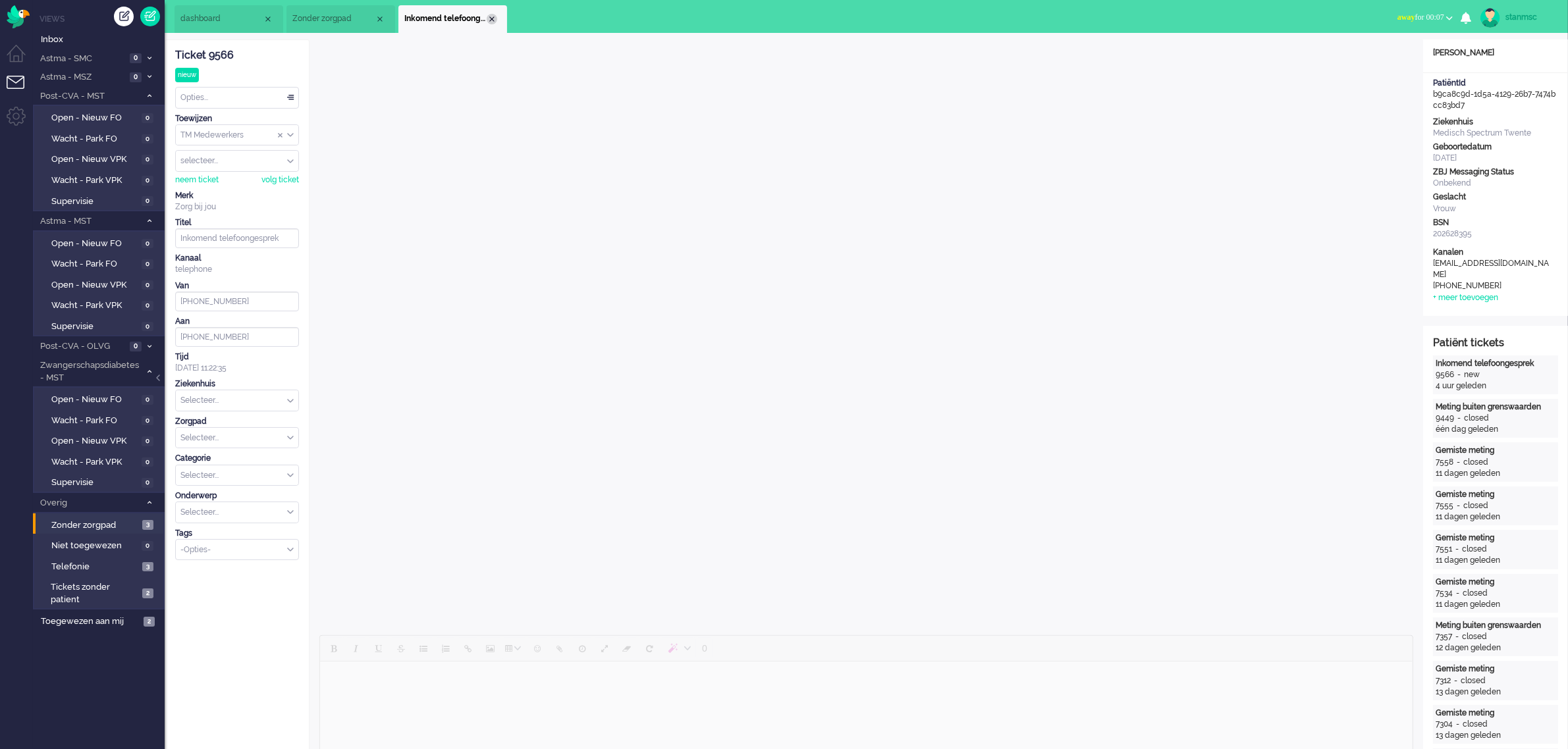
click at [492, 17] on div "Close tab" at bounding box center [491, 19] width 10 height 10
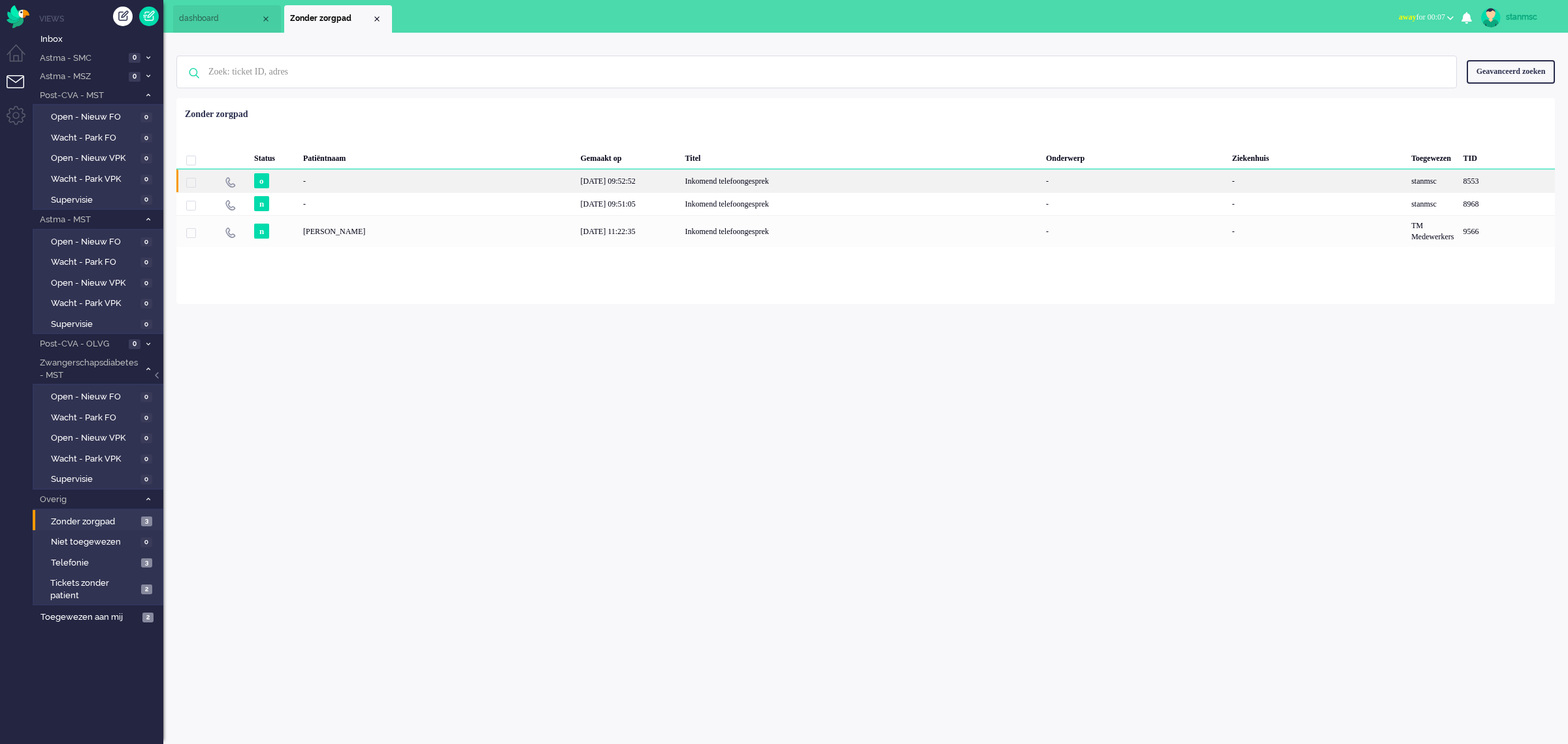
click at [342, 179] on div "-" at bounding box center [437, 181] width 277 height 23
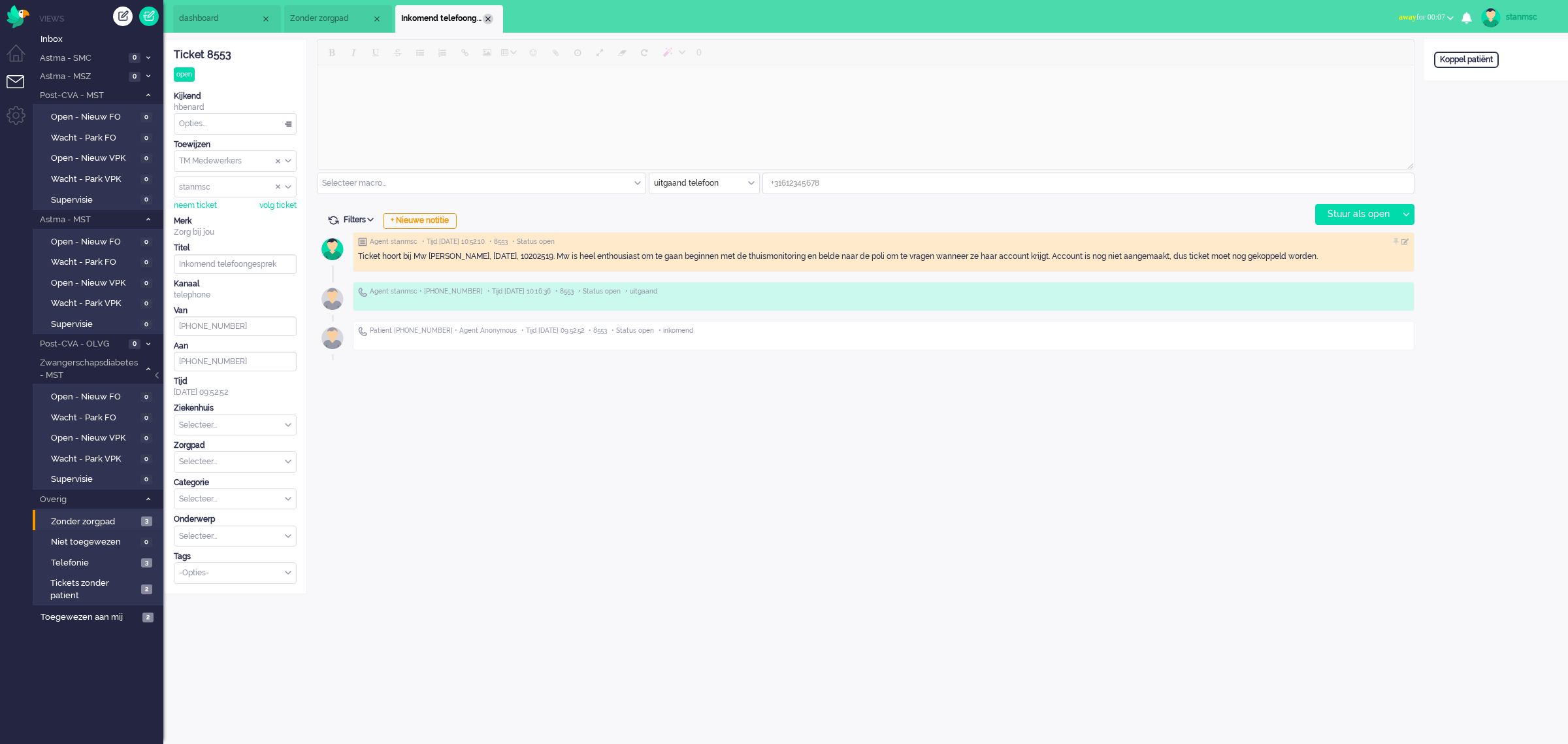
click at [489, 17] on div "Close tab" at bounding box center [488, 19] width 10 height 10
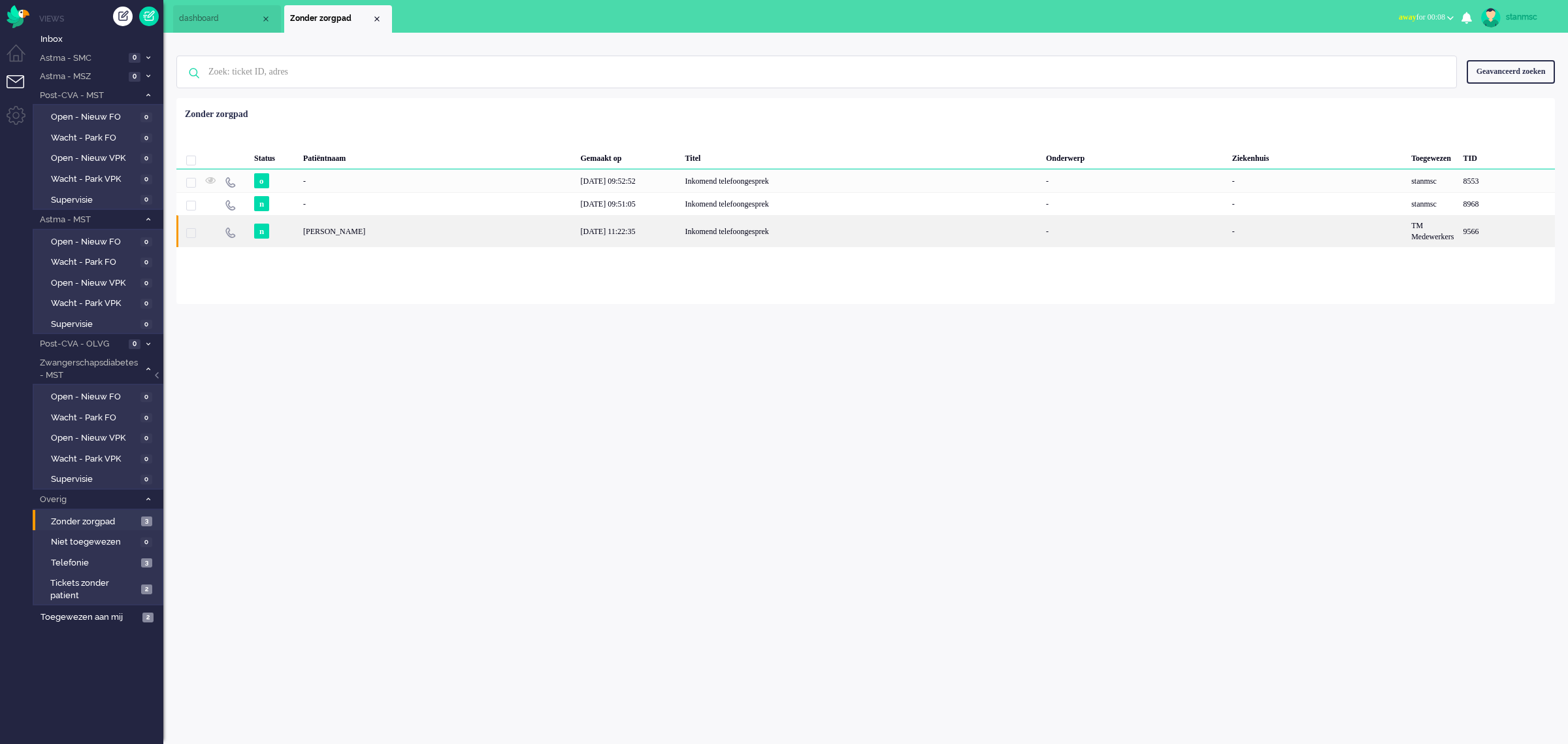
click at [488, 230] on div "[PERSON_NAME]" at bounding box center [437, 231] width 277 height 32
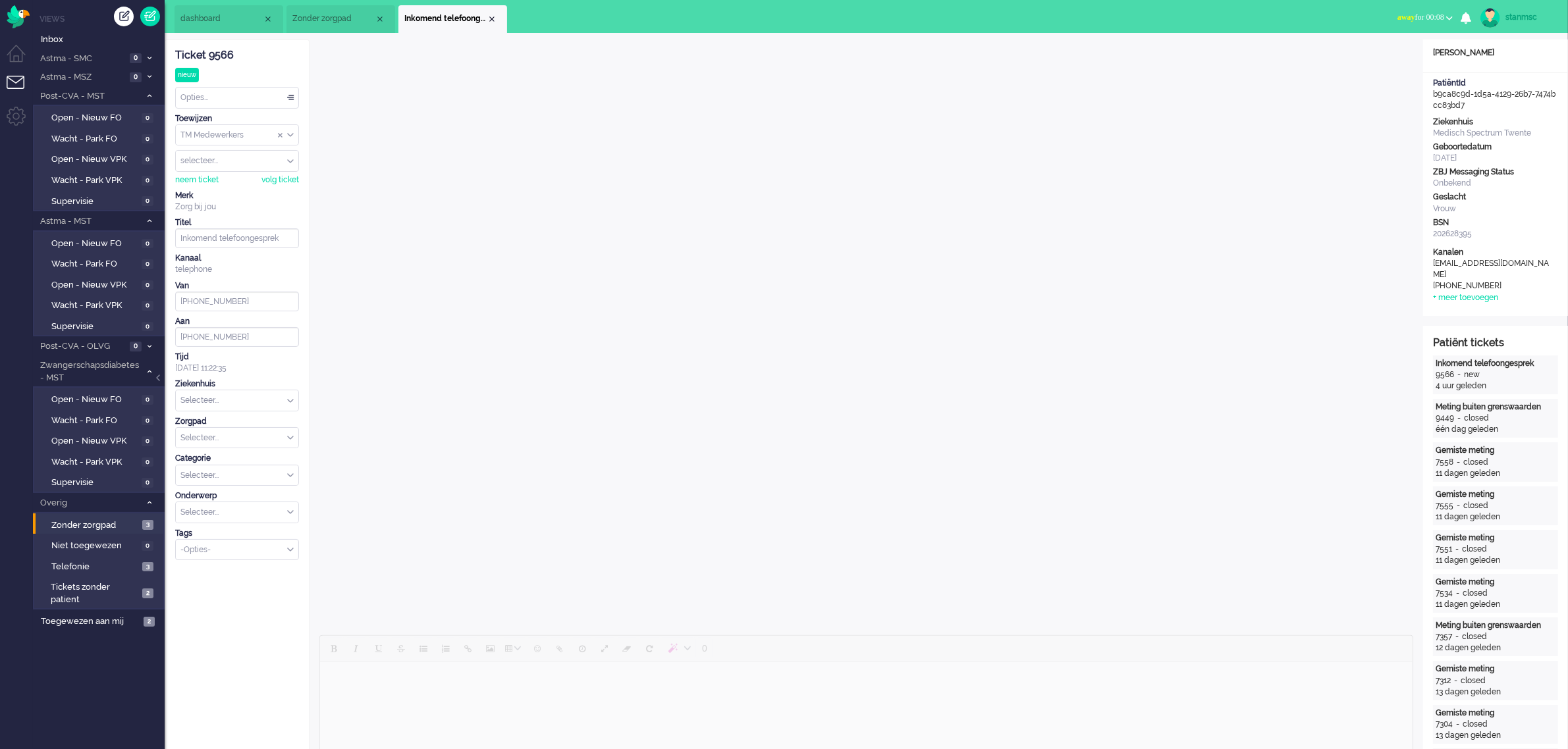
click at [287, 400] on div "Selecteer..." at bounding box center [237, 400] width 123 height 21
click at [245, 414] on span "Medisch Spectrum Twente" at bounding box center [231, 456] width 98 height 11
type input "[PHONE_NUMBER]"
click at [290, 414] on div "Selecteer..." at bounding box center [237, 465] width 123 height 21
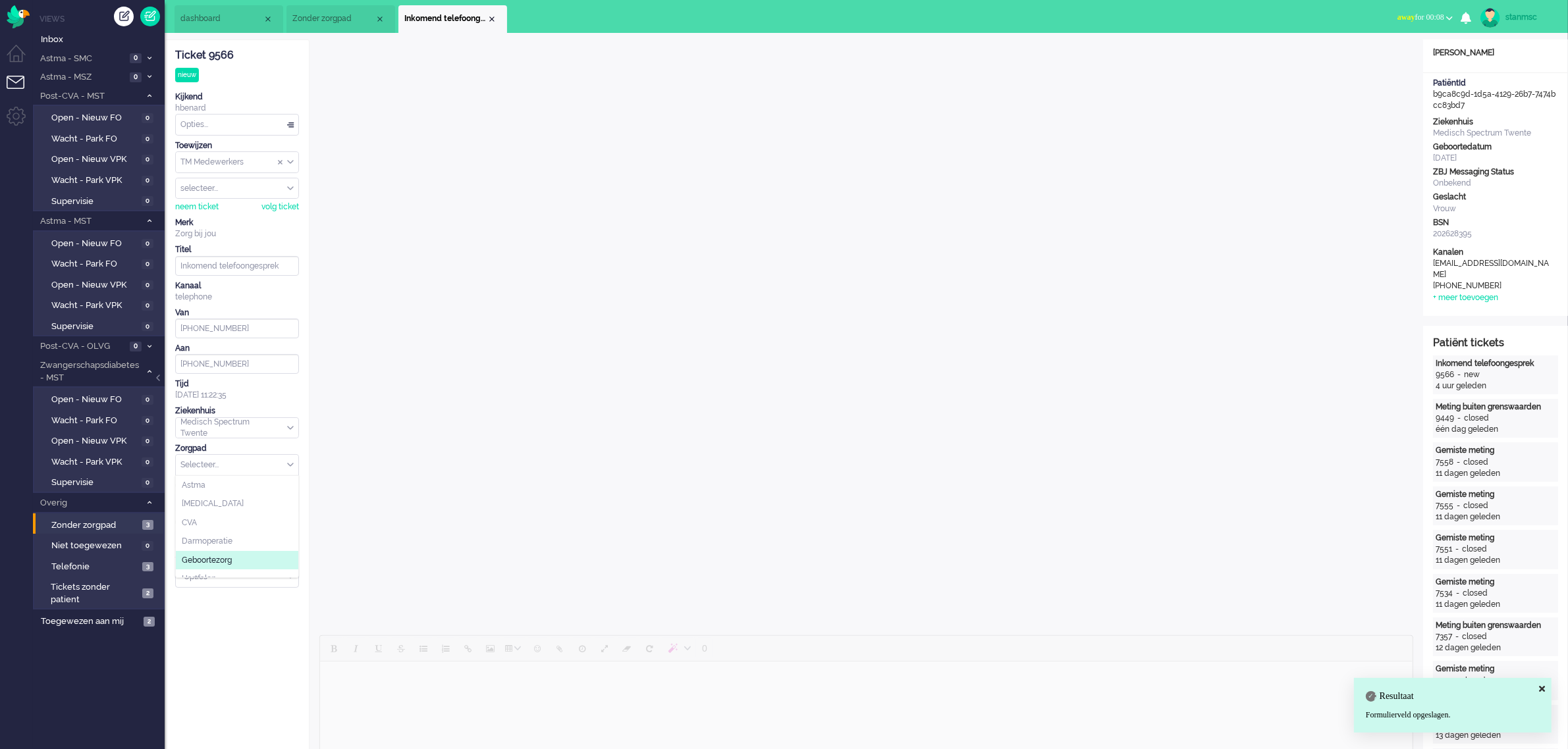
scroll to position [142, 0]
click at [235, 414] on span "Zwangerschapsdiabetes" at bounding box center [228, 568] width 92 height 11
click at [288, 414] on div "Selecteer..." at bounding box center [237, 502] width 123 height 21
click at [231, 414] on li "Monitoring" at bounding box center [237, 541] width 123 height 19
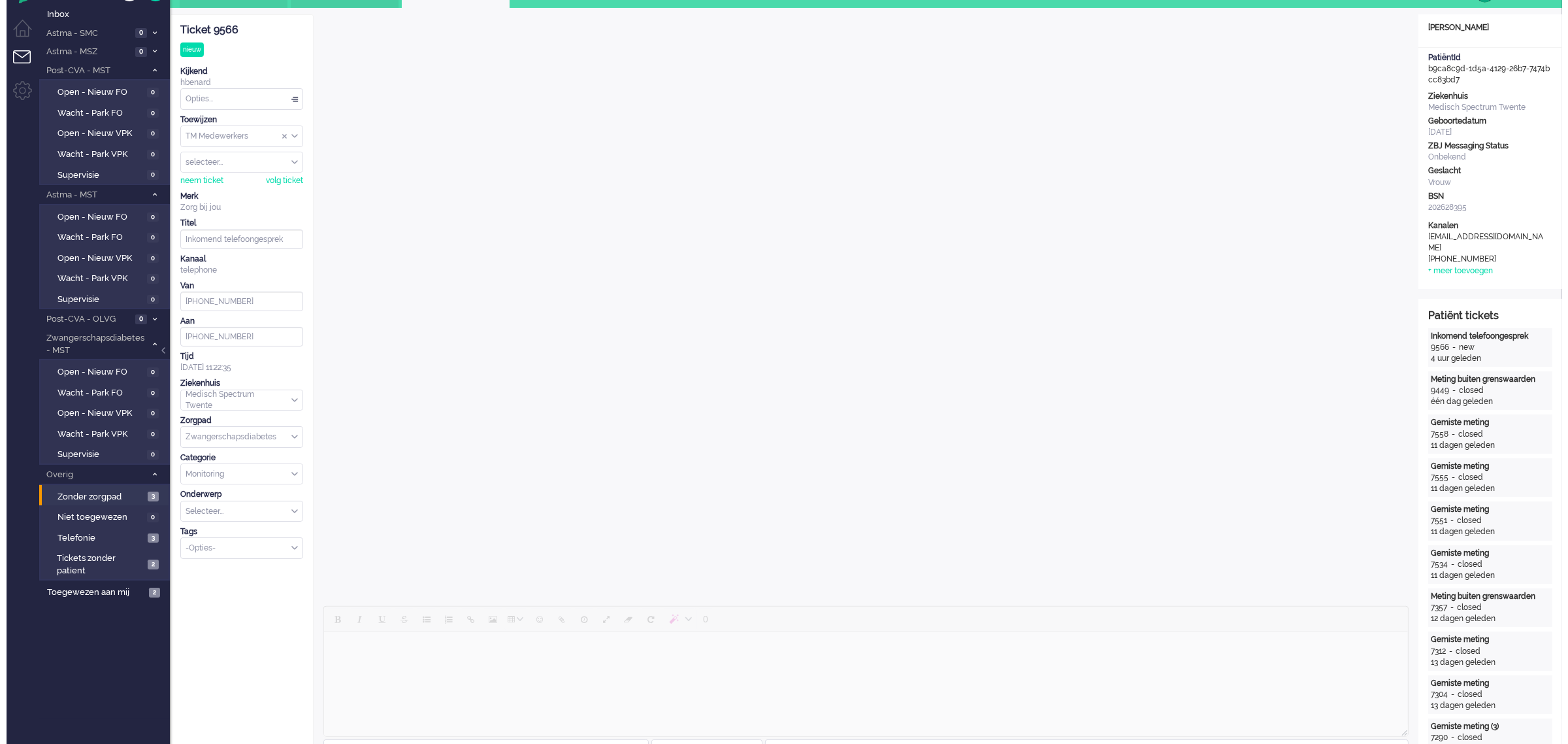
scroll to position [0, 0]
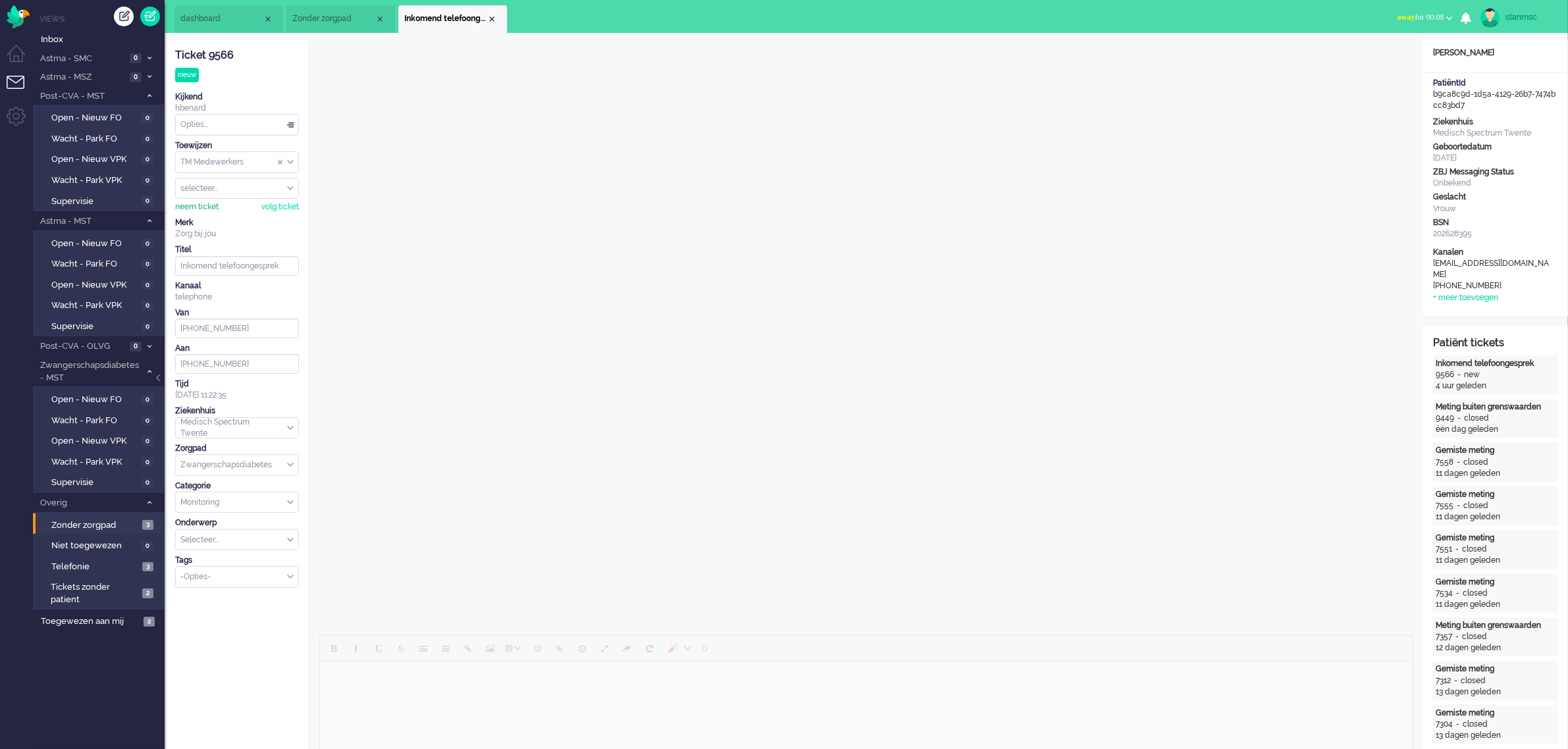
click at [202, 204] on div "neem ticket" at bounding box center [197, 207] width 43 height 11
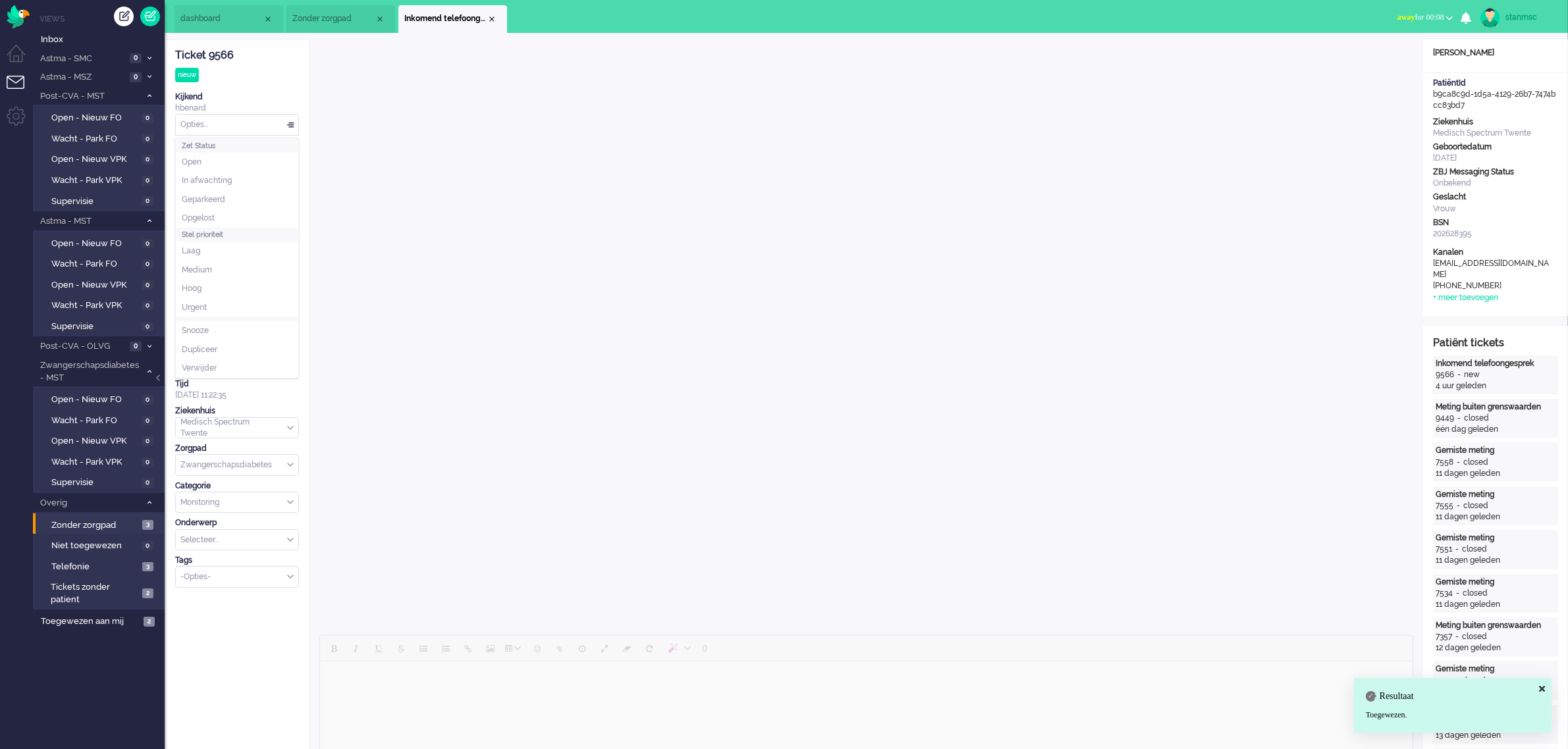
click at [251, 126] on div "Opties..." at bounding box center [237, 125] width 123 height 21
click at [204, 215] on span "Opgelost" at bounding box center [198, 218] width 33 height 11
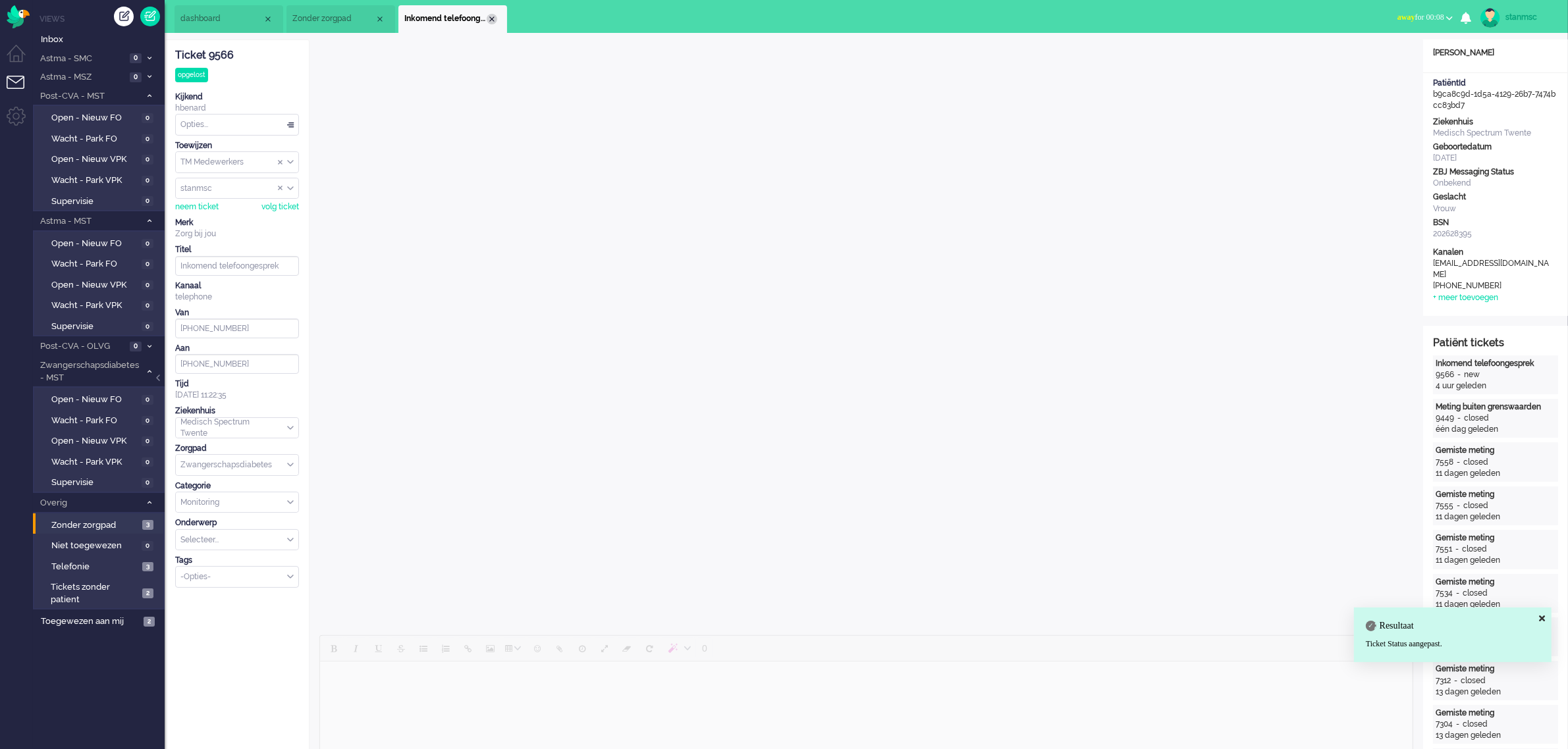
click at [491, 17] on div "Close tab" at bounding box center [491, 19] width 10 height 10
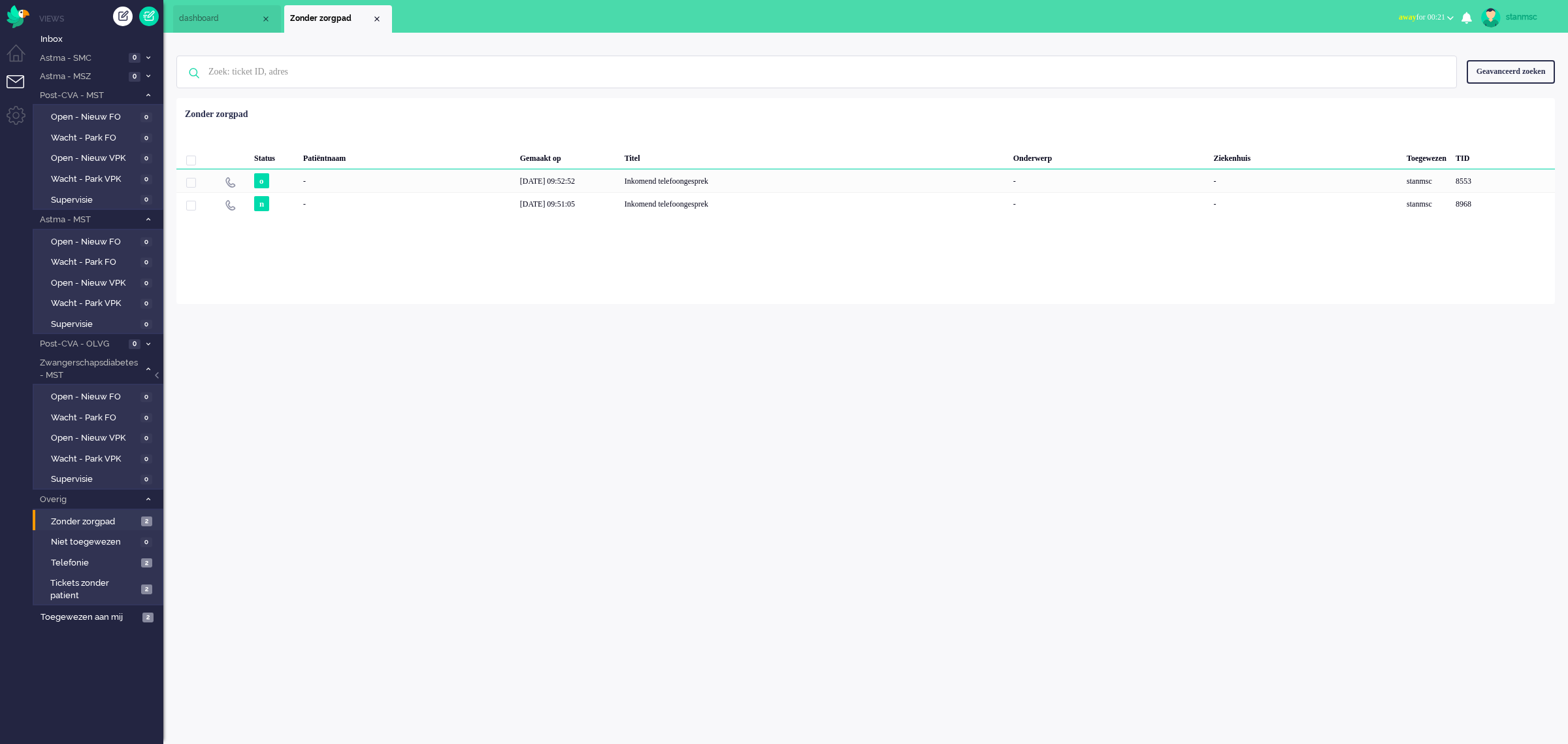
click at [826, 13] on span "away for 00:21" at bounding box center [1423, 17] width 47 height 9
click at [826, 54] on label "Online" at bounding box center [1400, 59] width 103 height 11
click at [89, 73] on span "Astma - MSZ" at bounding box center [82, 76] width 87 height 12
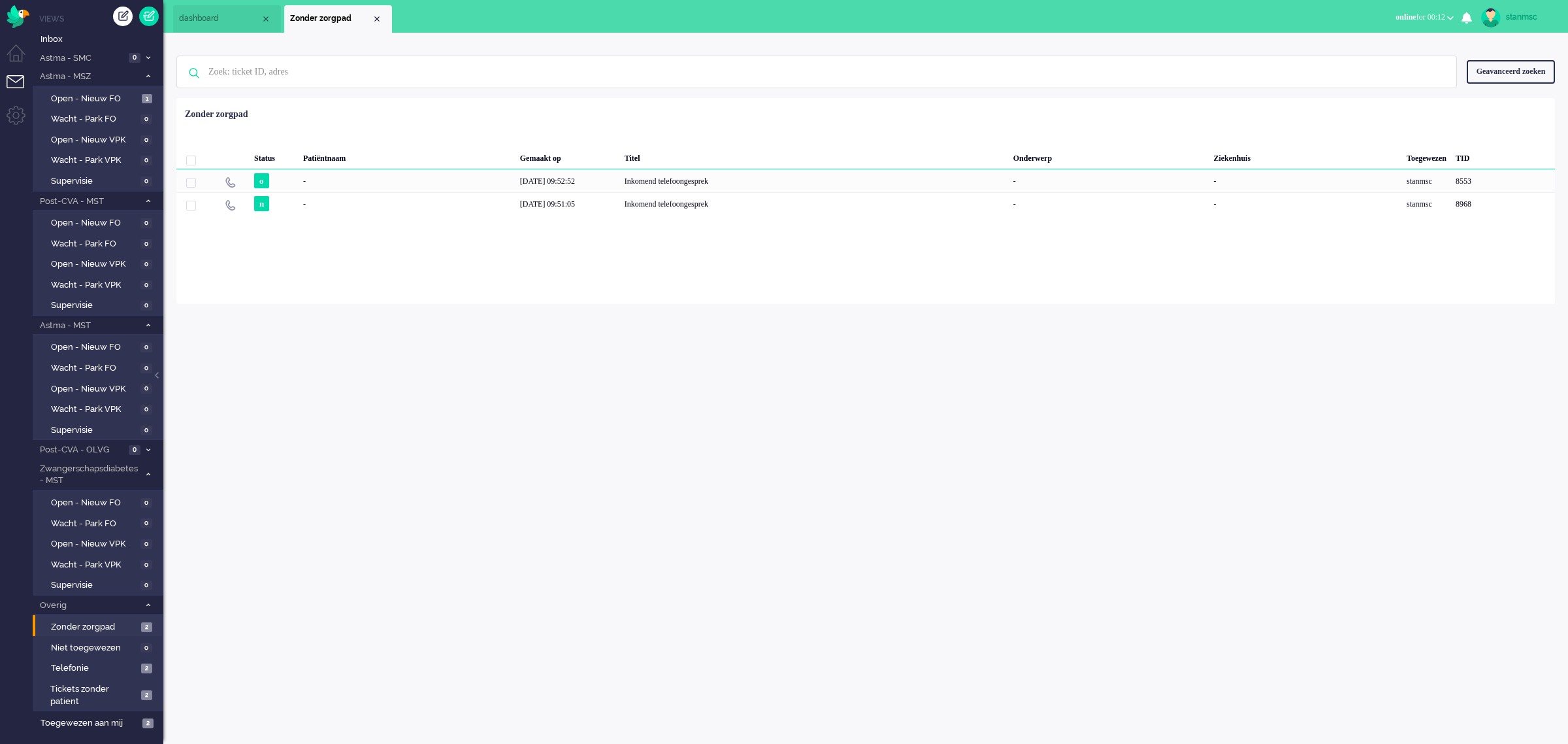
click at [216, 14] on span "dashboard" at bounding box center [220, 19] width 82 height 11
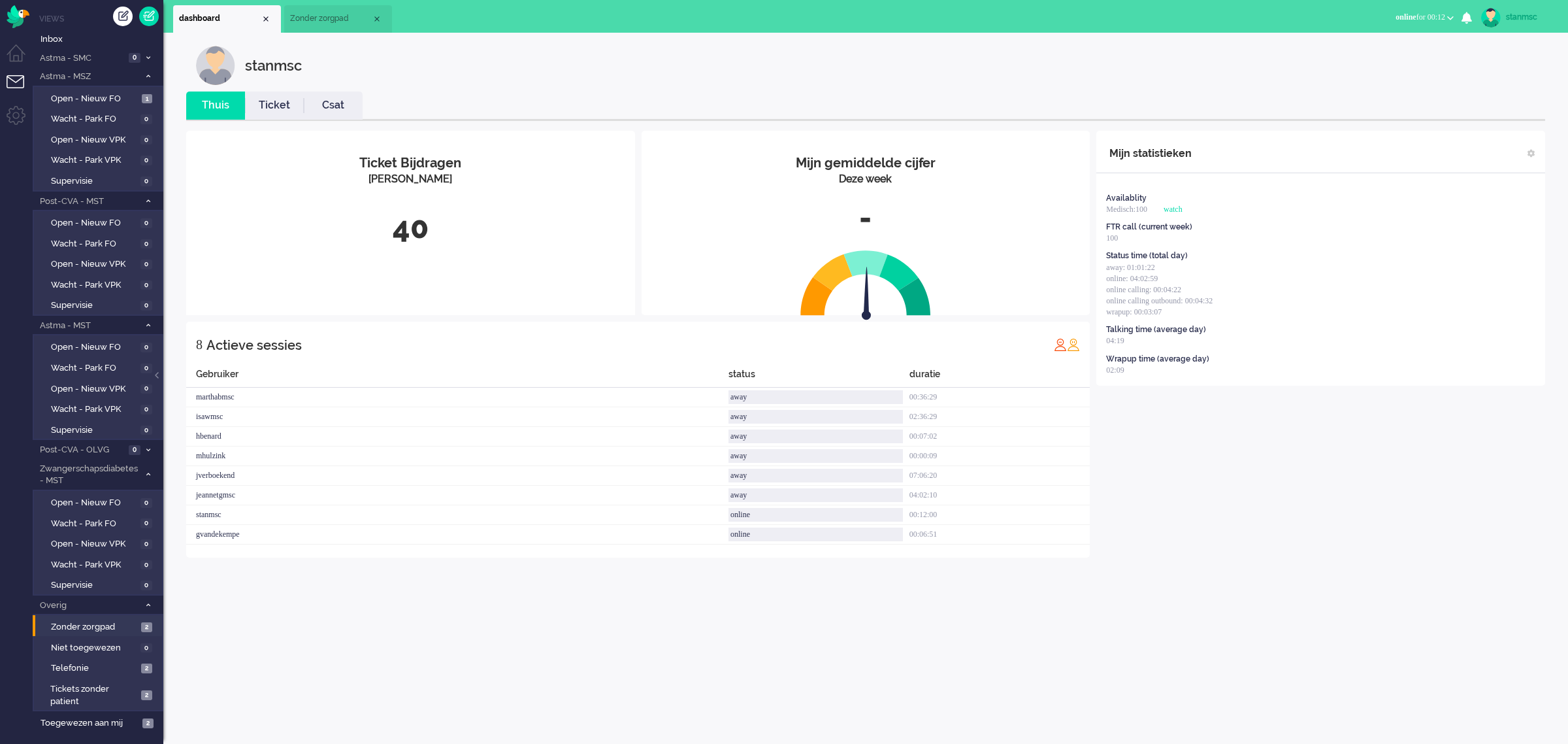
click at [281, 109] on link "Ticket" at bounding box center [274, 105] width 59 height 15
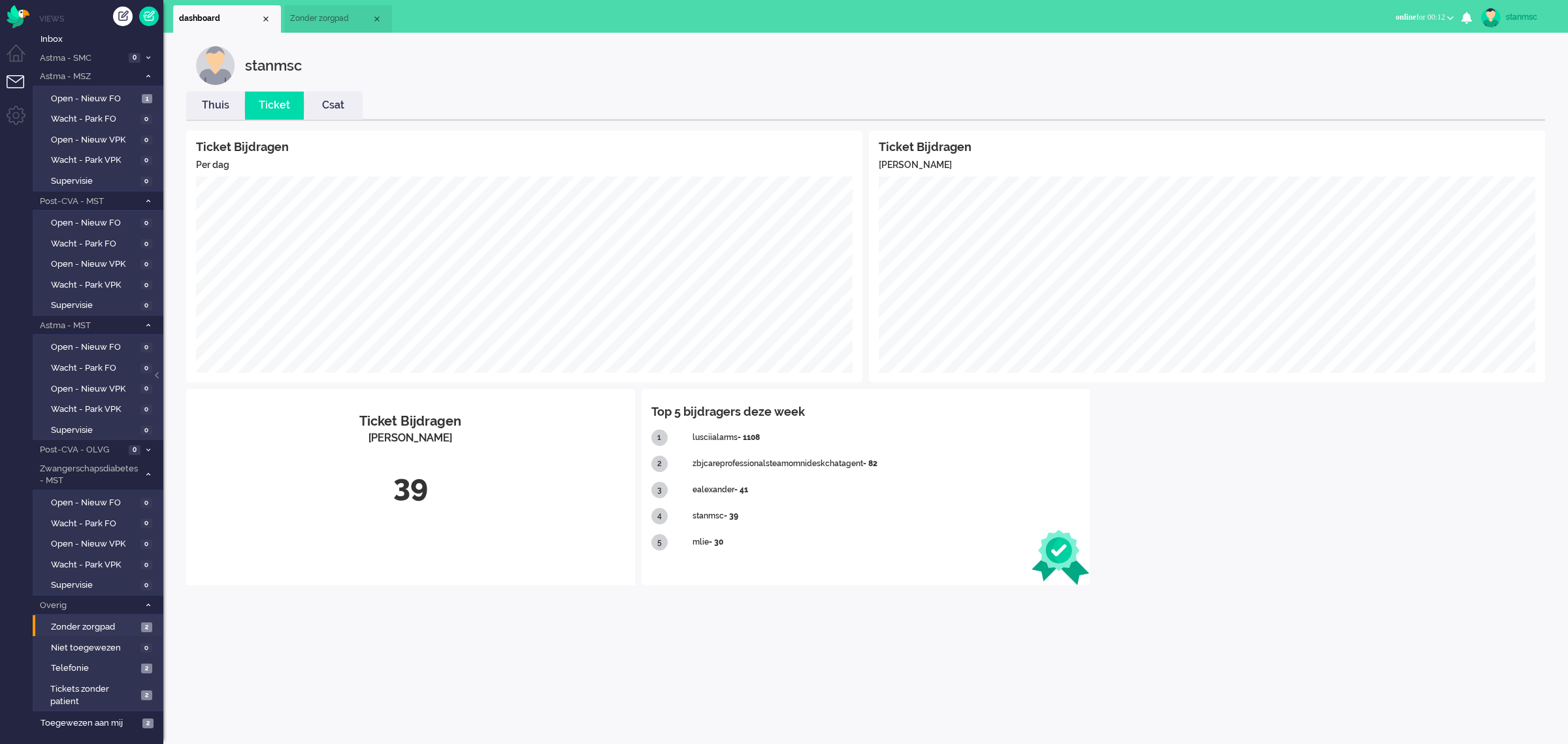
click at [221, 102] on link "Thuis" at bounding box center [215, 105] width 59 height 15
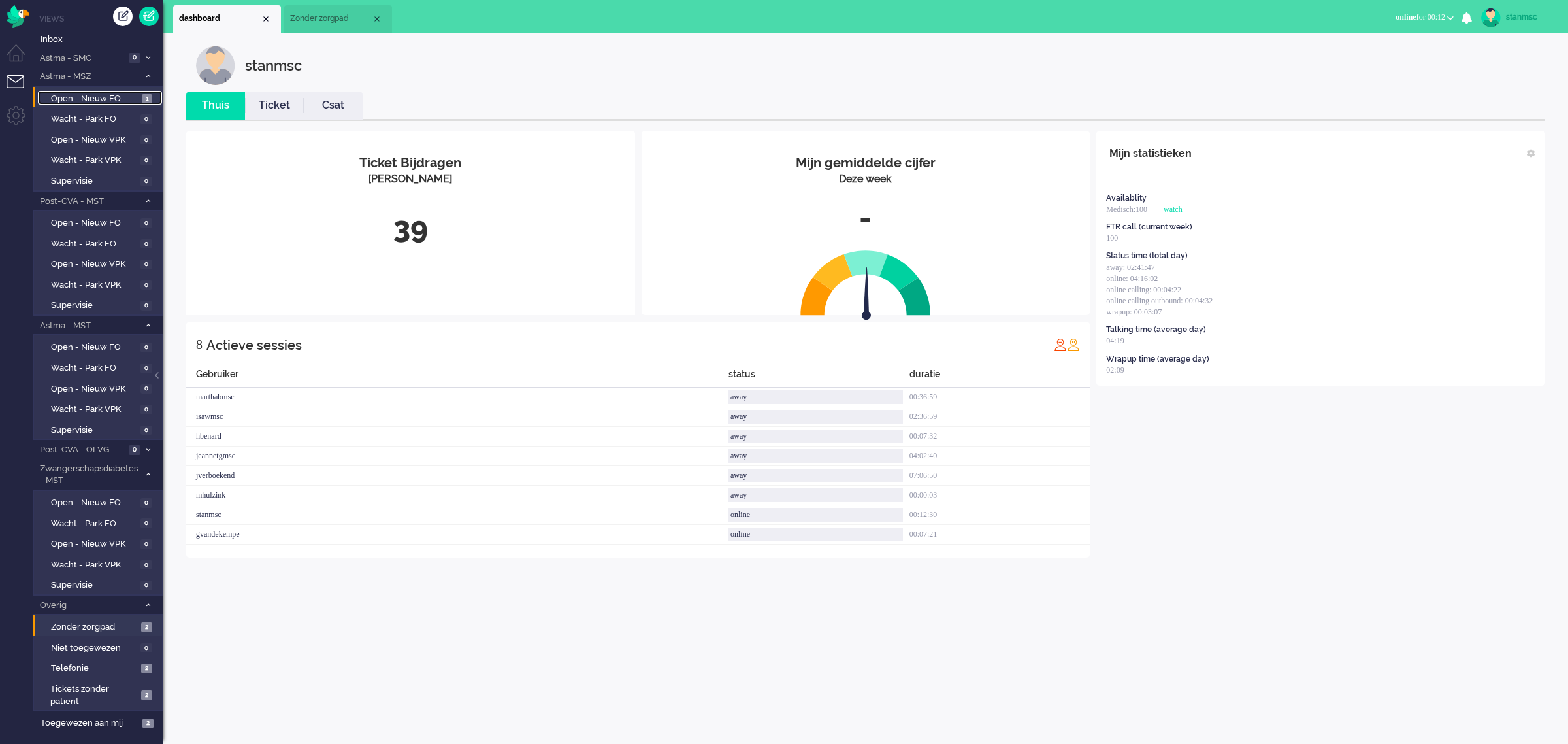
click at [96, 98] on span "Open - Nieuw FO" at bounding box center [95, 99] width 87 height 12
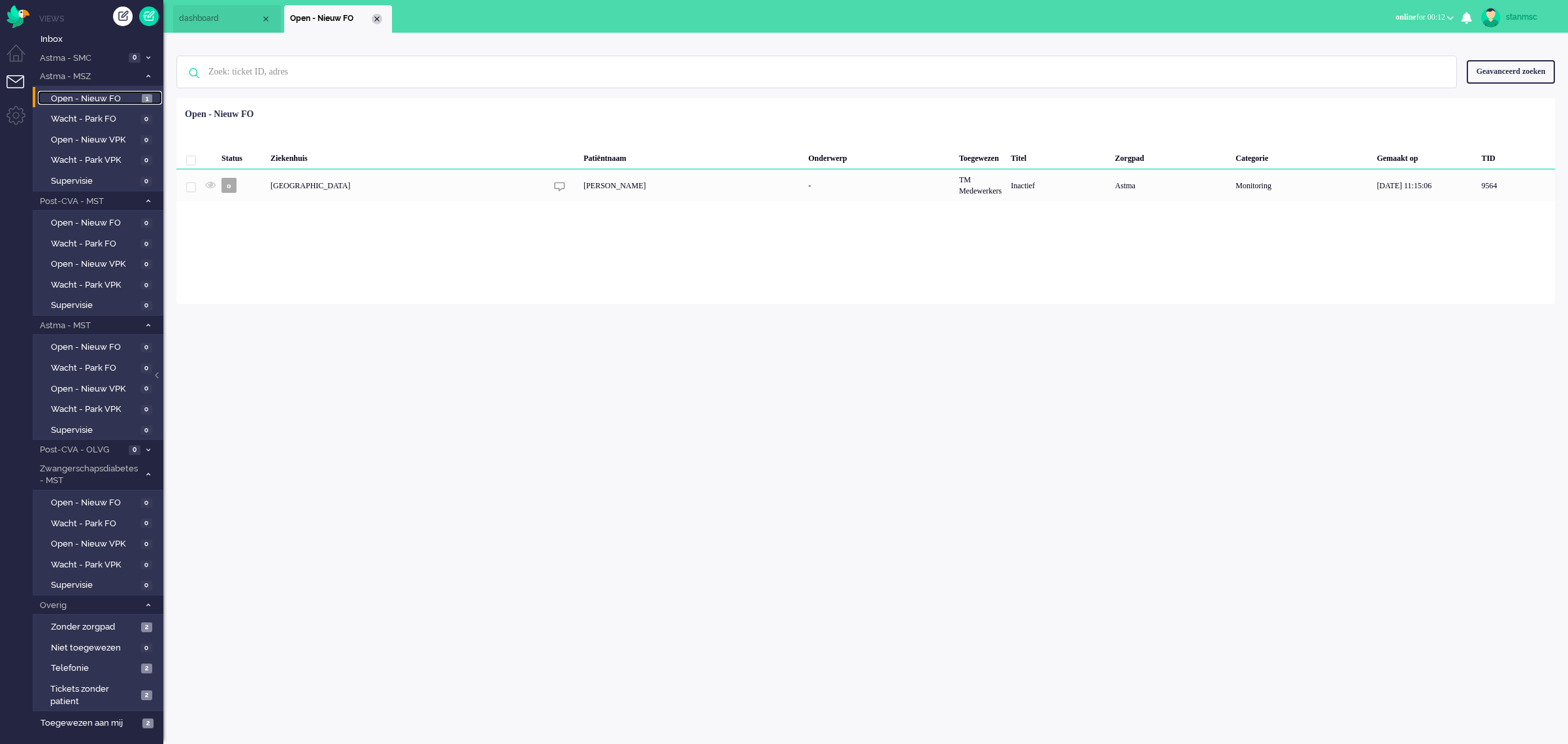
click at [380, 19] on div "Close tab" at bounding box center [377, 19] width 10 height 10
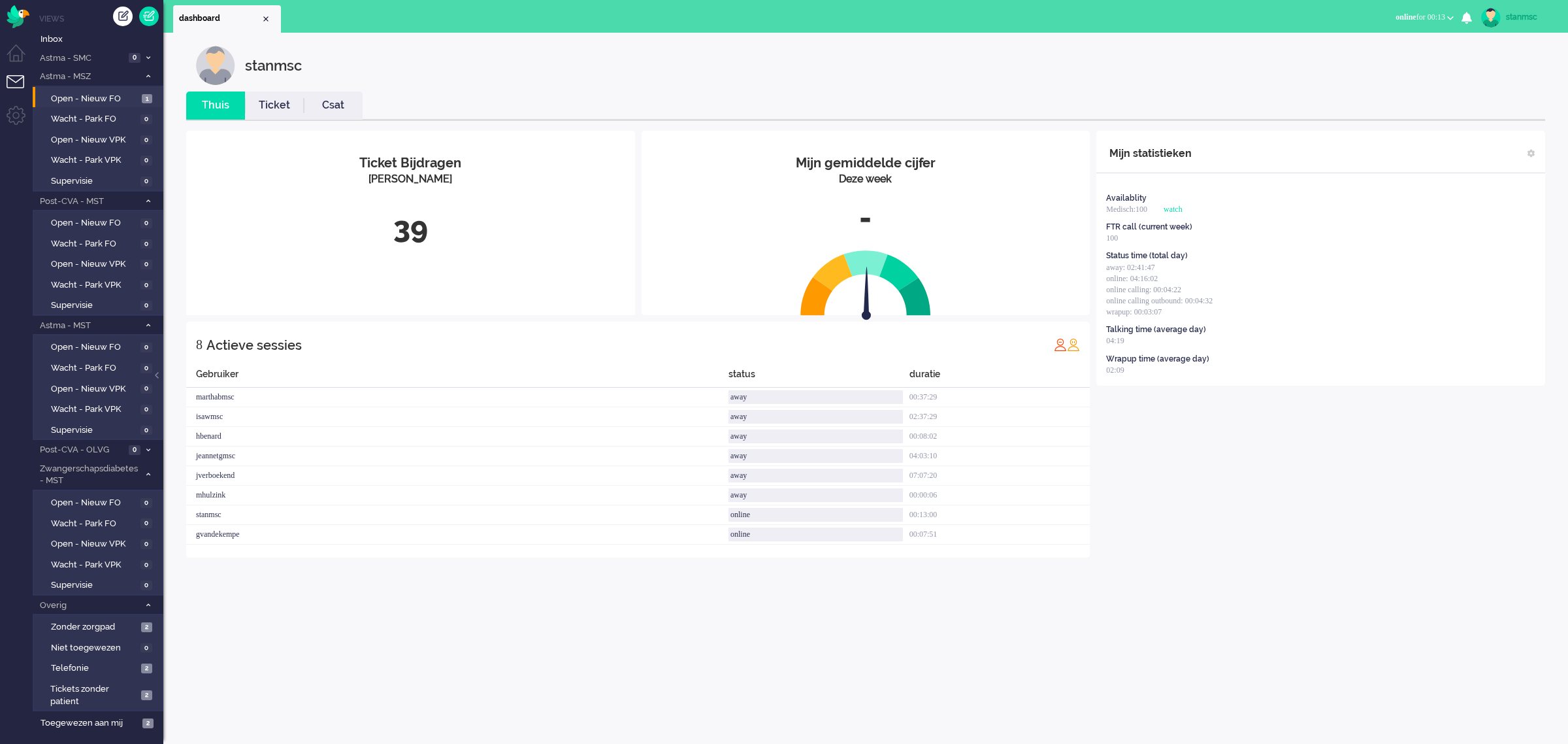
click at [826, 25] on button "online for 00:13" at bounding box center [1425, 17] width 74 height 19
click at [826, 45] on label "Away" at bounding box center [1400, 44] width 103 height 11
click at [826, 19] on span "away for 00:13" at bounding box center [1423, 17] width 47 height 9
click at [826, 59] on label "Online" at bounding box center [1400, 59] width 103 height 11
